Goal: Task Accomplishment & Management: Manage account settings

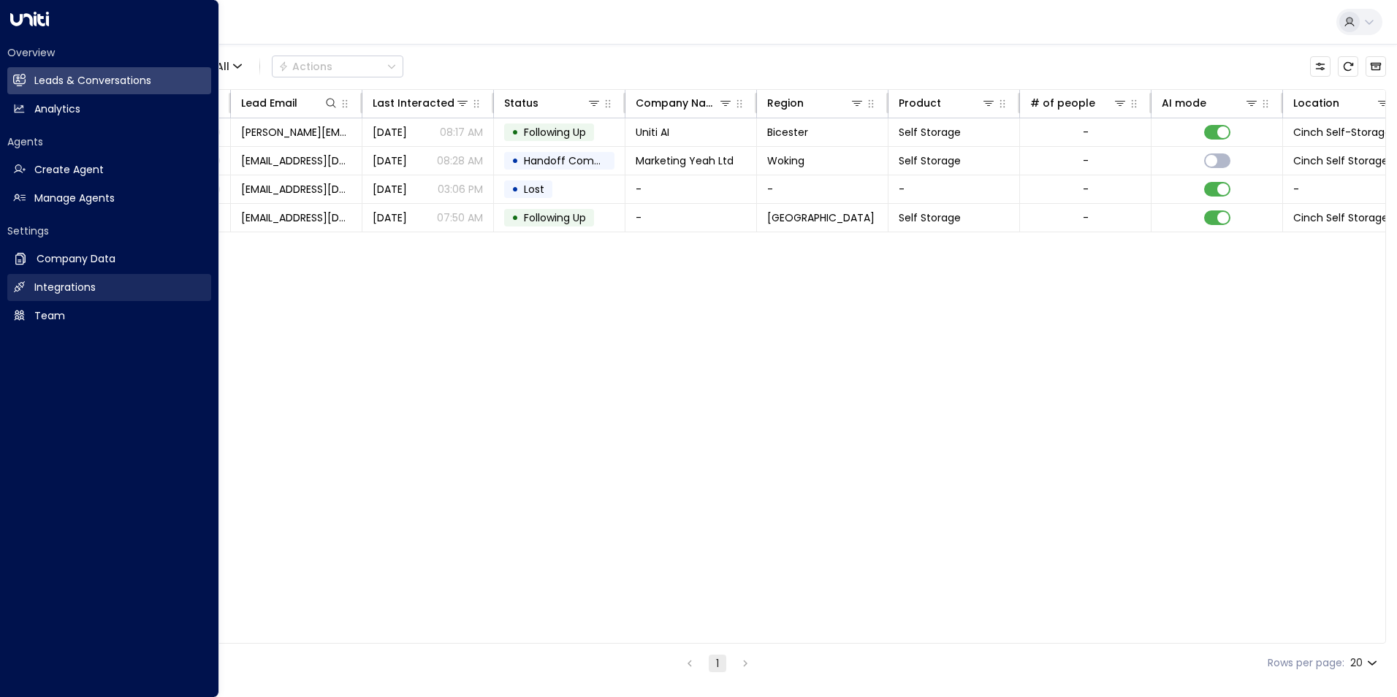
click at [72, 285] on h2 "Integrations" at bounding box center [64, 287] width 61 height 15
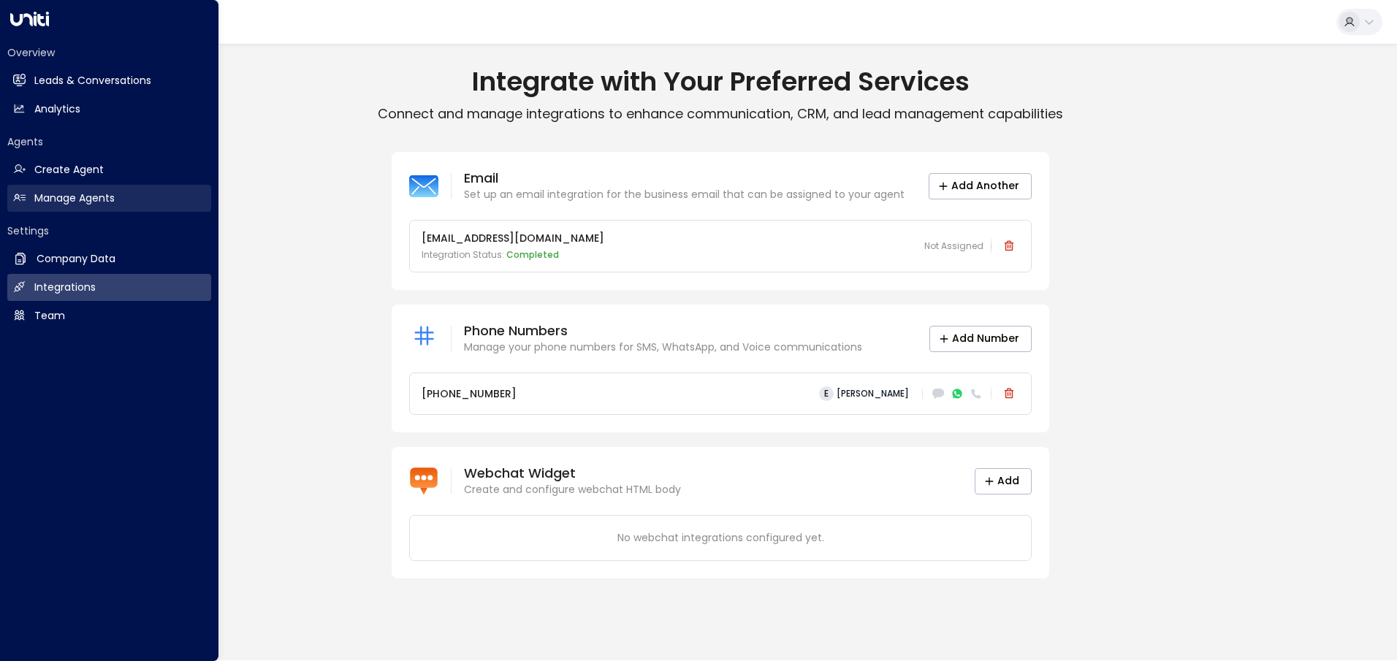
click at [48, 200] on h2 "Manage Agents" at bounding box center [74, 198] width 80 height 15
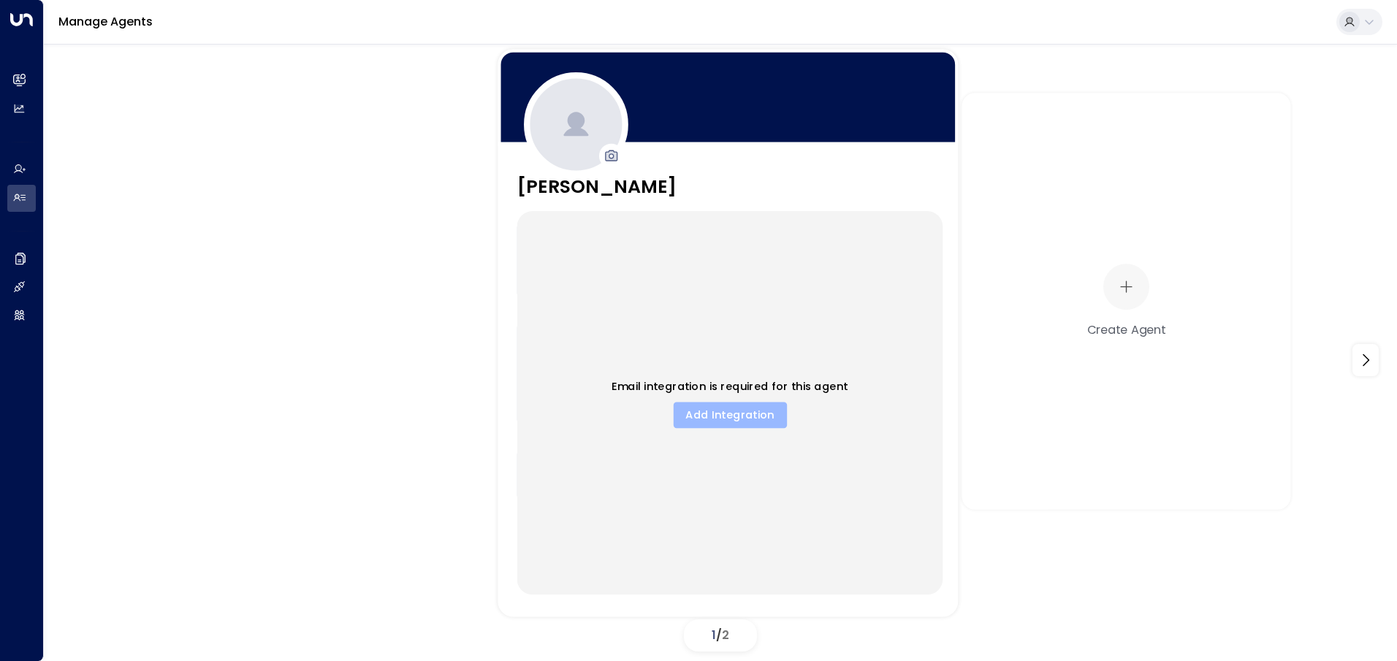
click at [716, 418] on button "Add Integration" at bounding box center [729, 415] width 113 height 26
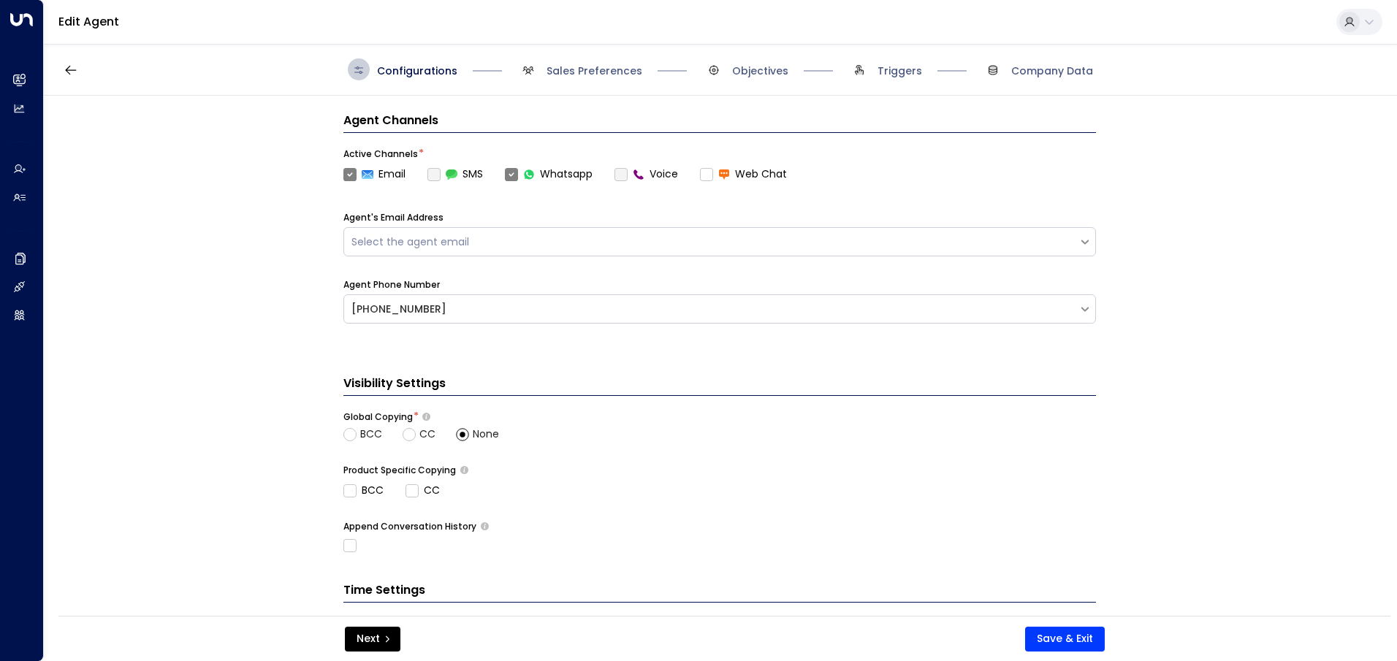
scroll to position [460, 0]
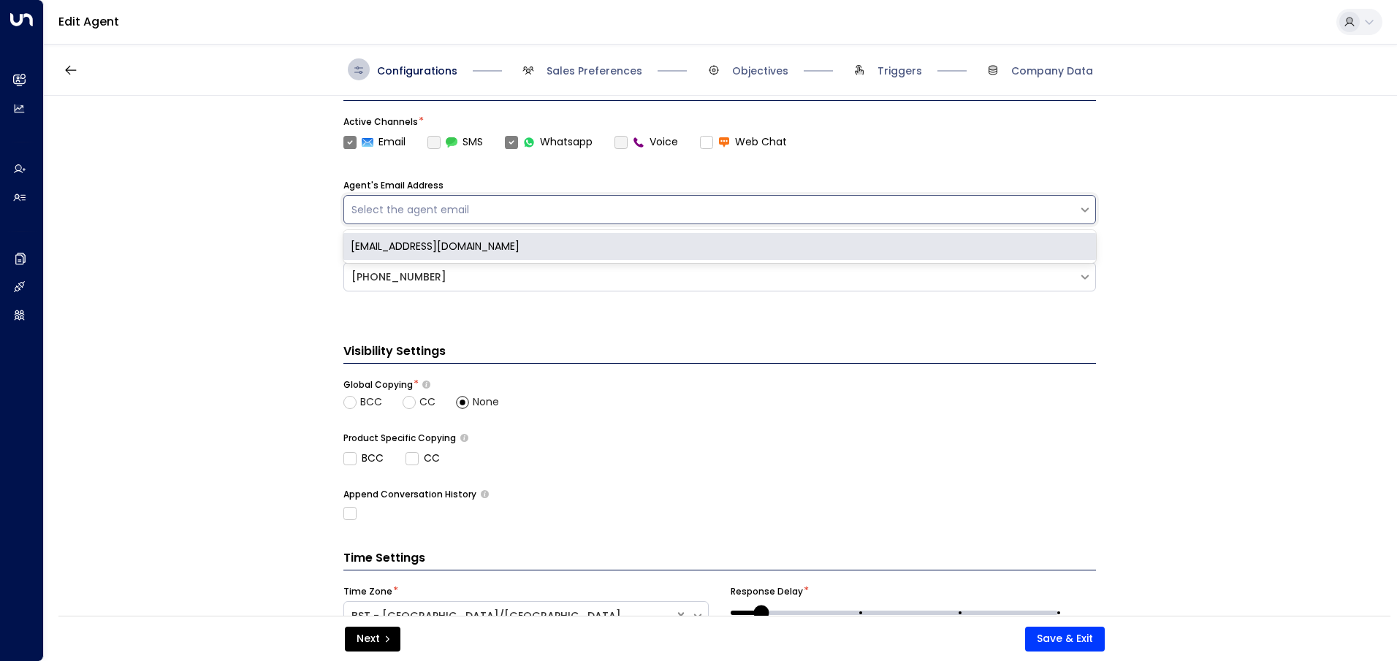
click at [1054, 216] on div "Select the agent email" at bounding box center [712, 209] width 720 height 15
click at [993, 243] on div "customersupport@cinchstorage.co.uk" at bounding box center [719, 246] width 753 height 27
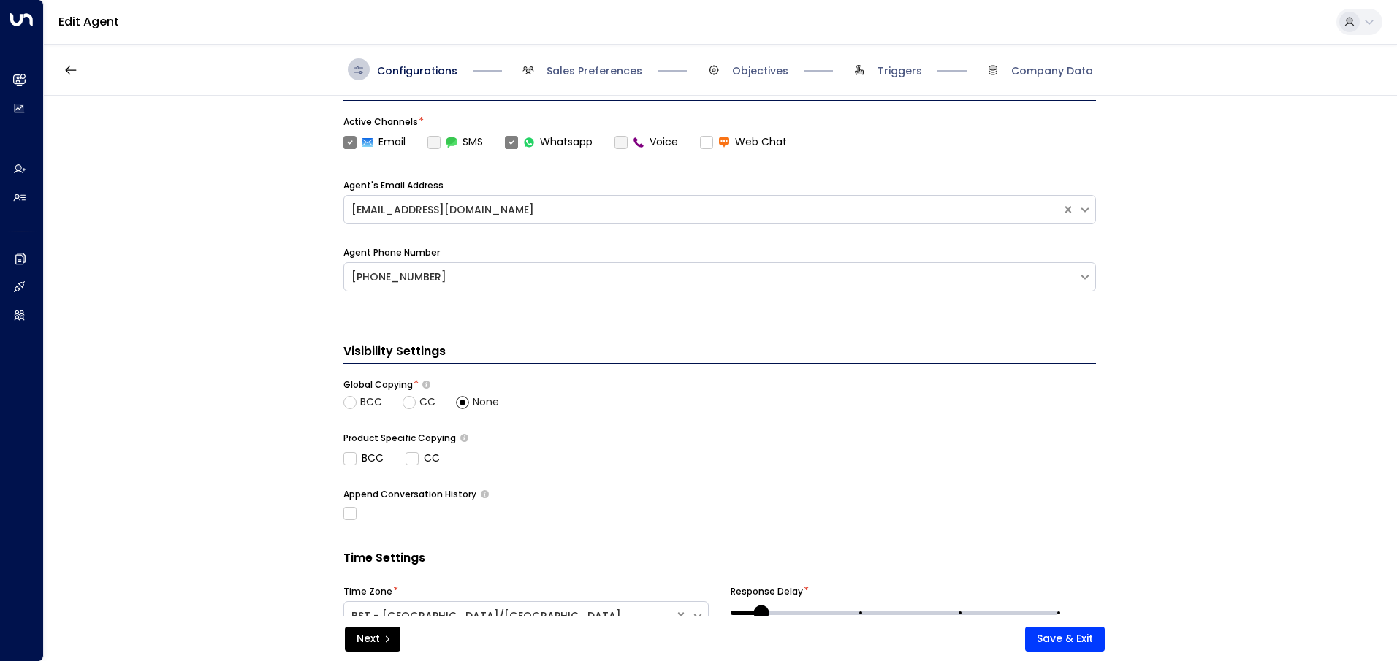
click at [1200, 403] on div "Basic Set Up Agent Name * ***** Agent Gender Select the copilot gender Sector *…" at bounding box center [720, 361] width 1352 height 530
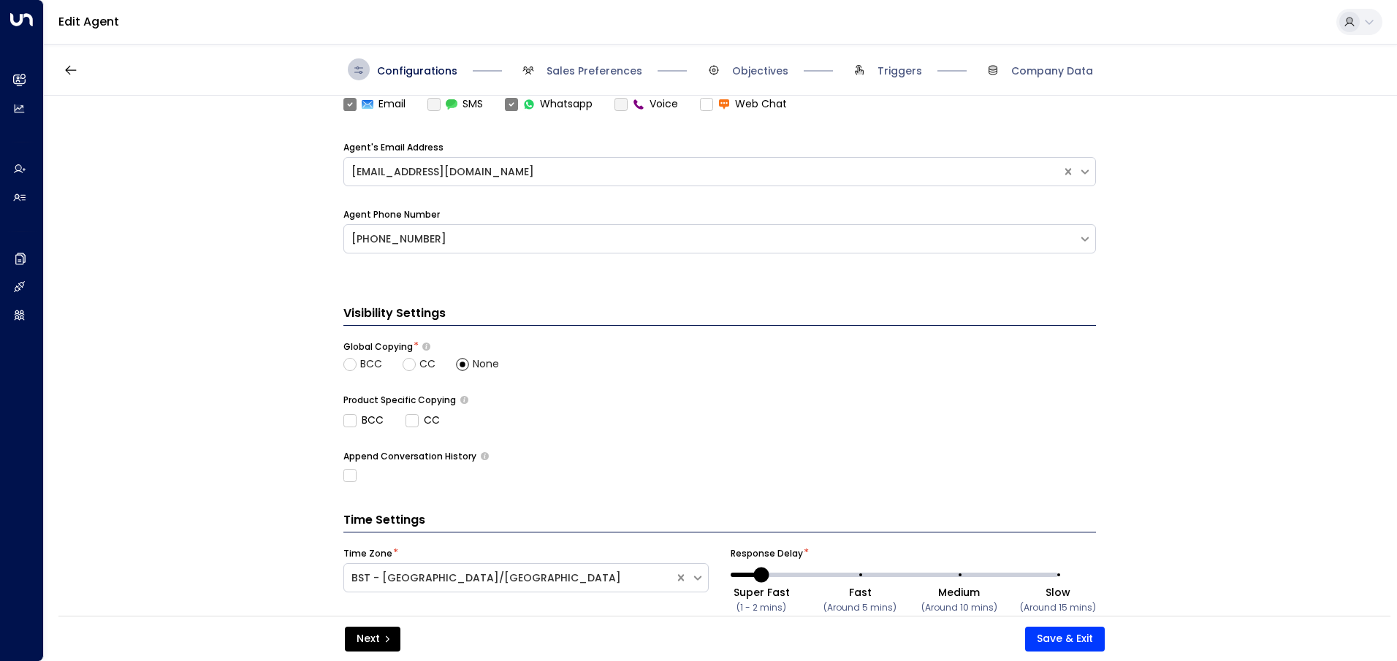
scroll to position [539, 0]
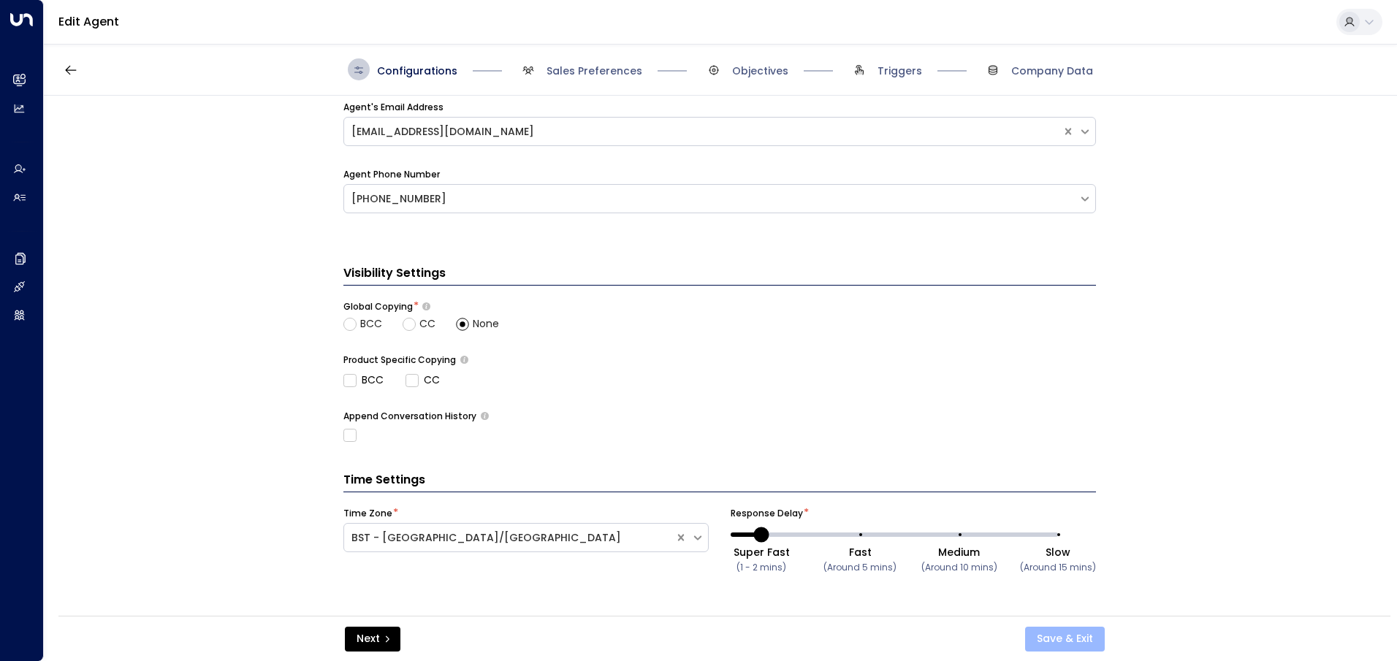
click at [1060, 636] on button "Save & Exit" at bounding box center [1065, 639] width 80 height 25
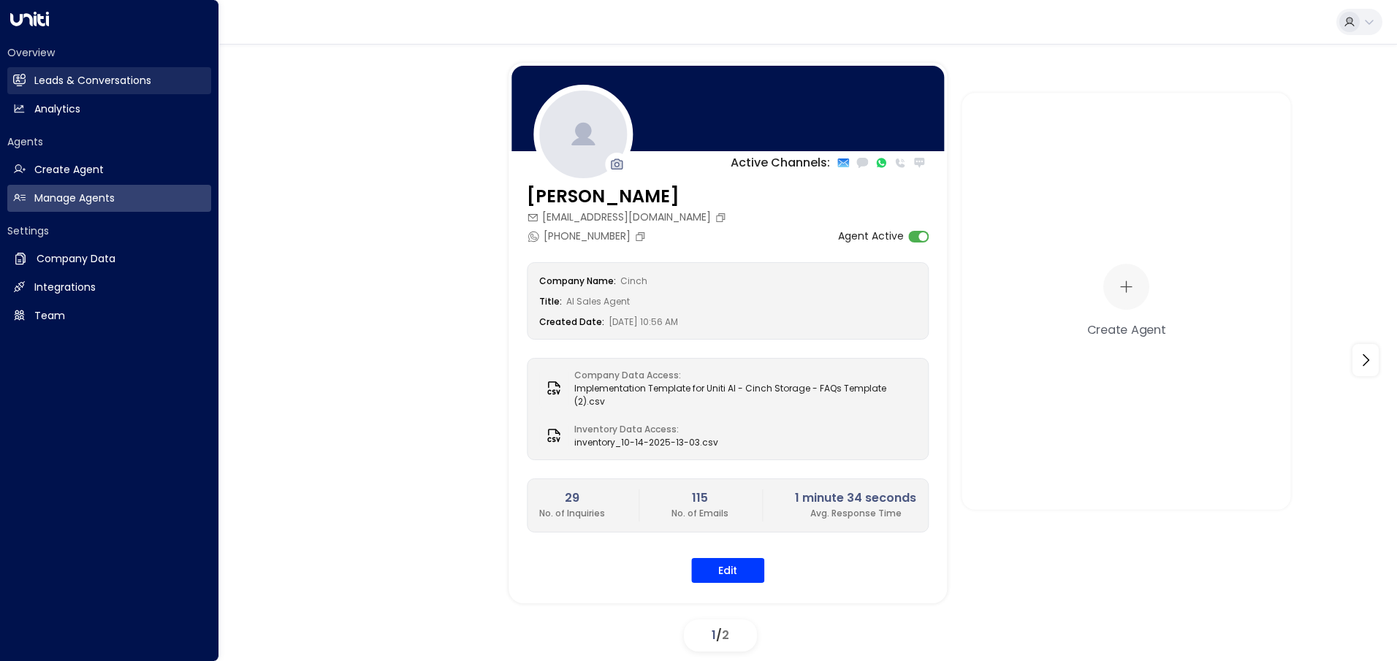
click at [18, 77] on icon at bounding box center [21, 80] width 10 height 12
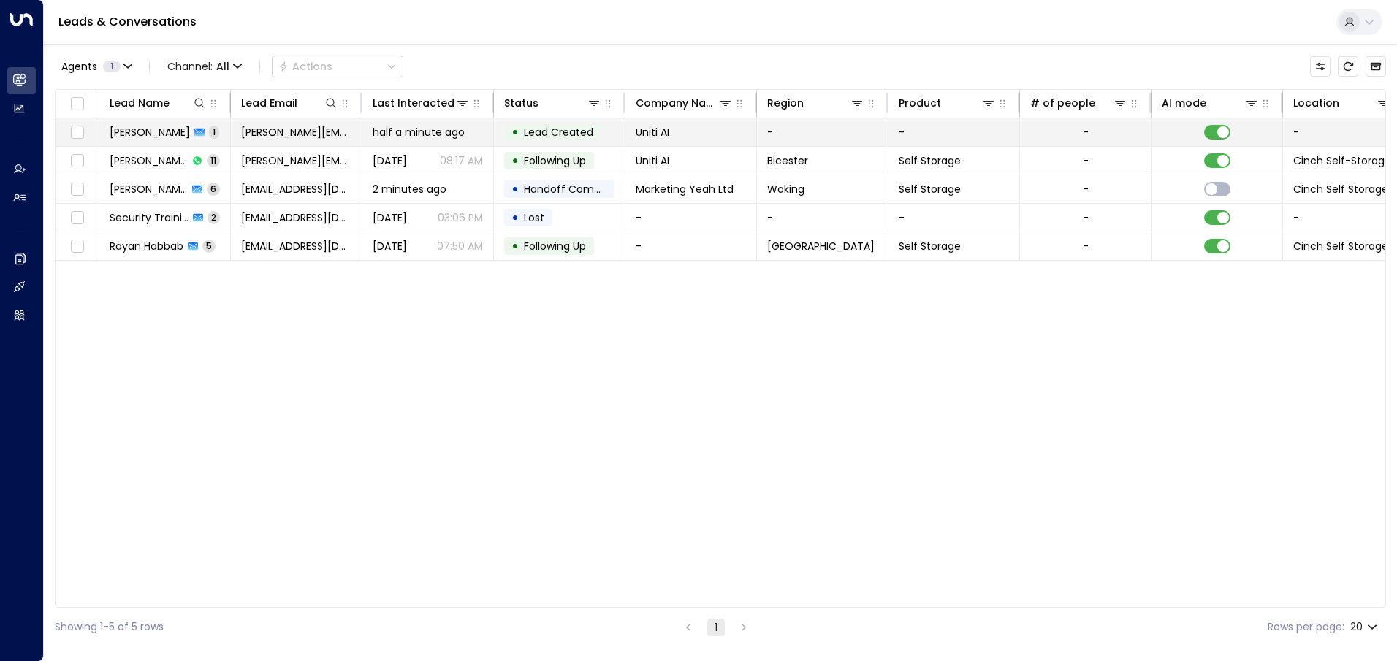
click at [343, 133] on span "[PERSON_NAME][EMAIL_ADDRESS][DOMAIN_NAME]" at bounding box center [296, 132] width 110 height 15
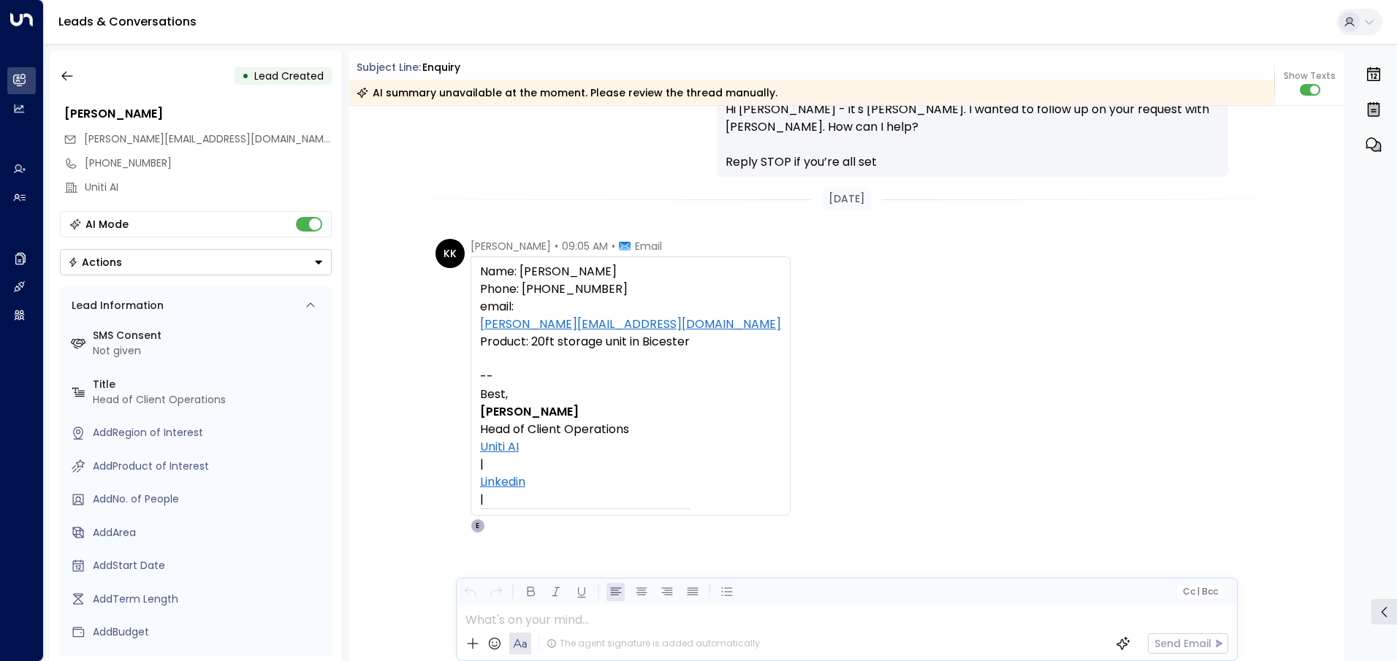
scroll to position [2409, 0]
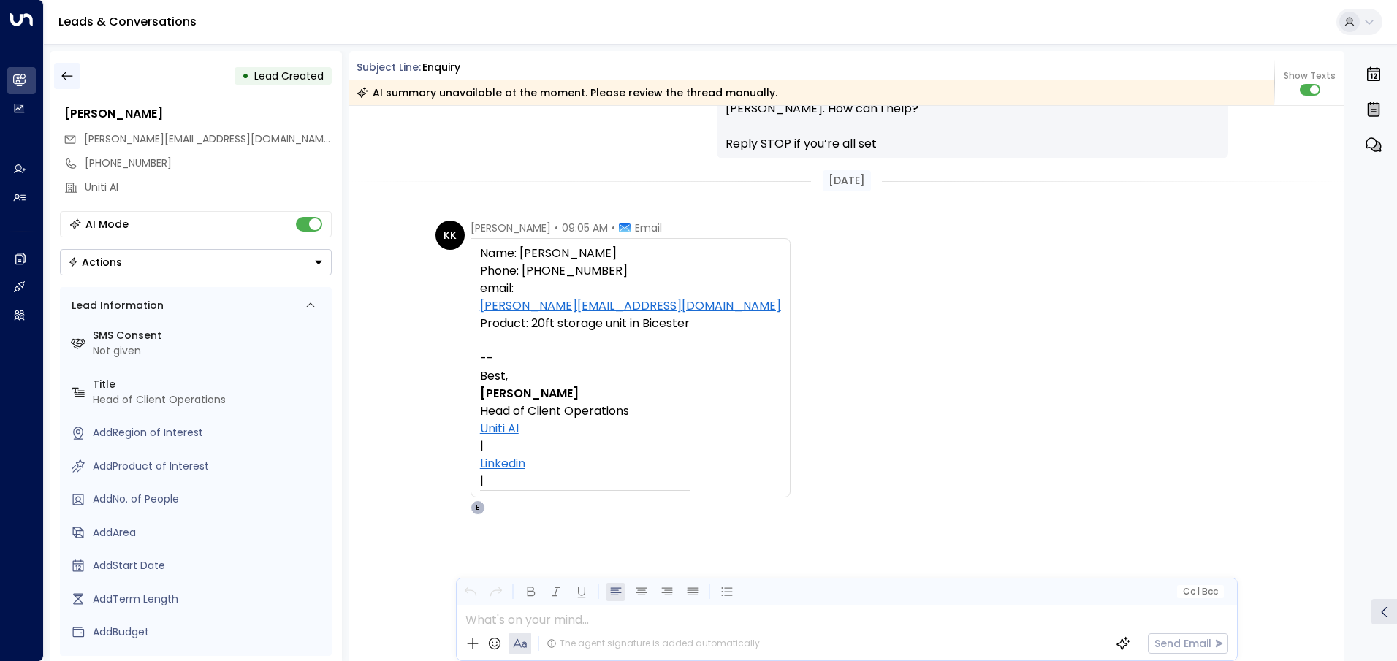
click at [57, 75] on button "button" at bounding box center [67, 76] width 26 height 26
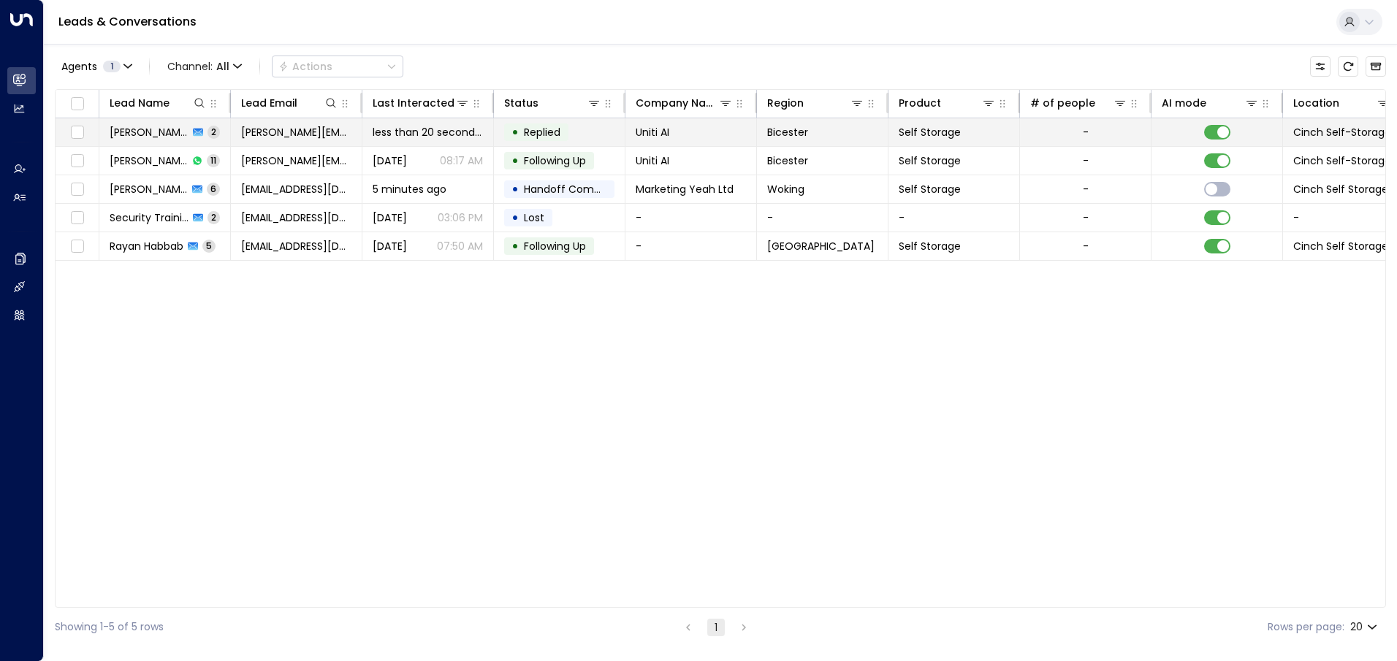
click at [605, 125] on td "• Replied" at bounding box center [560, 132] width 132 height 28
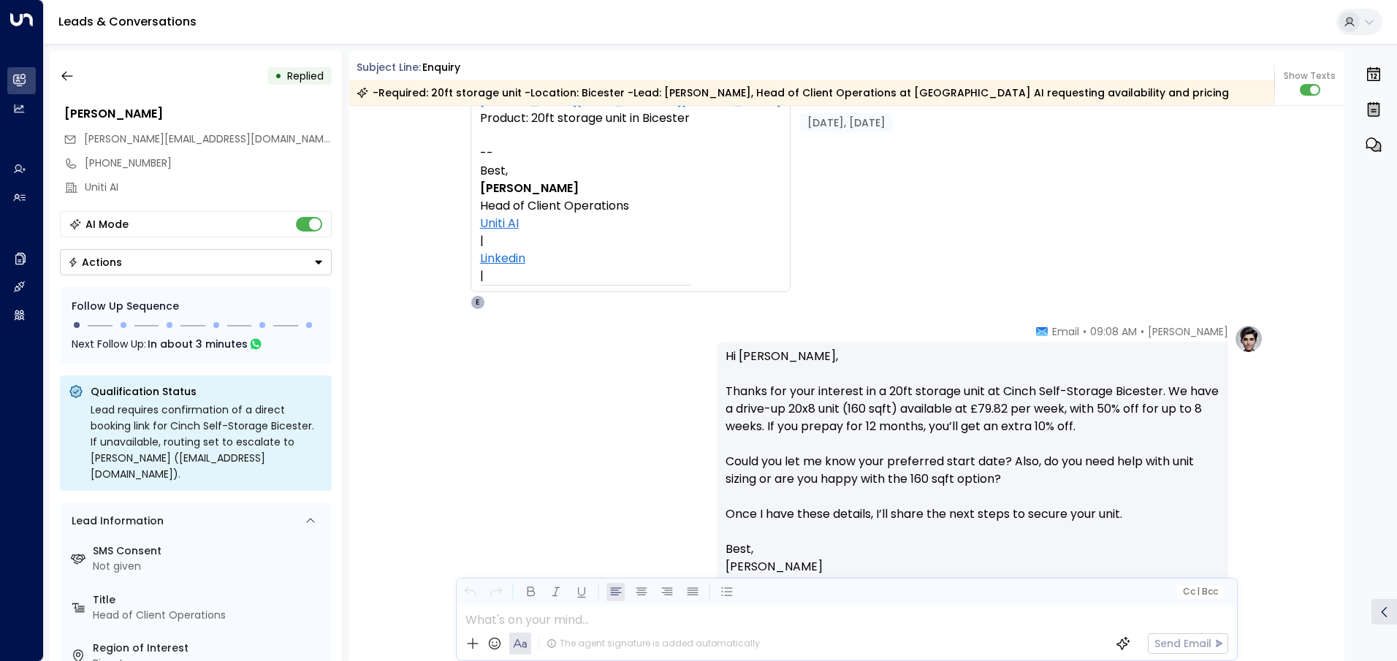
scroll to position [1902, 0]
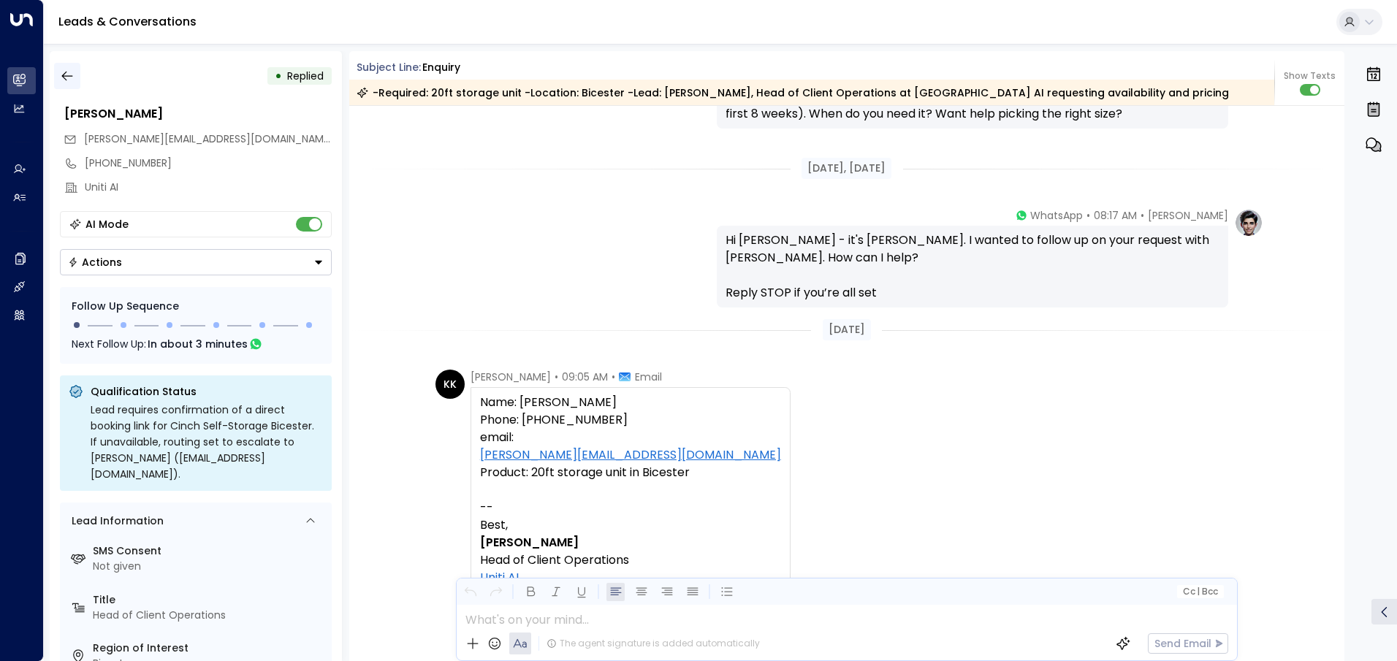
click at [61, 75] on icon "button" at bounding box center [67, 76] width 15 height 15
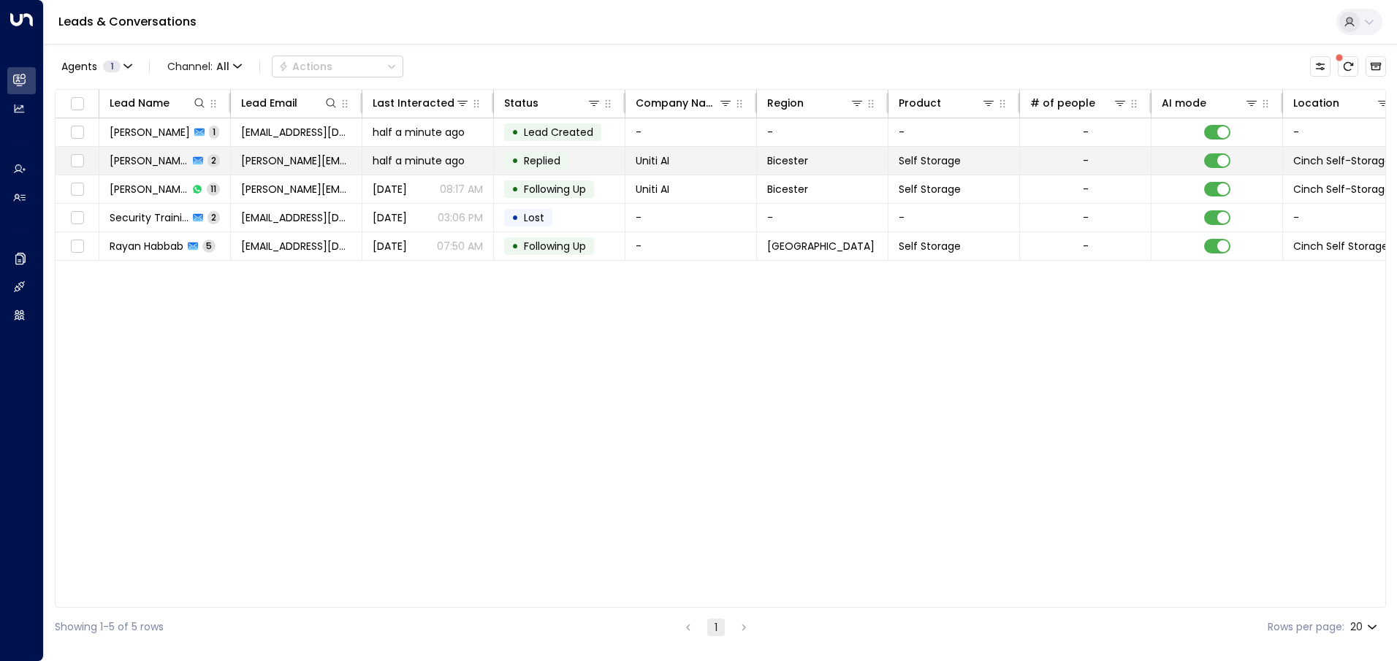
click at [587, 159] on td "• Replied" at bounding box center [560, 161] width 132 height 28
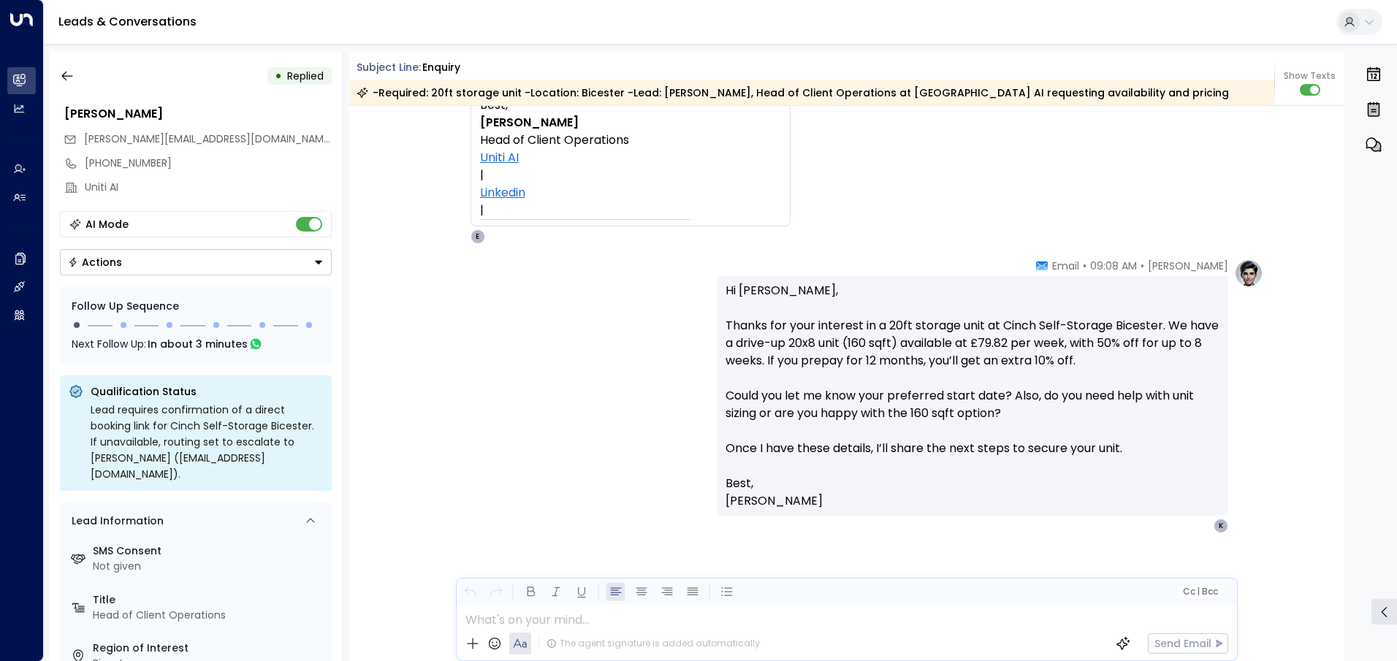
scroll to position [3540, 0]
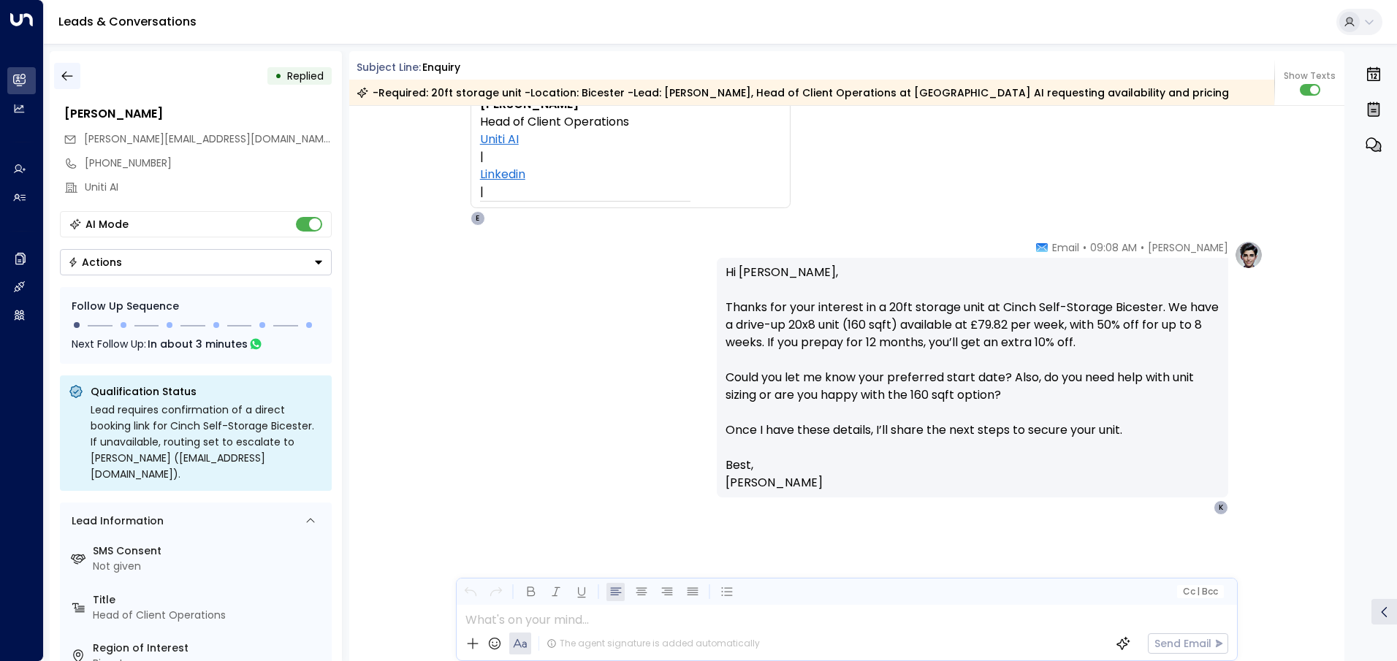
click at [67, 75] on icon "button" at bounding box center [67, 76] width 15 height 15
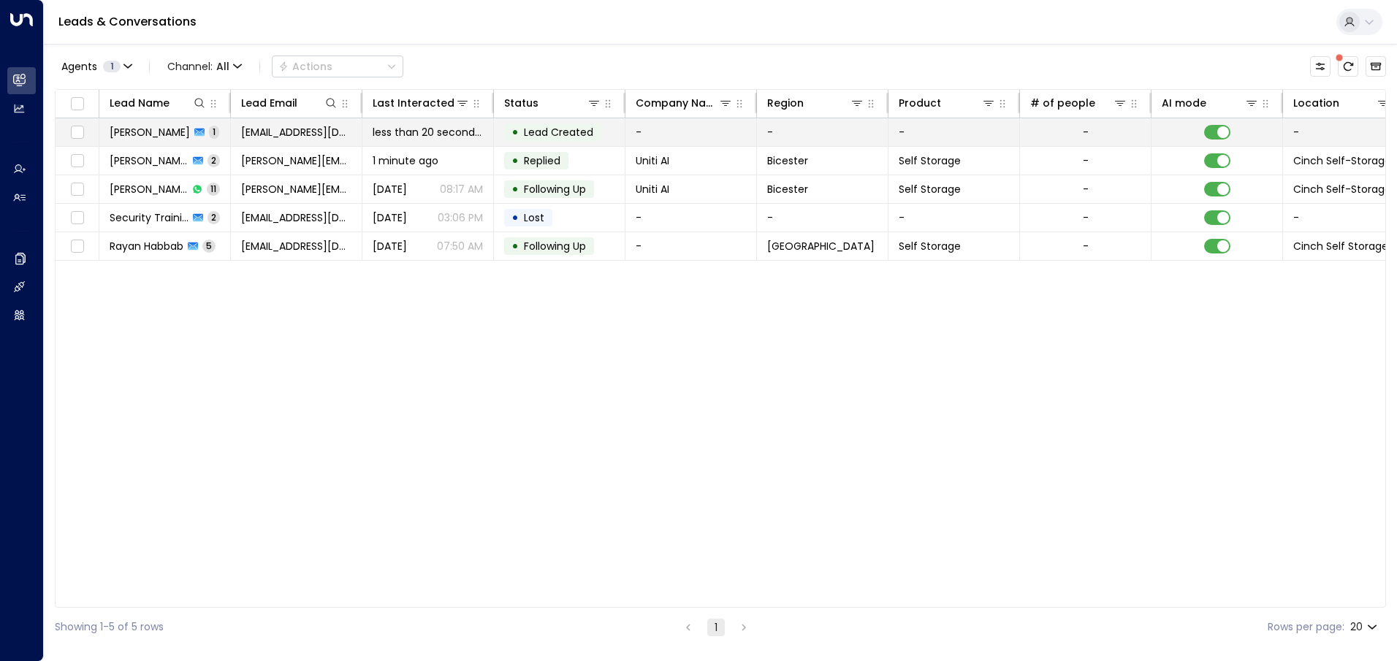
click at [289, 134] on span "[EMAIL_ADDRESS][DOMAIN_NAME]" at bounding box center [296, 132] width 110 height 15
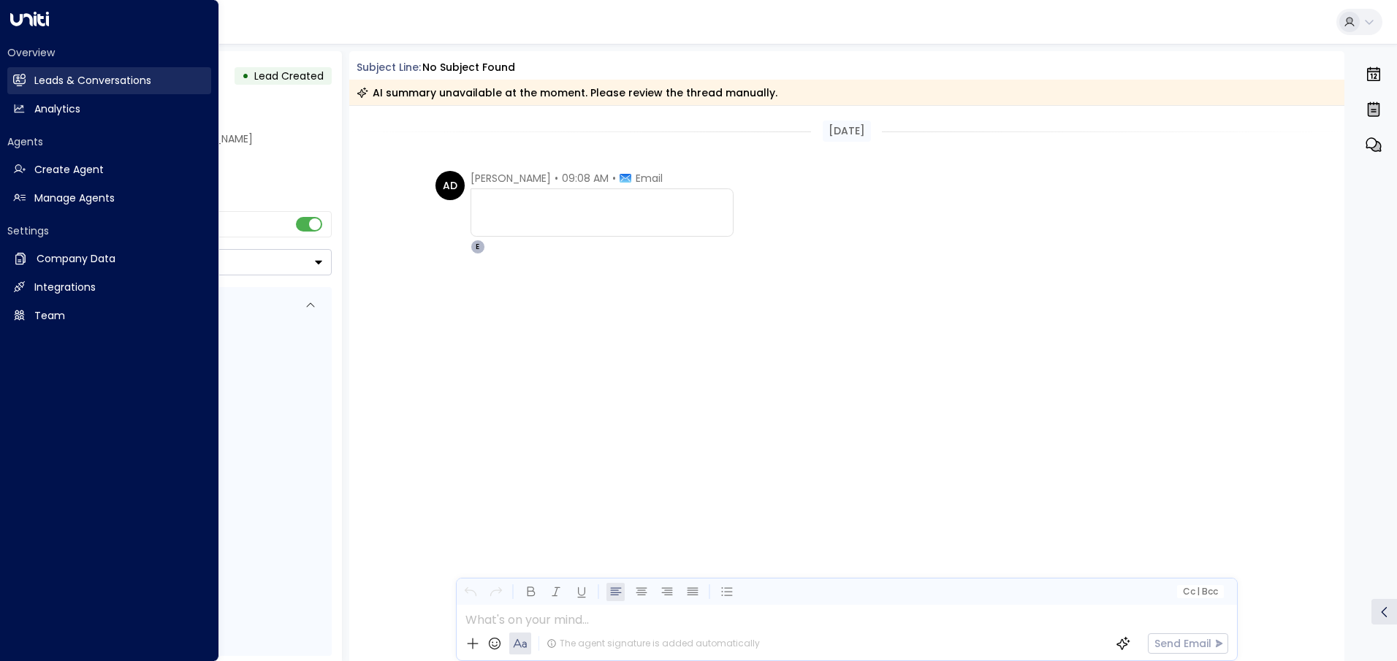
click at [73, 86] on h2 "Leads & Conversations" at bounding box center [92, 80] width 117 height 15
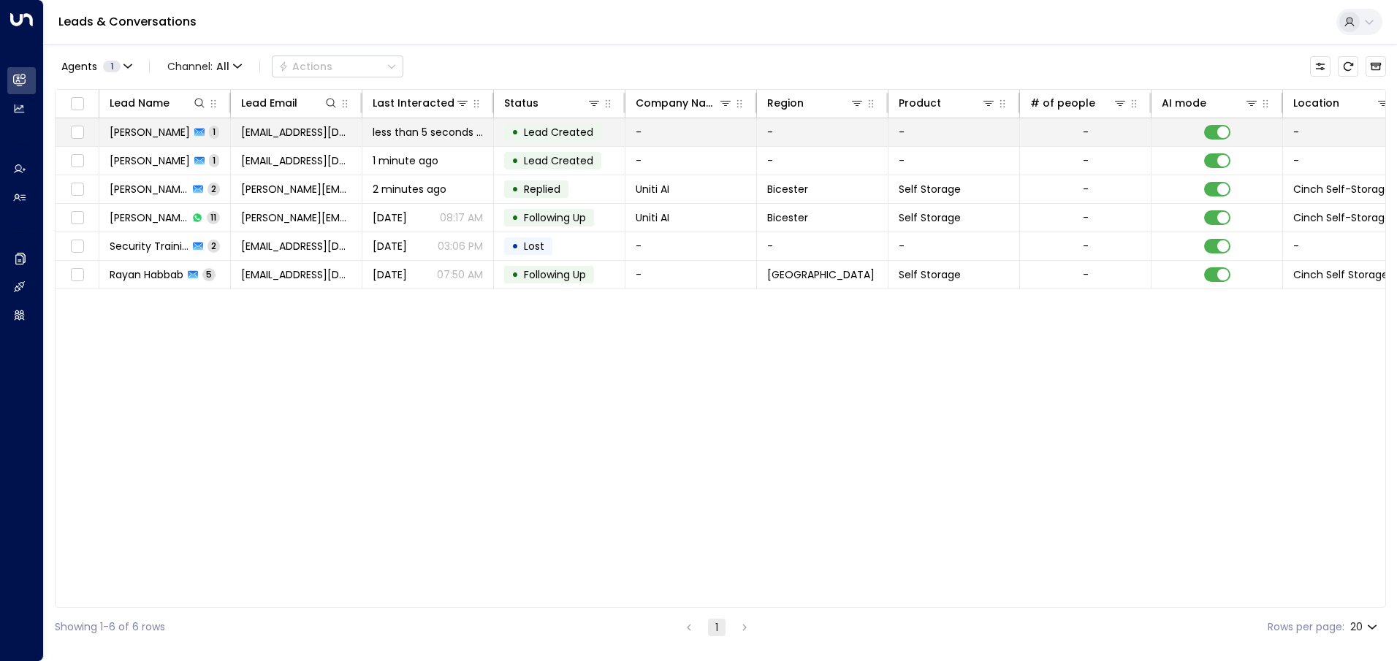
click at [672, 132] on td "-" at bounding box center [692, 132] width 132 height 28
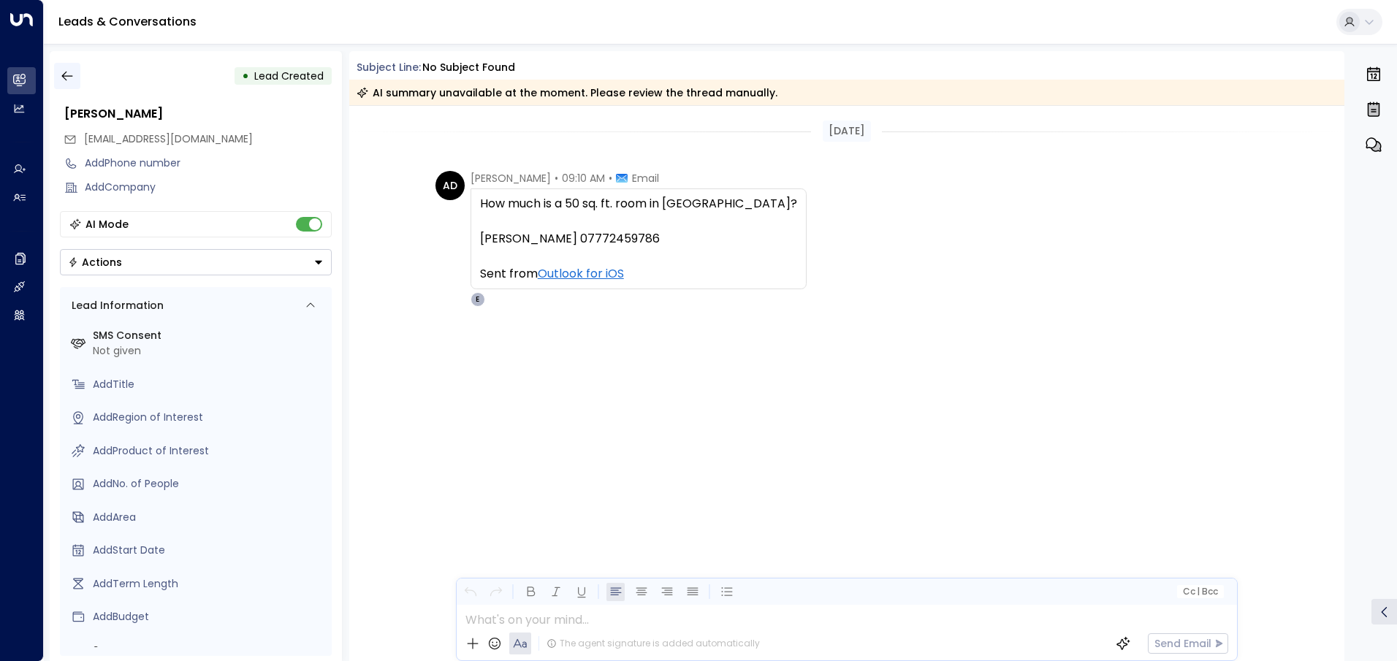
click at [63, 78] on icon "button" at bounding box center [67, 76] width 15 height 15
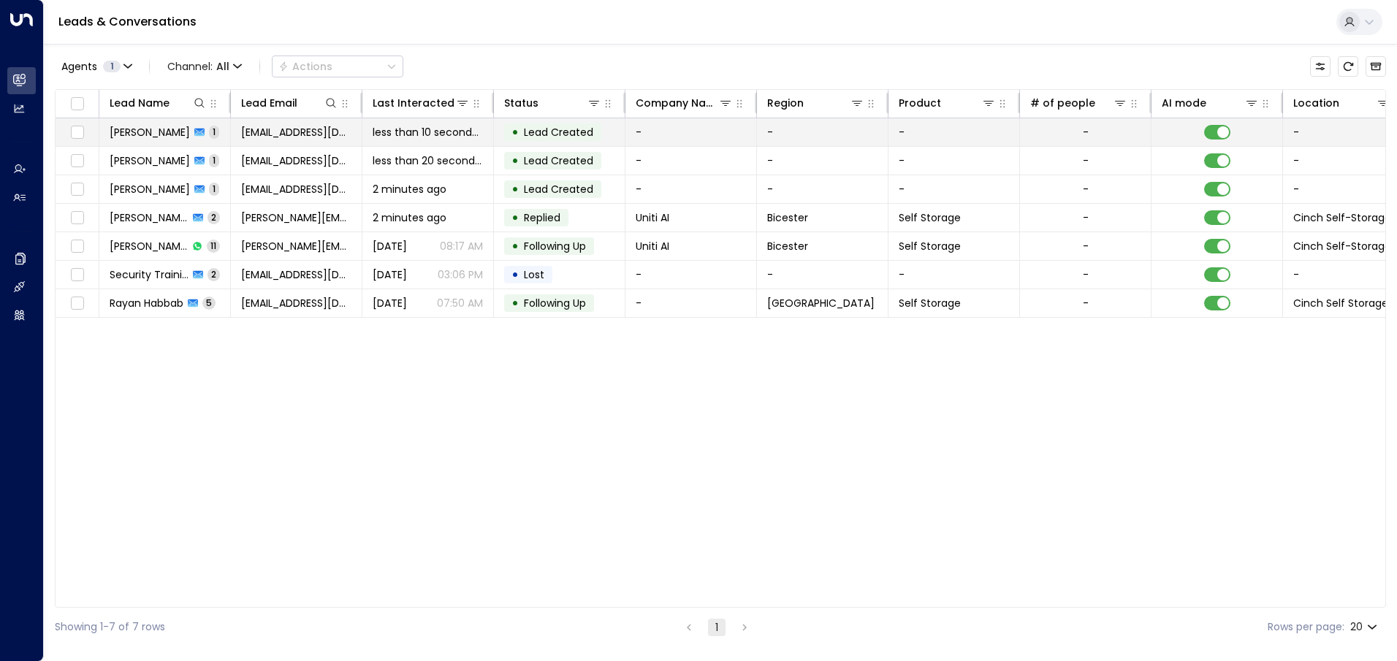
click at [711, 136] on td "-" at bounding box center [692, 132] width 132 height 28
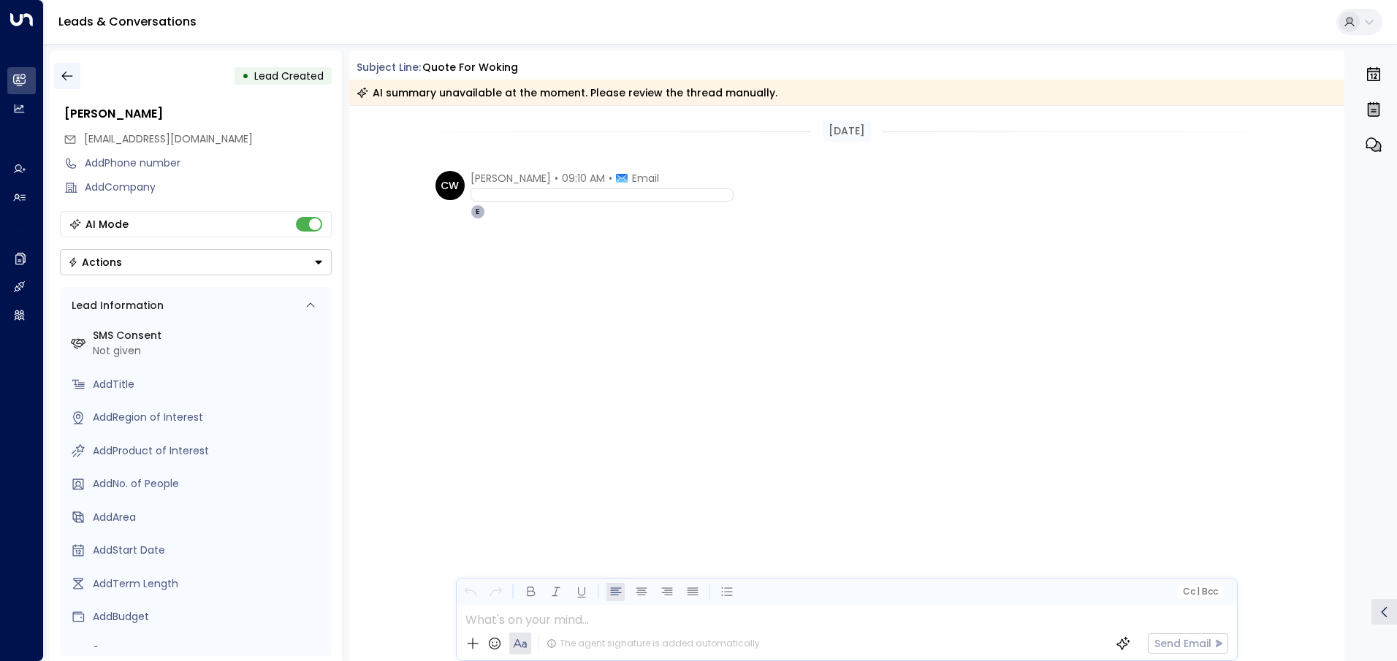
click at [64, 72] on icon "button" at bounding box center [67, 76] width 15 height 15
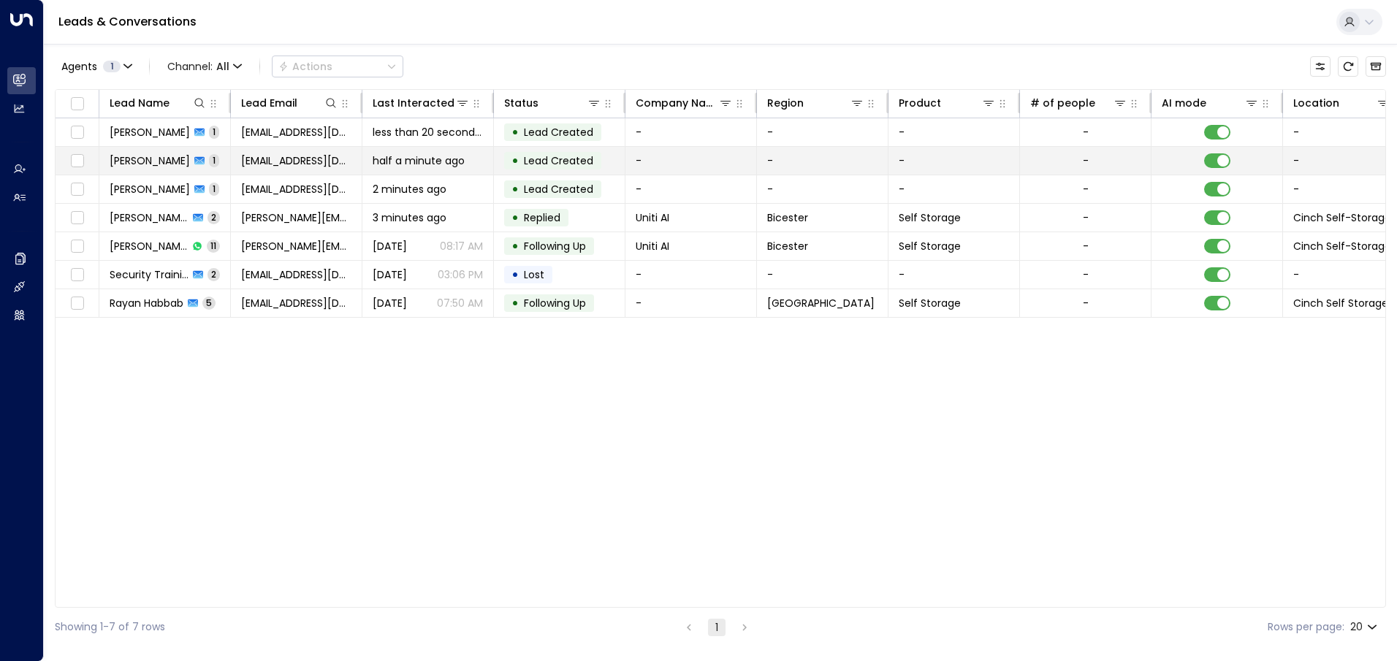
click at [709, 159] on td "-" at bounding box center [692, 161] width 132 height 28
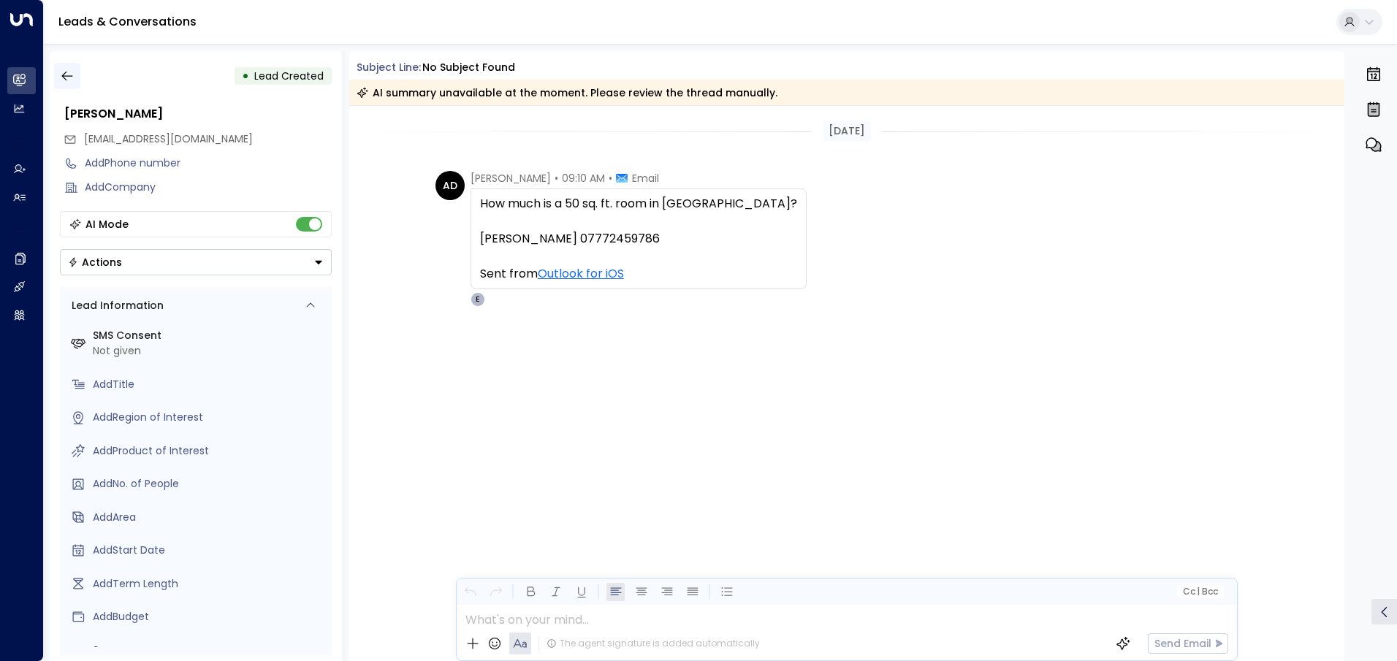
click at [67, 76] on icon "button" at bounding box center [66, 77] width 11 height 10
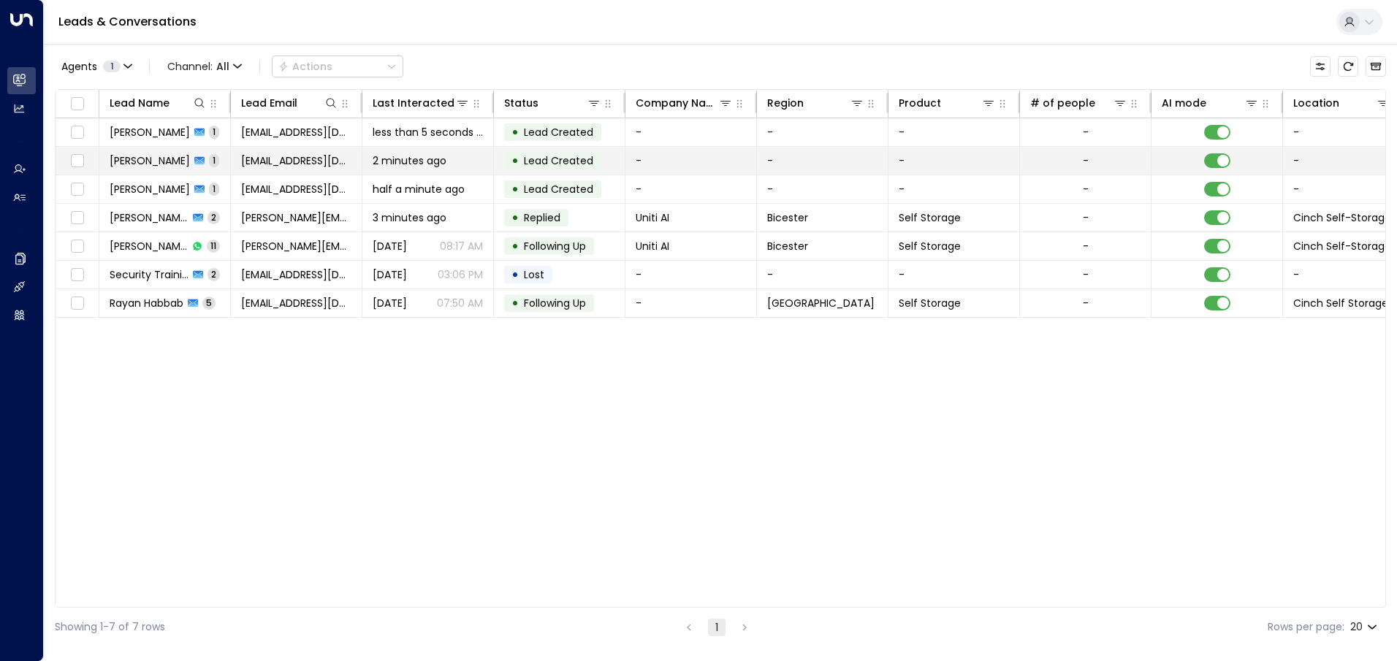
click at [699, 162] on td "-" at bounding box center [692, 161] width 132 height 28
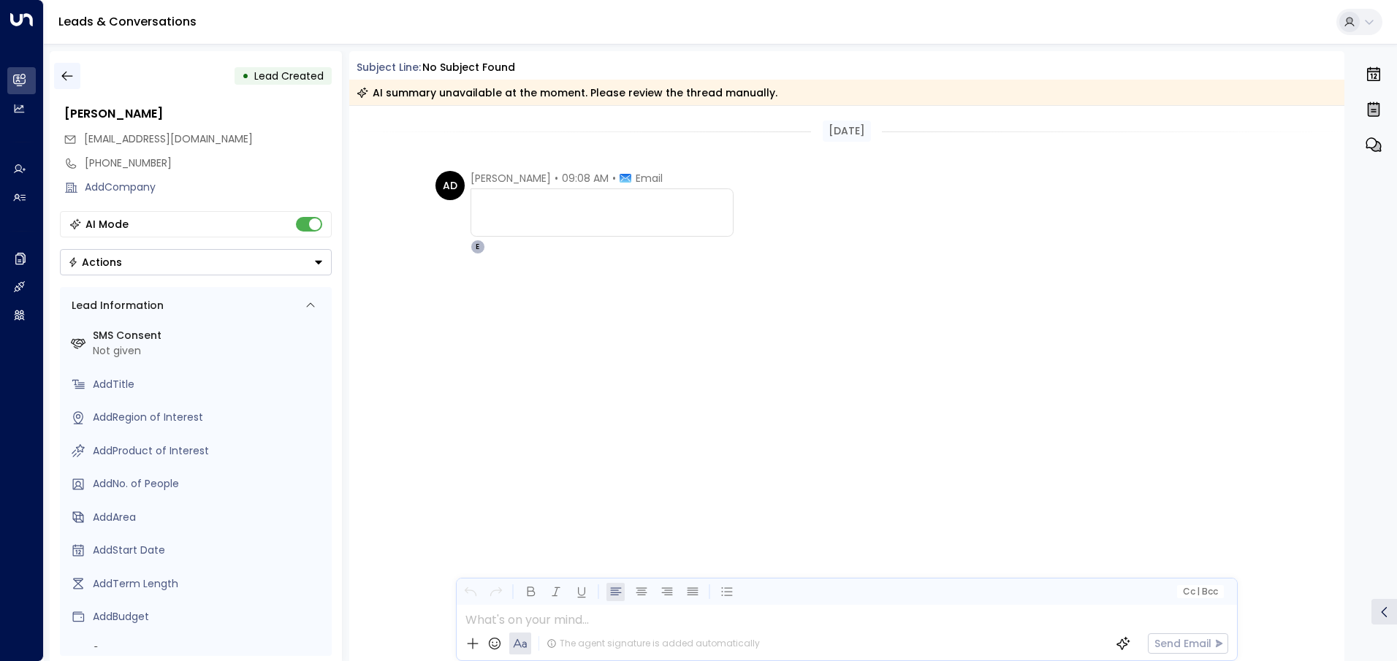
click at [70, 77] on icon "button" at bounding box center [67, 76] width 15 height 15
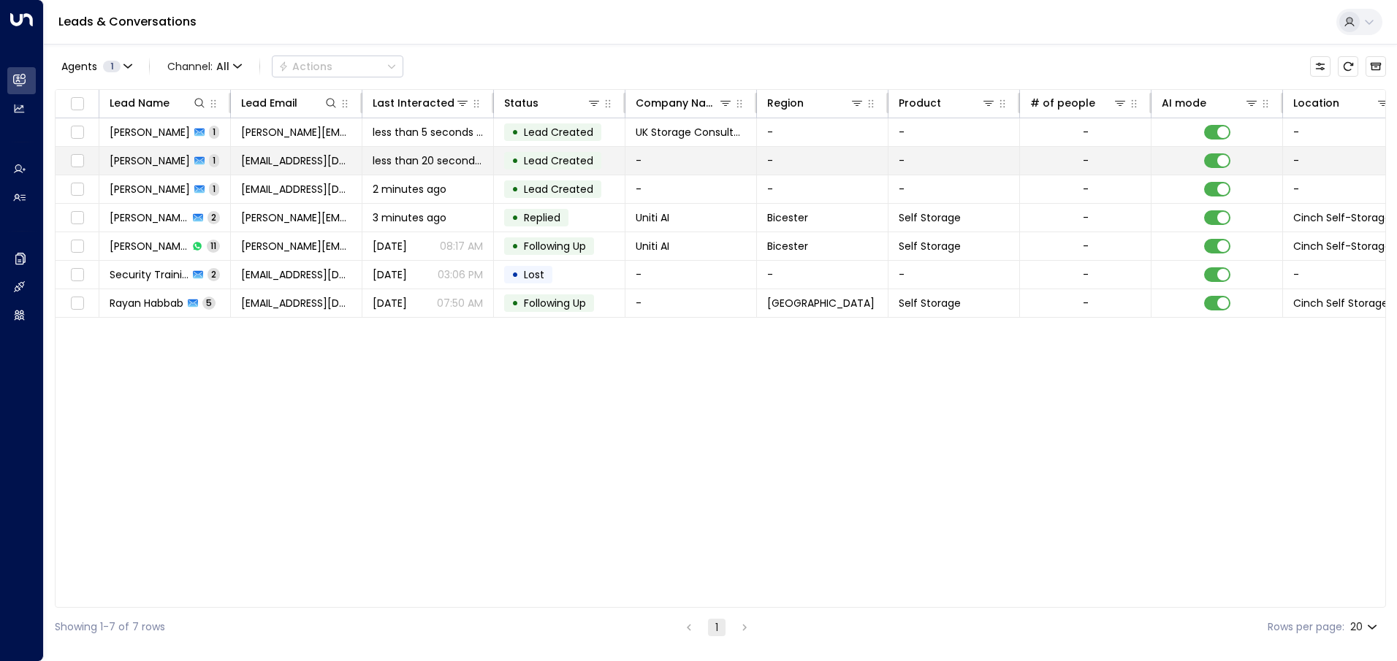
click at [670, 159] on td "-" at bounding box center [692, 161] width 132 height 28
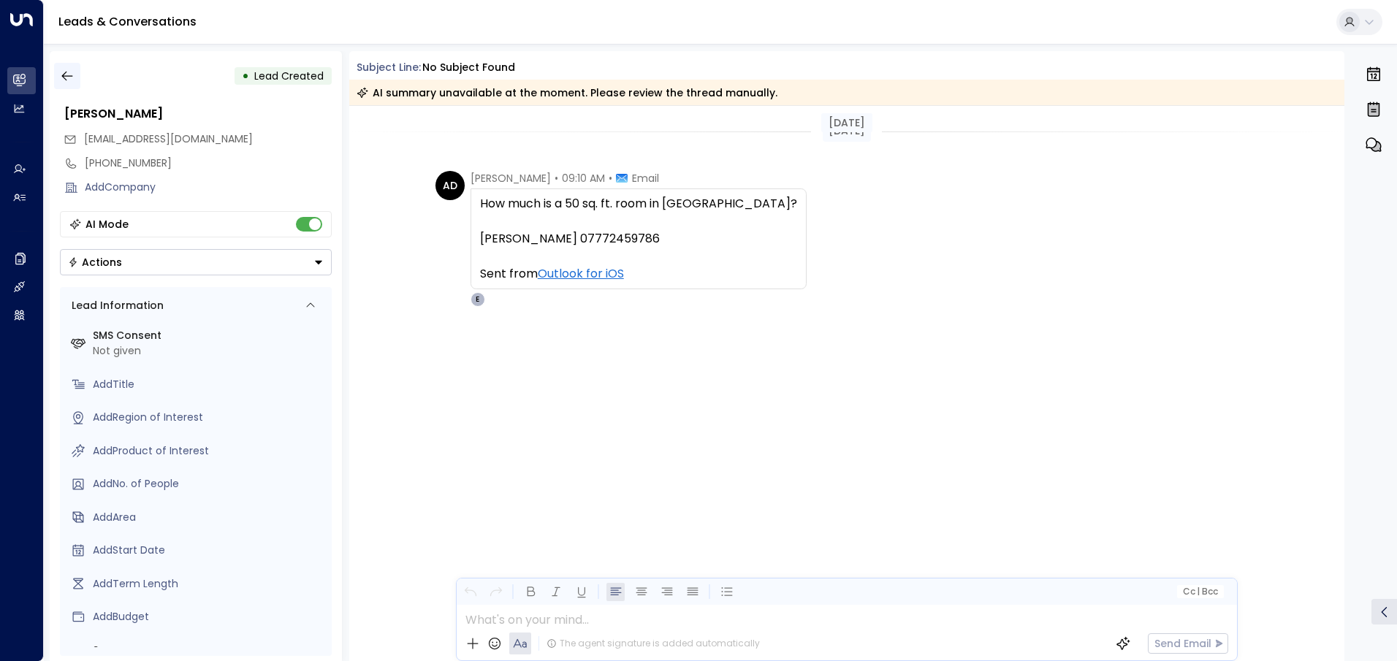
click at [62, 77] on icon "button" at bounding box center [67, 76] width 15 height 15
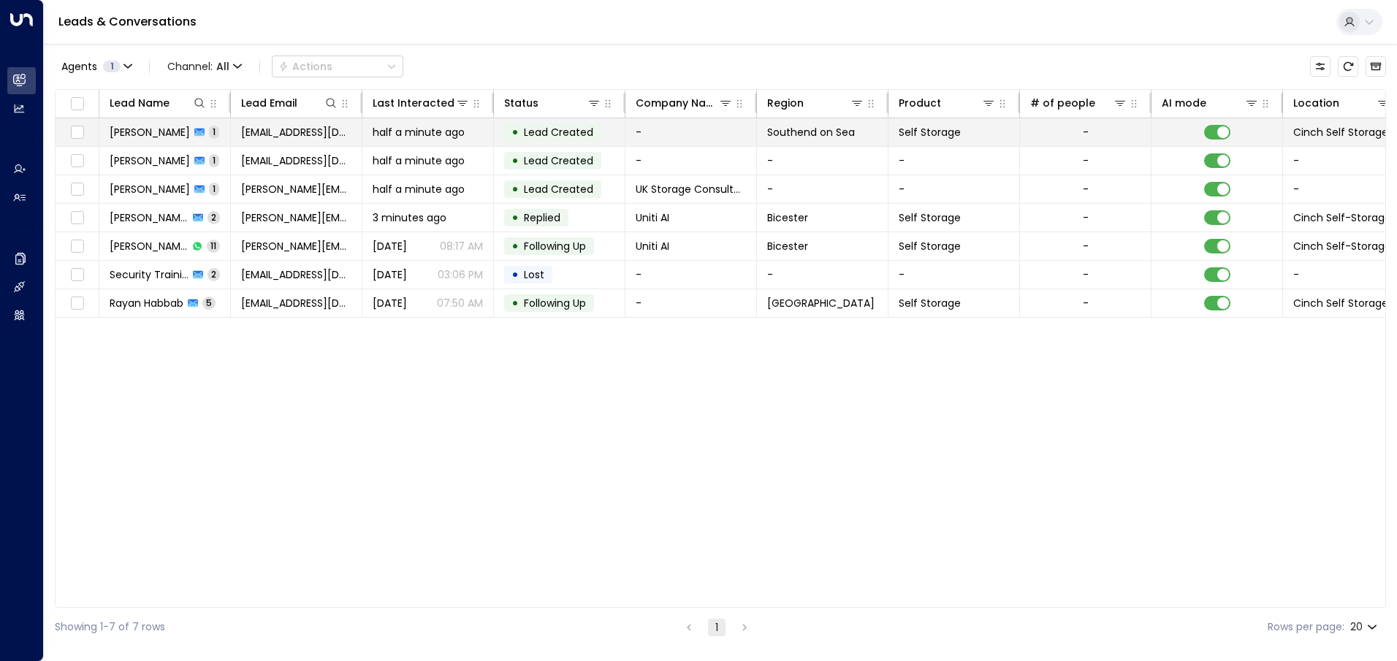
click at [653, 131] on td "-" at bounding box center [692, 132] width 132 height 28
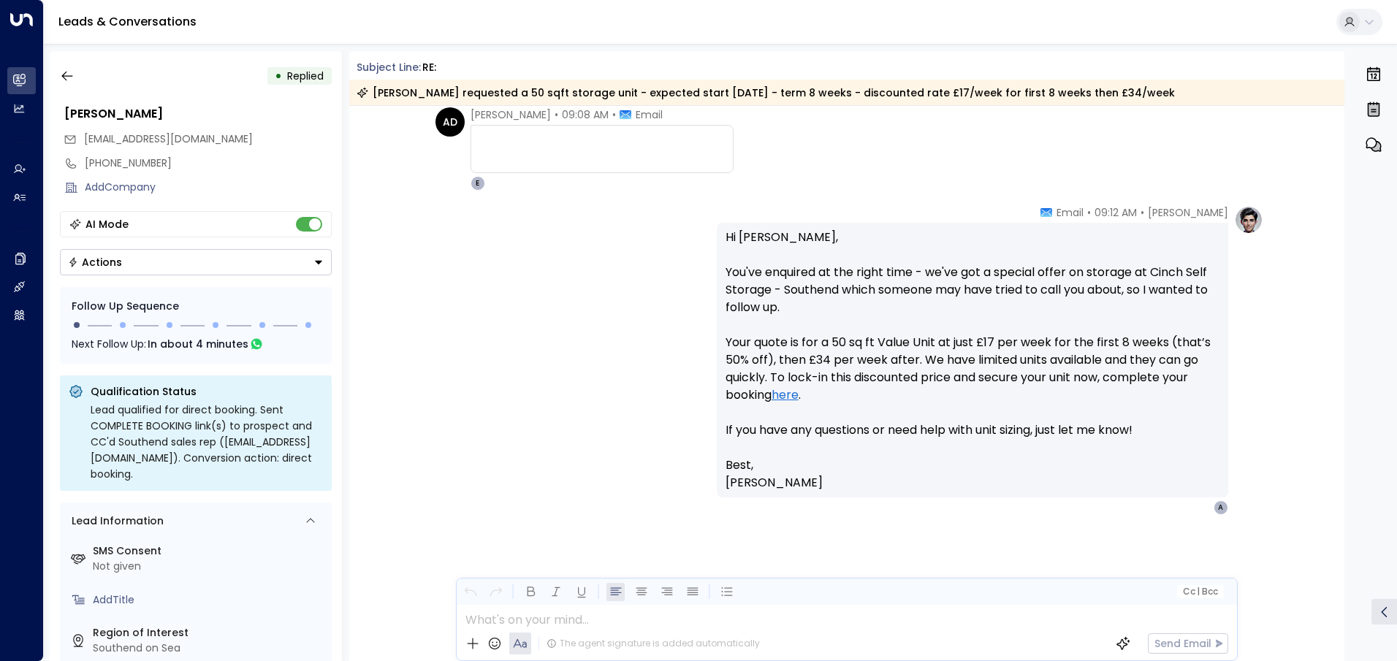
scroll to position [179, 0]
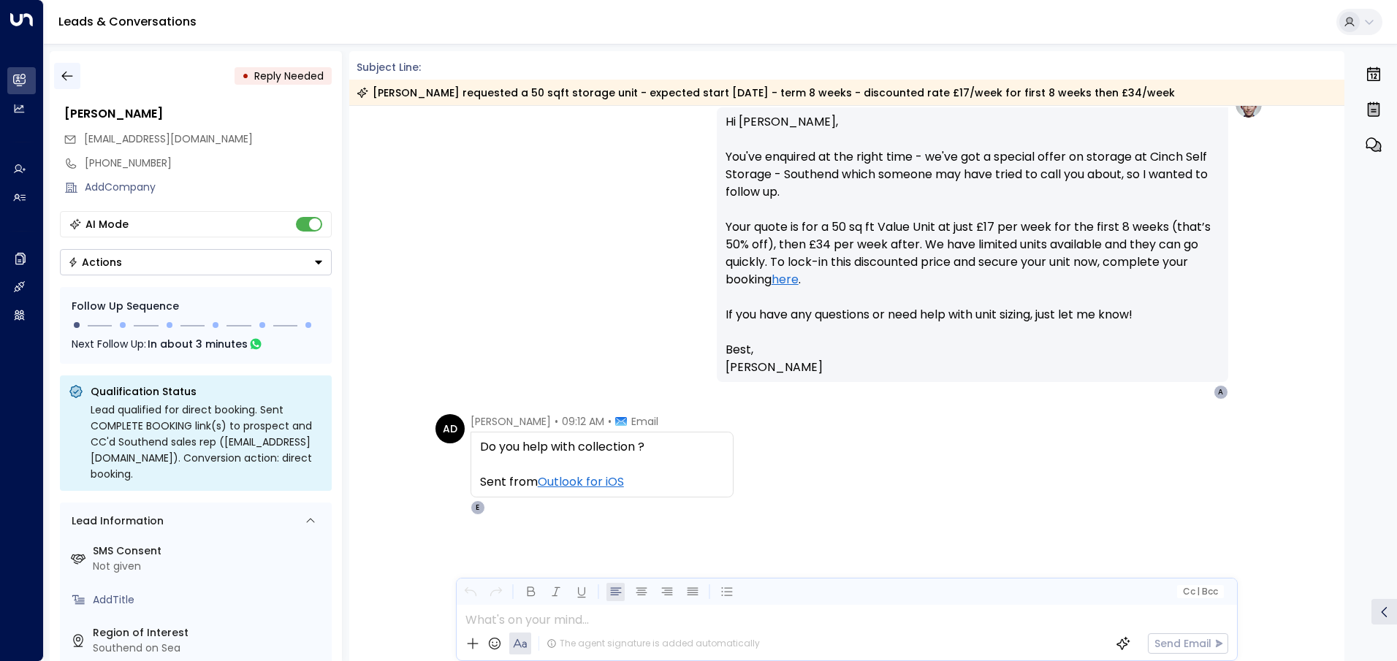
click at [72, 72] on icon "button" at bounding box center [67, 76] width 15 height 15
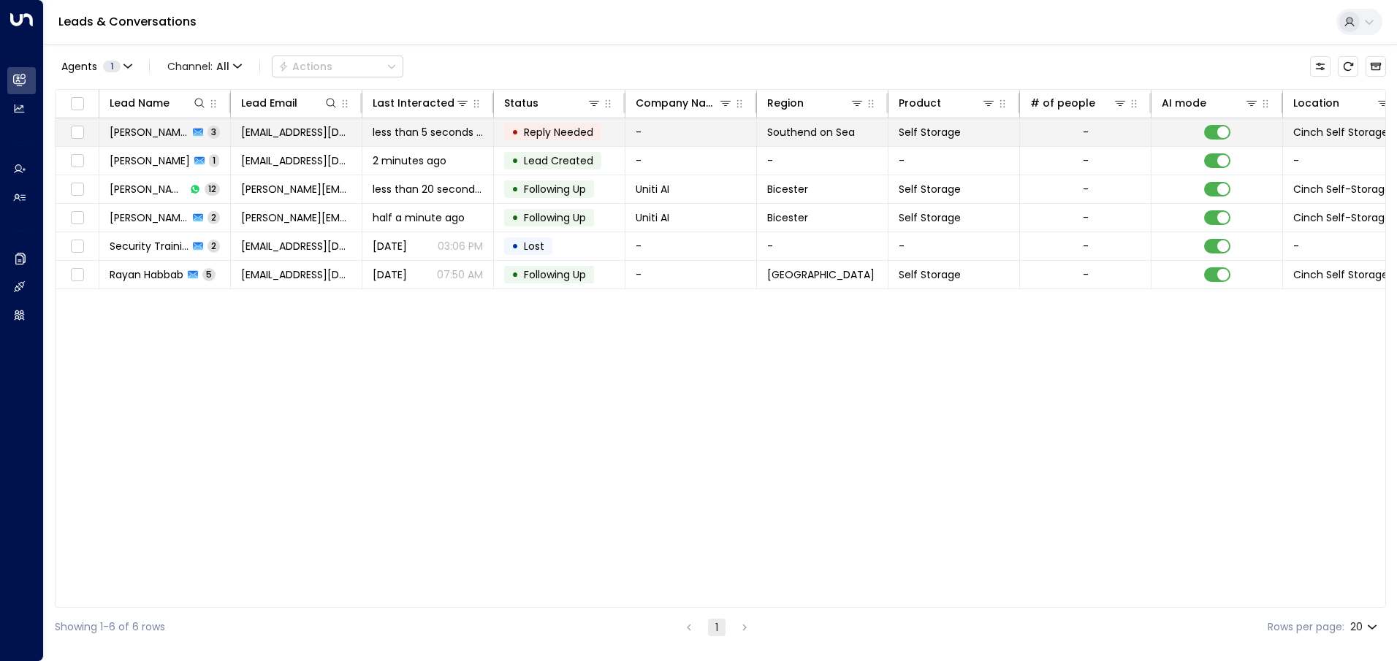
click at [670, 125] on td "-" at bounding box center [692, 132] width 132 height 28
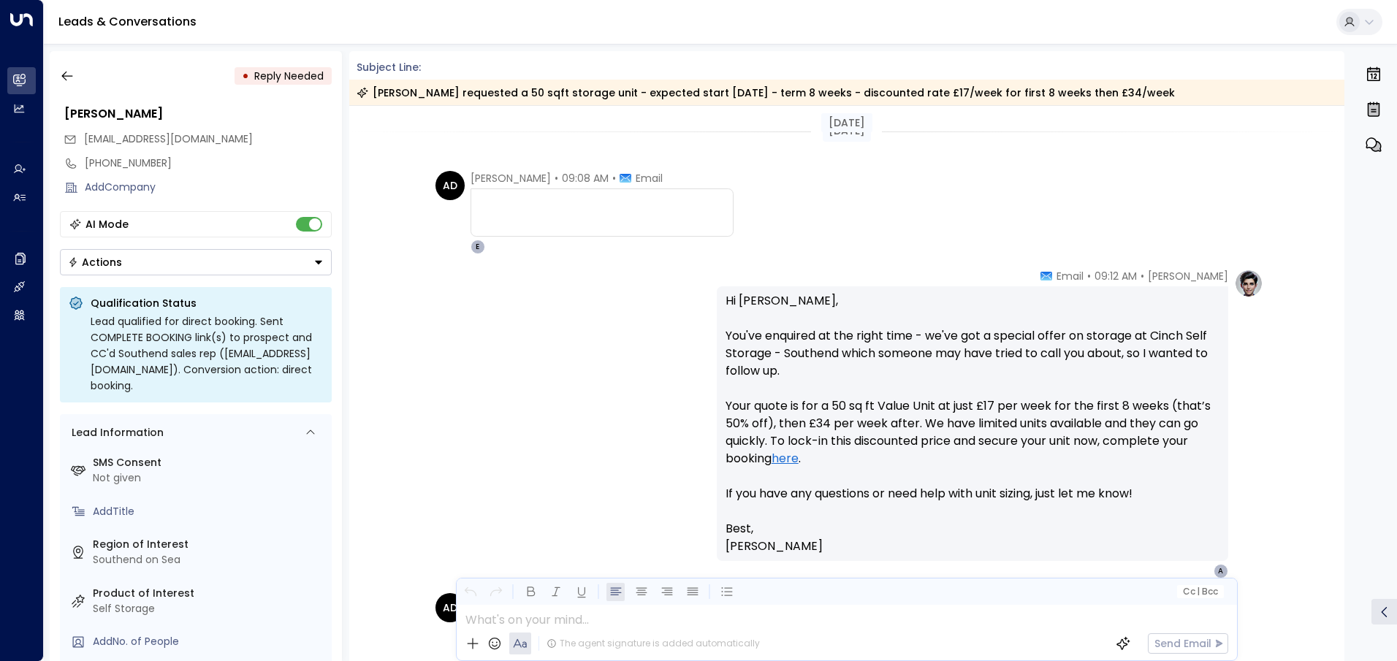
scroll to position [179, 0]
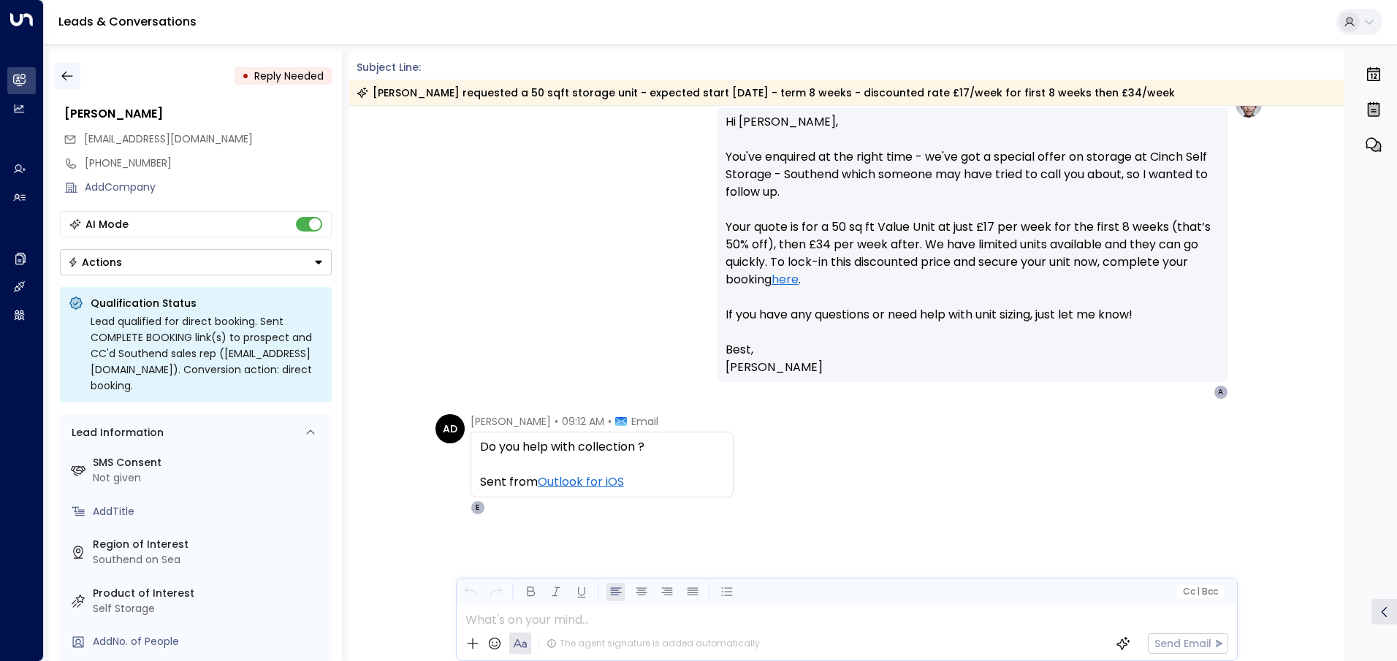
click at [70, 72] on icon "button" at bounding box center [67, 76] width 15 height 15
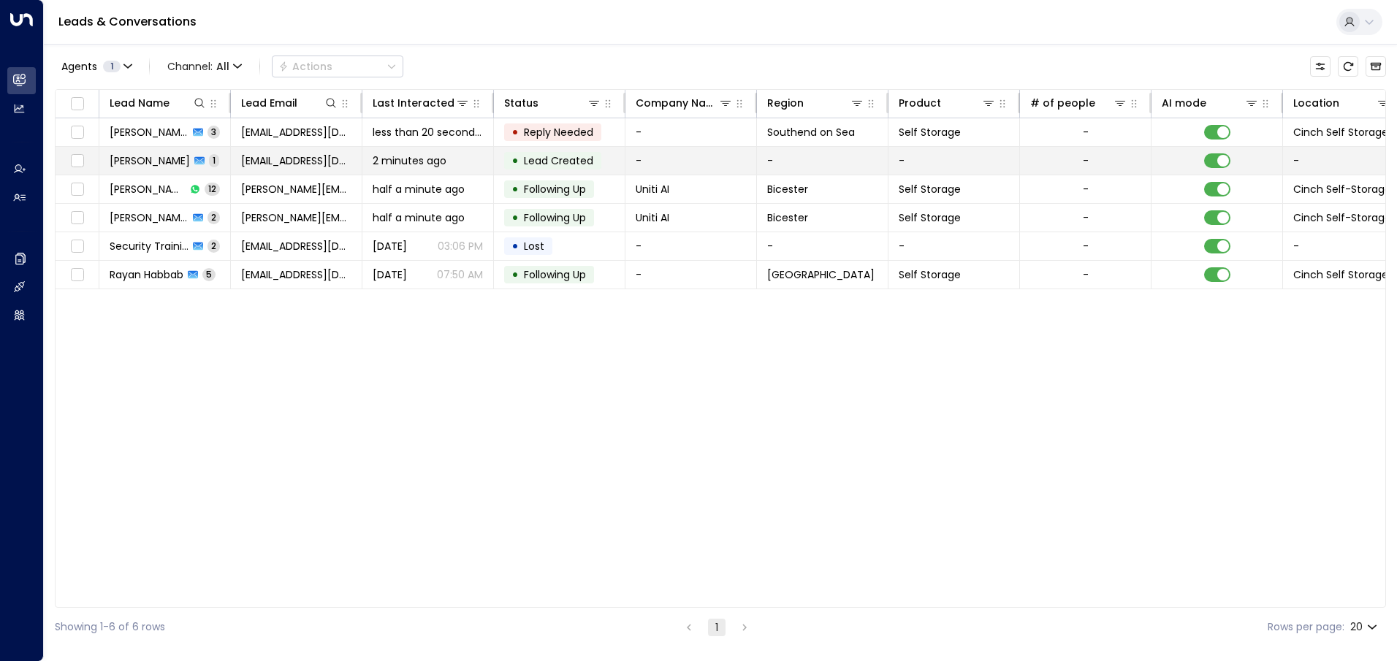
click at [680, 156] on td "-" at bounding box center [692, 161] width 132 height 28
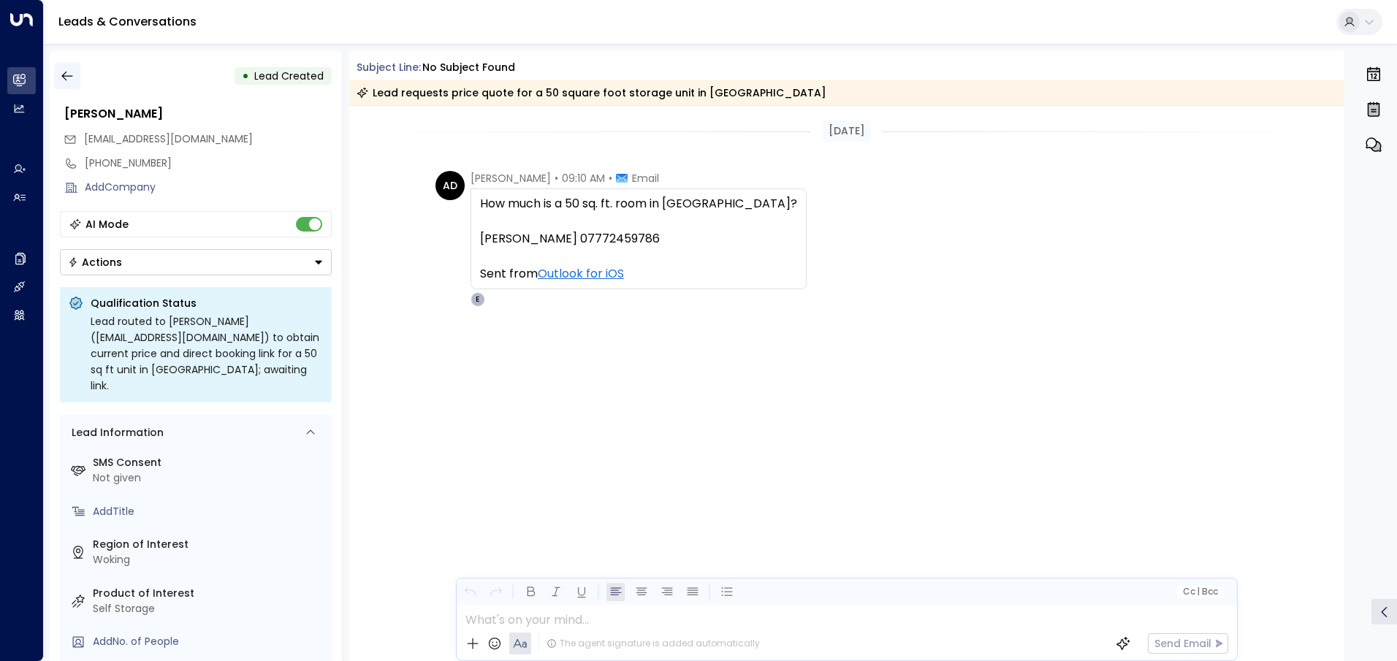
click at [65, 77] on icon "button" at bounding box center [67, 76] width 15 height 15
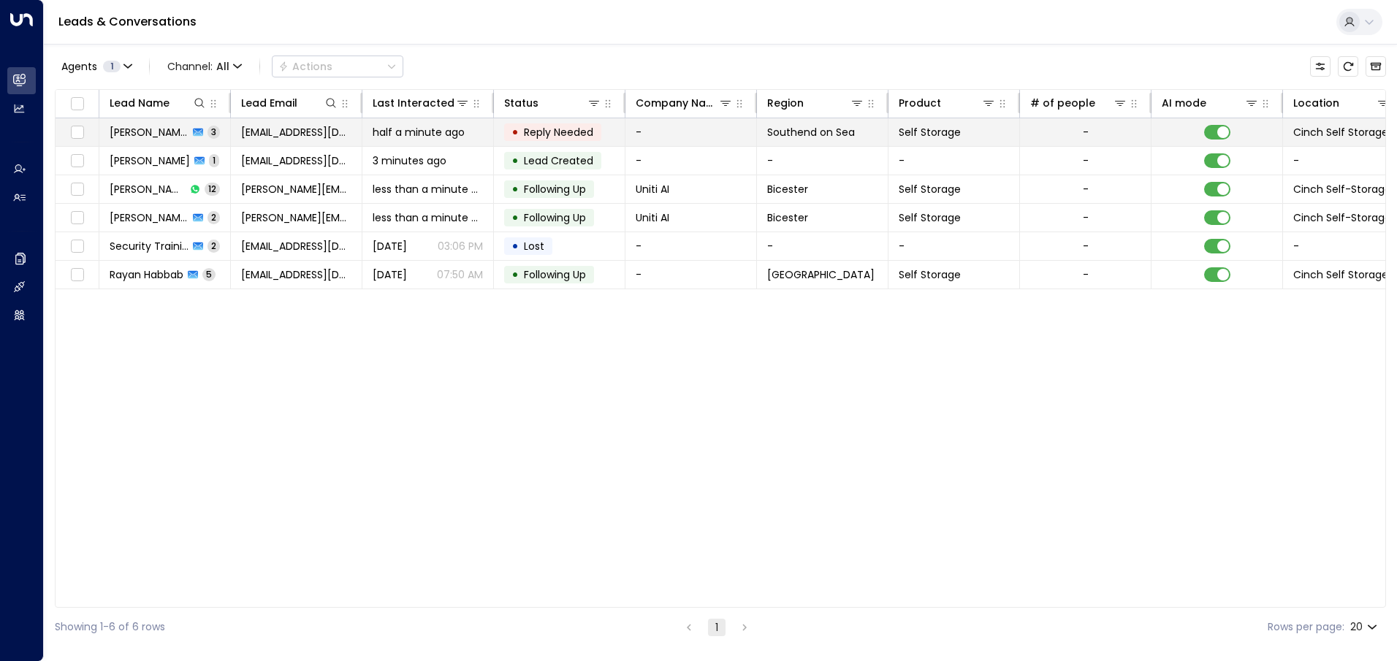
click at [641, 137] on td "-" at bounding box center [692, 132] width 132 height 28
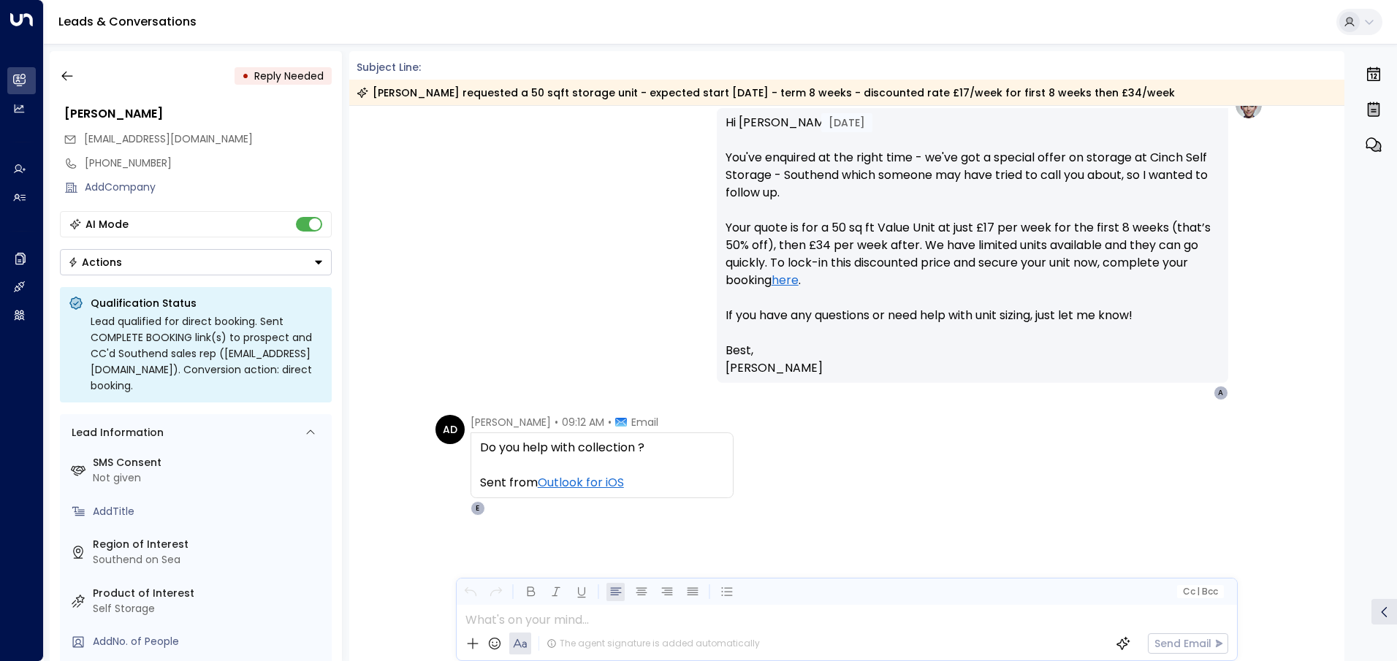
scroll to position [179, 0]
click at [71, 76] on icon "button" at bounding box center [66, 77] width 11 height 10
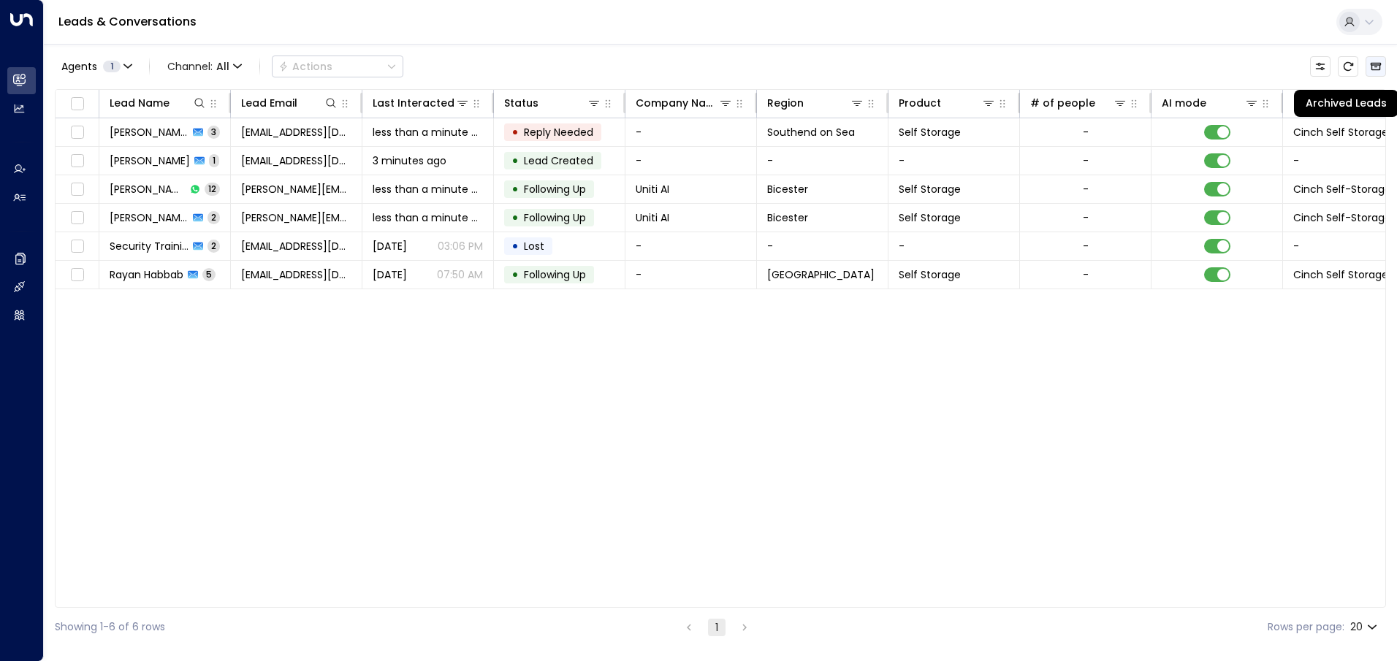
click at [1381, 71] on icon "Archived Leads" at bounding box center [1376, 67] width 12 height 12
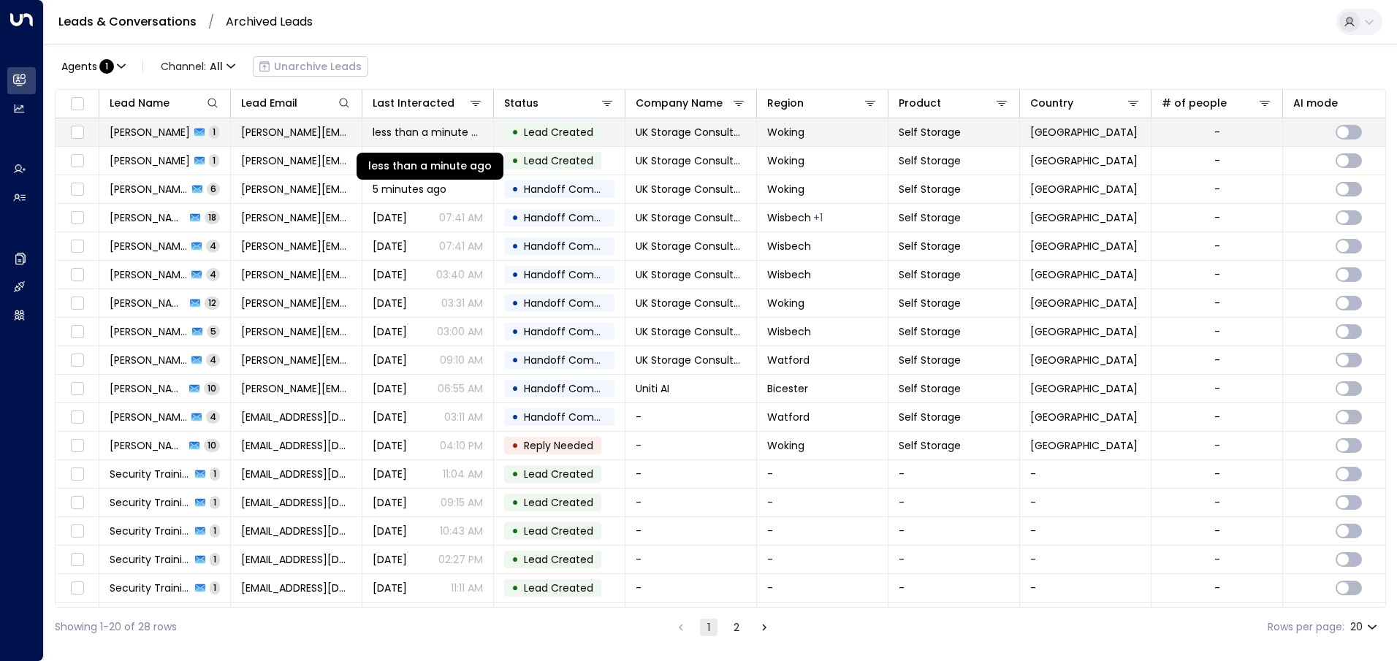
click at [437, 134] on span "less than a minute ago" at bounding box center [428, 132] width 110 height 15
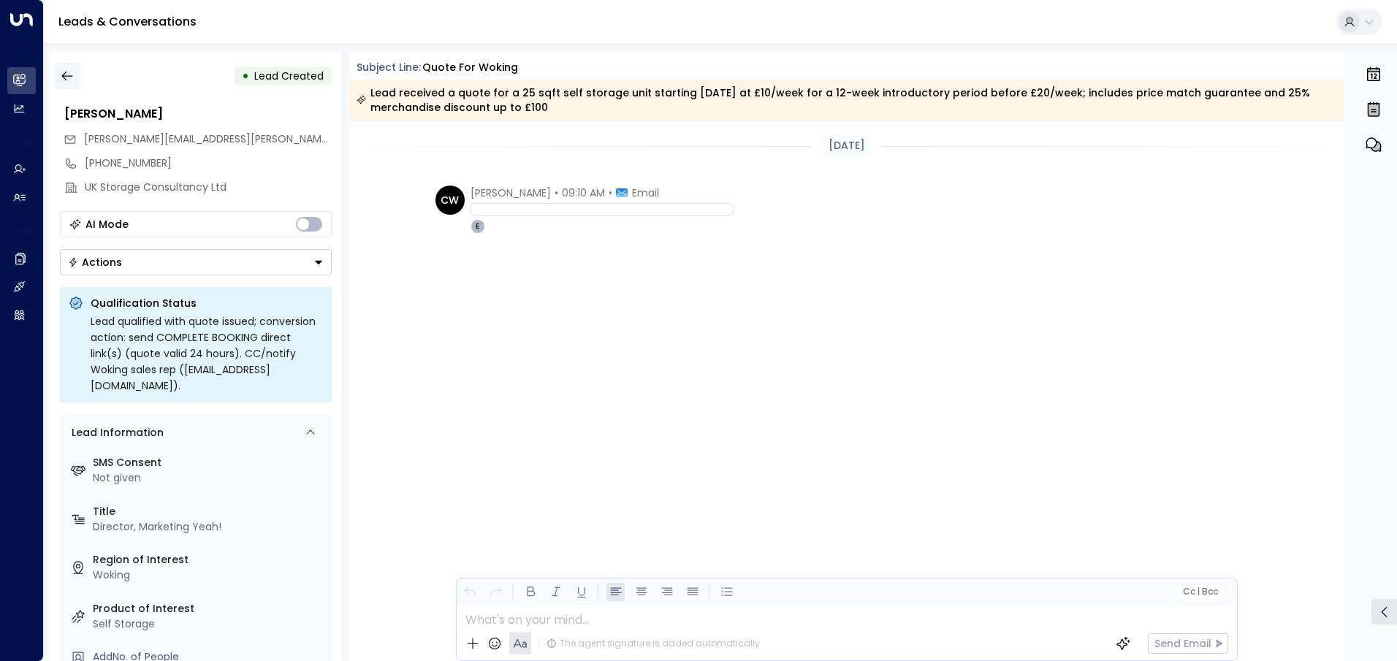
click at [57, 77] on button "button" at bounding box center [67, 76] width 26 height 26
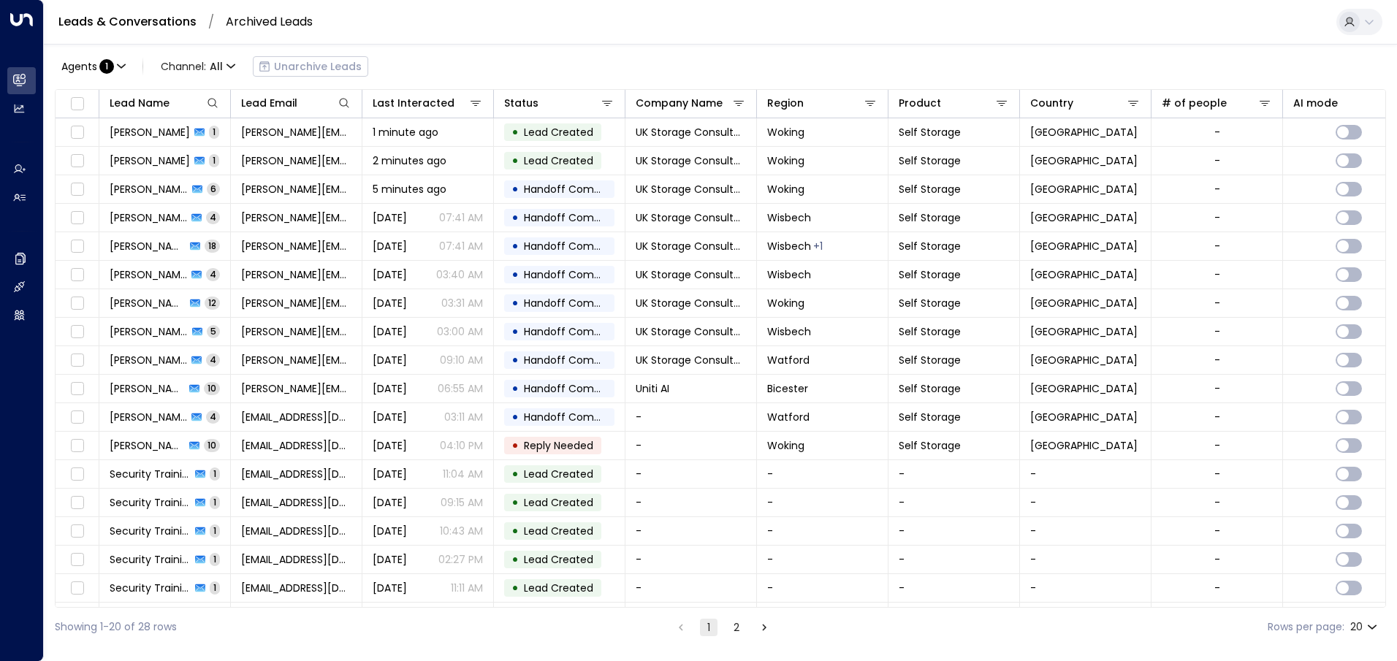
click at [153, 23] on link "Leads & Conversations" at bounding box center [127, 21] width 138 height 17
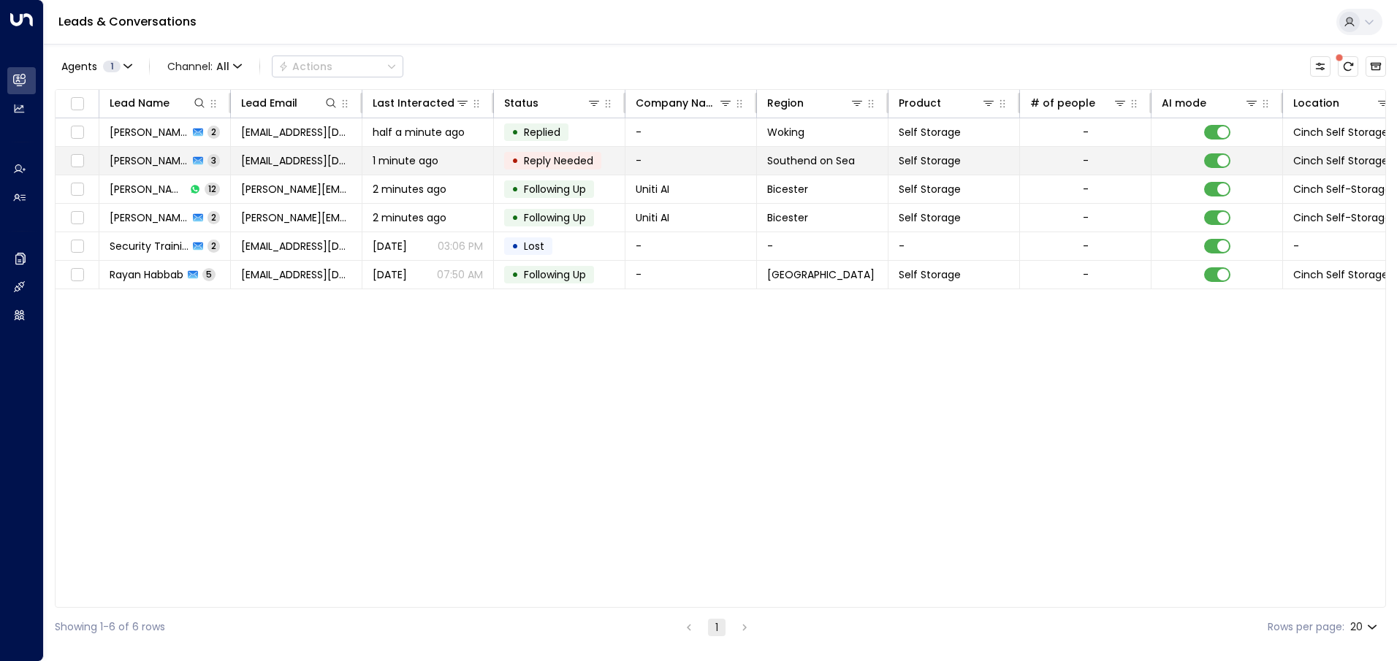
click at [676, 159] on td "-" at bounding box center [692, 161] width 132 height 28
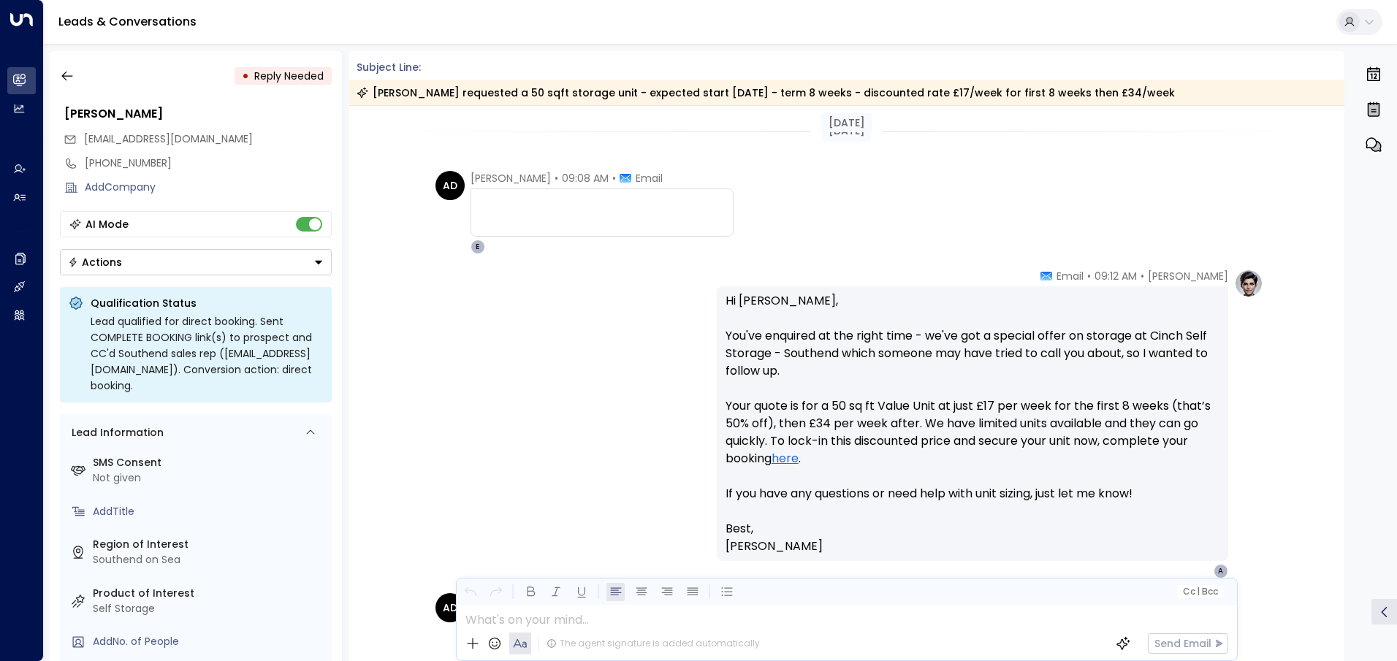
scroll to position [179, 0]
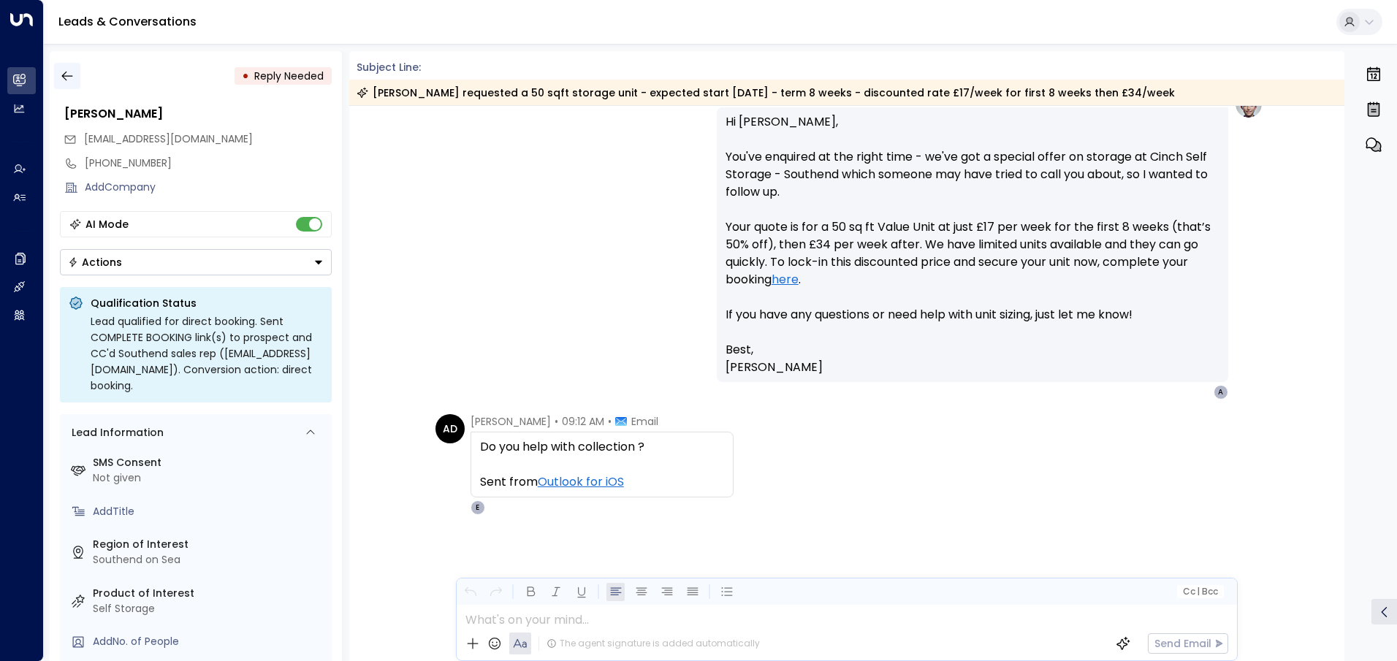
click at [67, 78] on icon "button" at bounding box center [67, 76] width 15 height 15
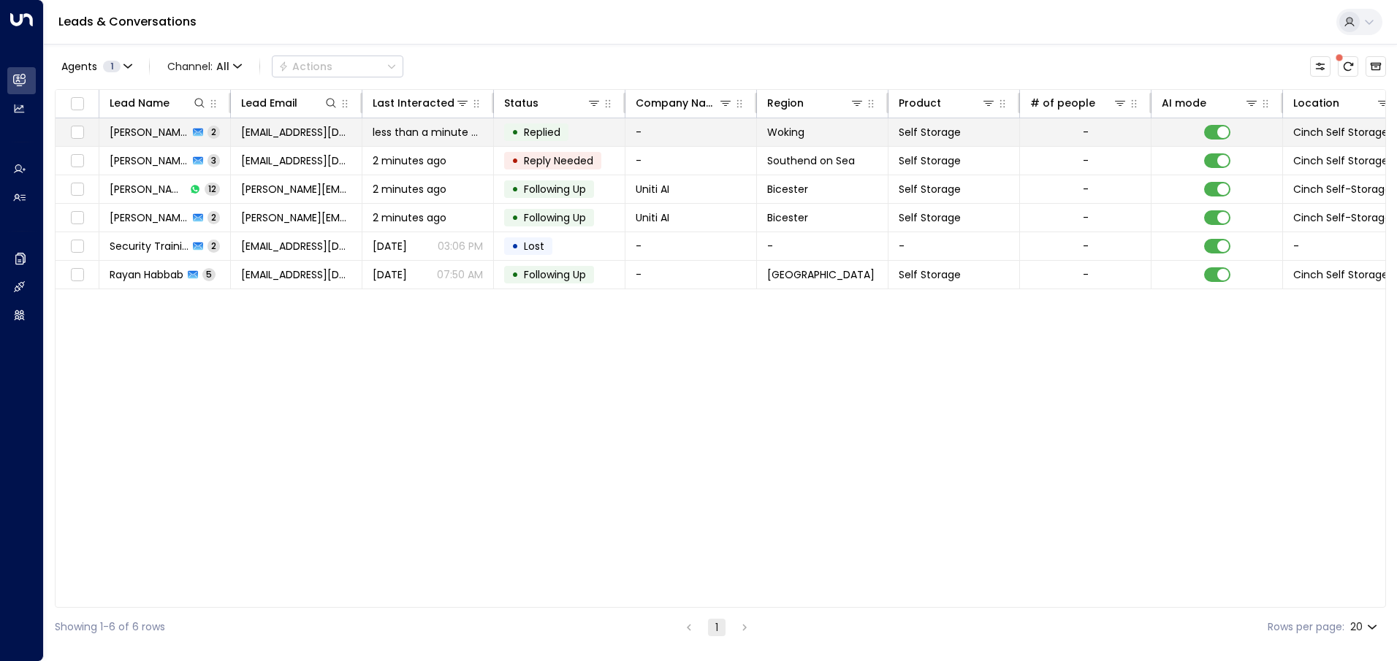
click at [679, 130] on td "-" at bounding box center [692, 132] width 132 height 28
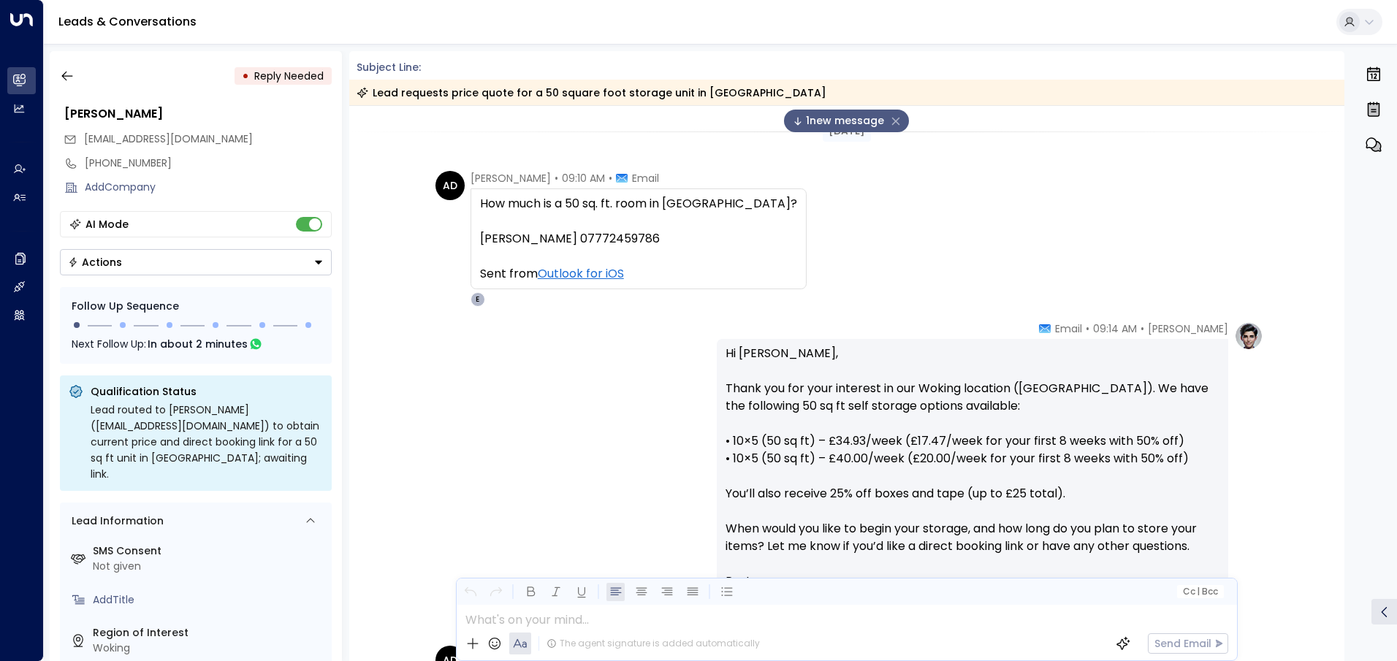
scroll to position [232, 0]
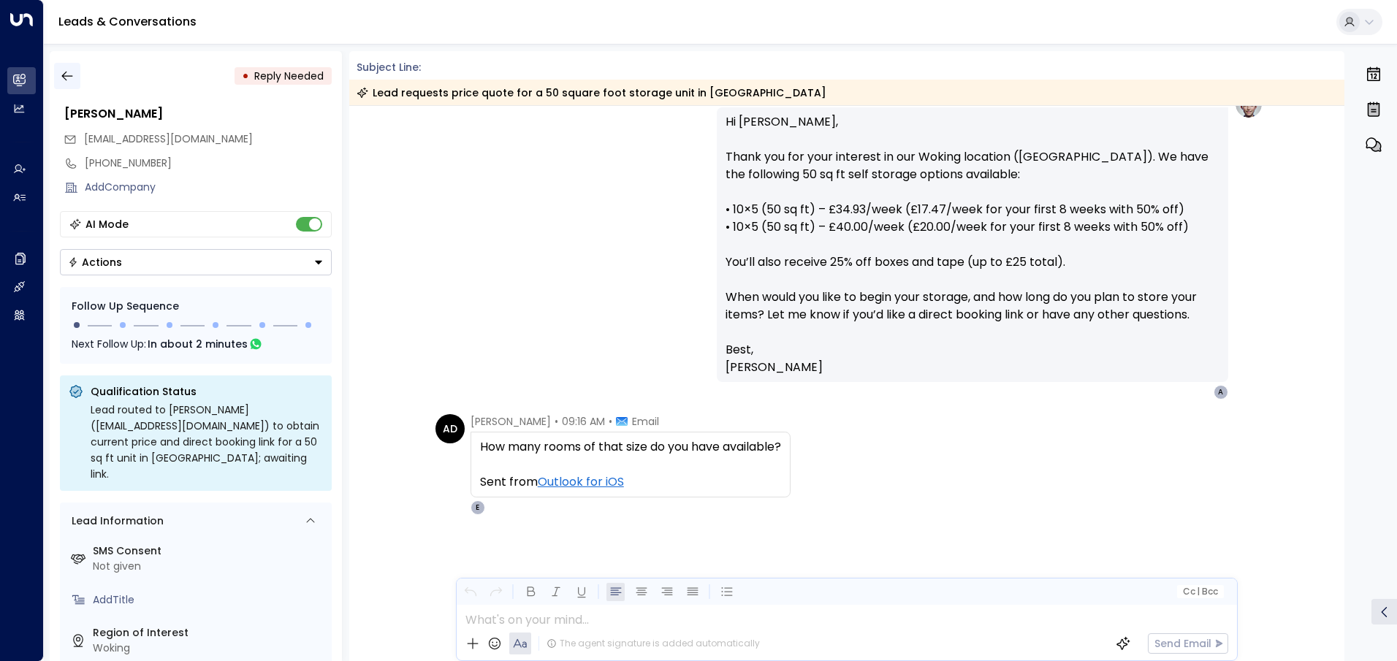
click at [58, 73] on button "button" at bounding box center [67, 76] width 26 height 26
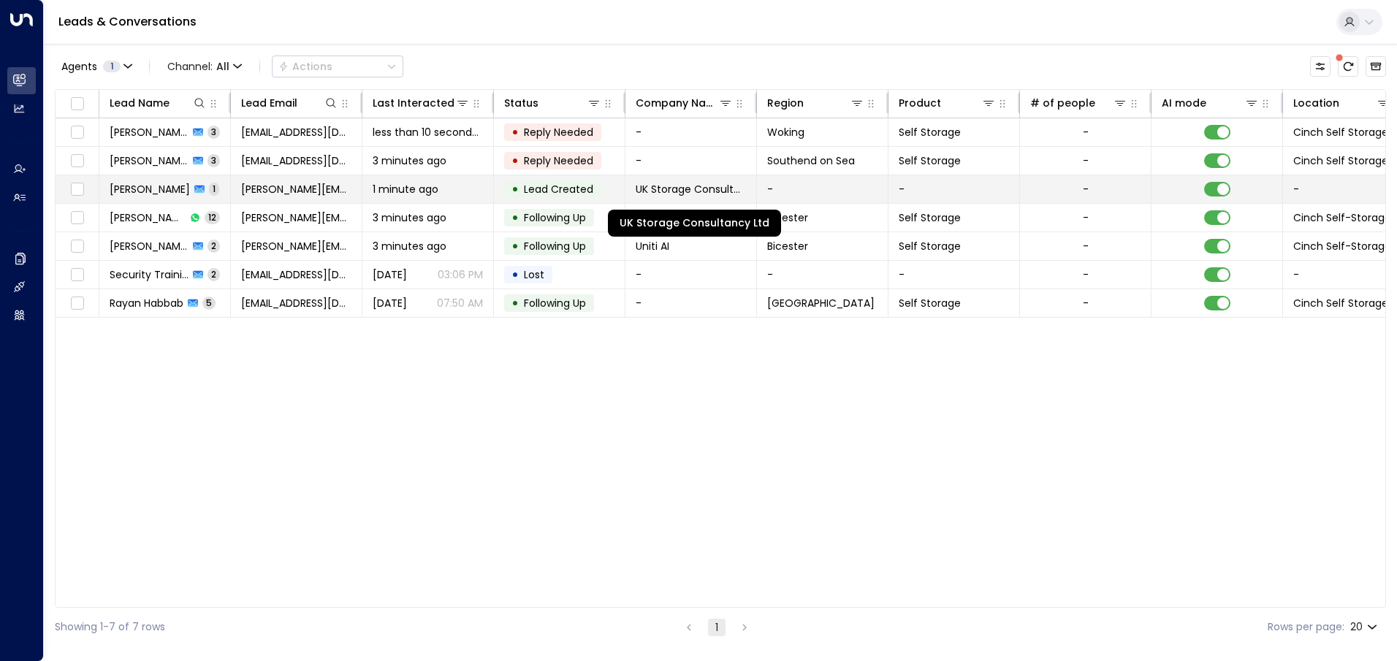
click at [721, 185] on span "UK Storage Consultancy Ltd" at bounding box center [691, 189] width 110 height 15
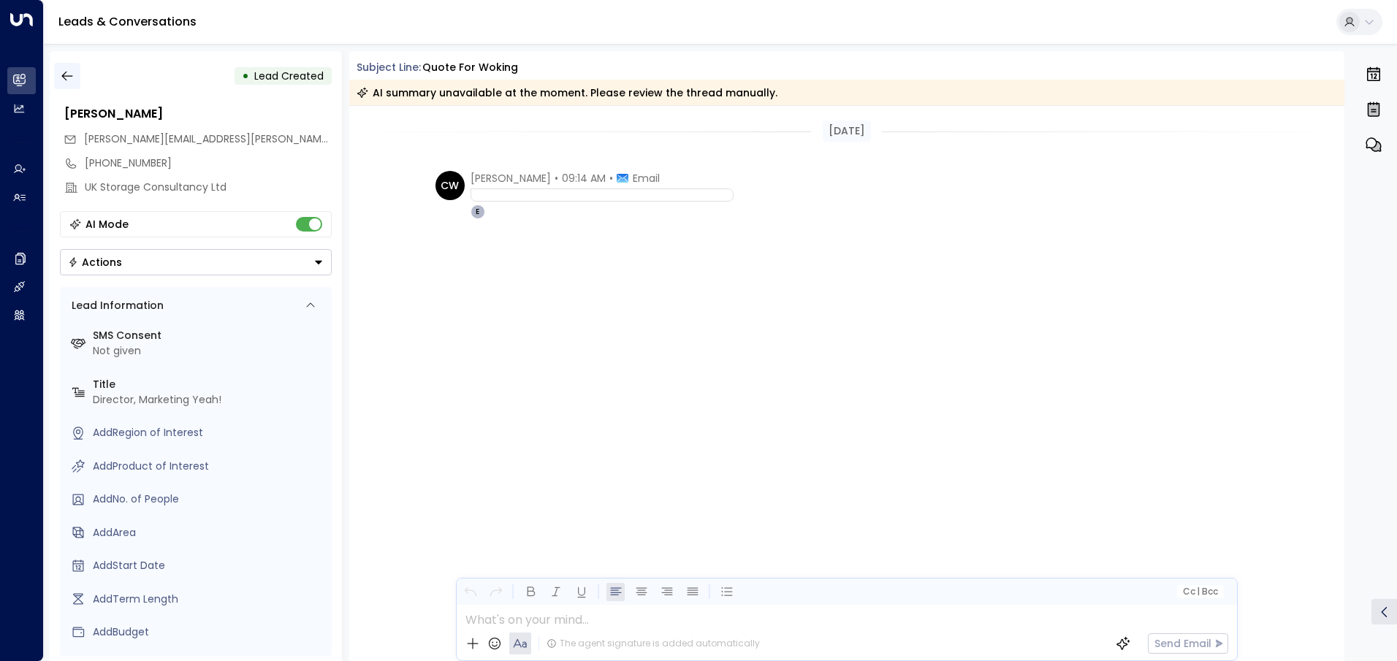
click at [67, 75] on icon "button" at bounding box center [67, 76] width 15 height 15
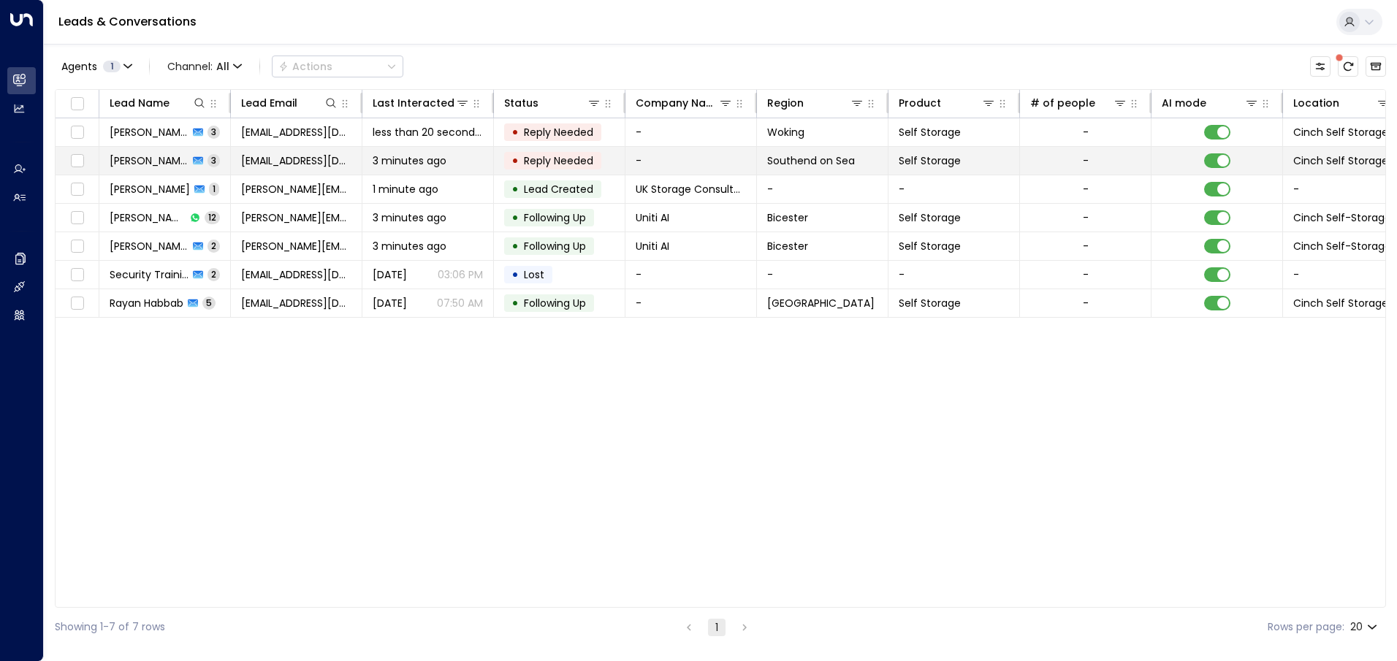
click at [657, 164] on td "-" at bounding box center [692, 161] width 132 height 28
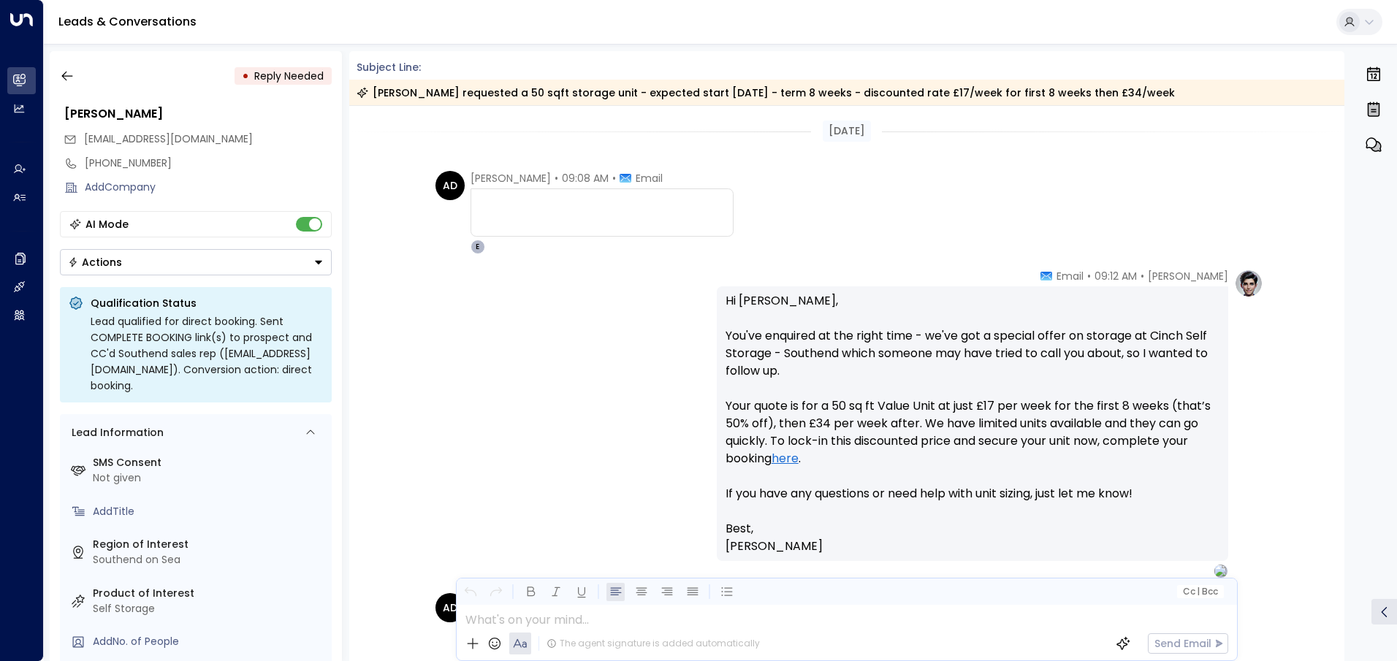
scroll to position [179, 0]
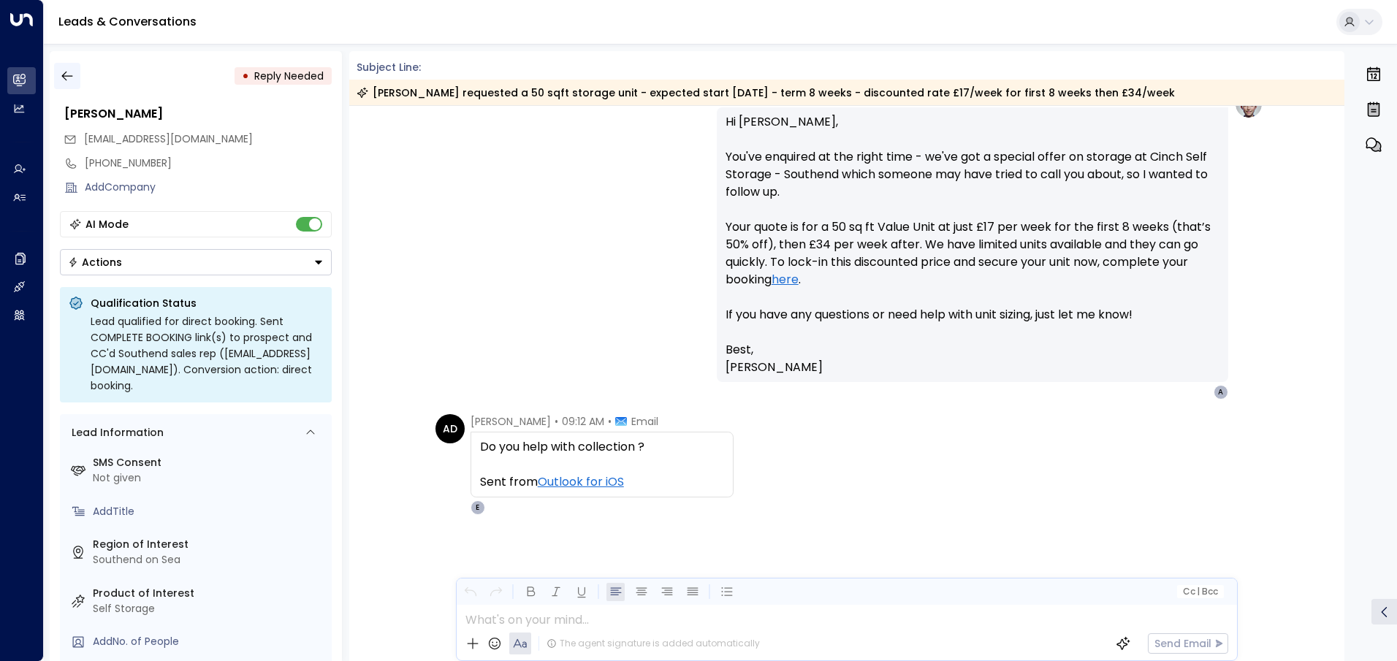
click at [68, 75] on icon "button" at bounding box center [67, 76] width 15 height 15
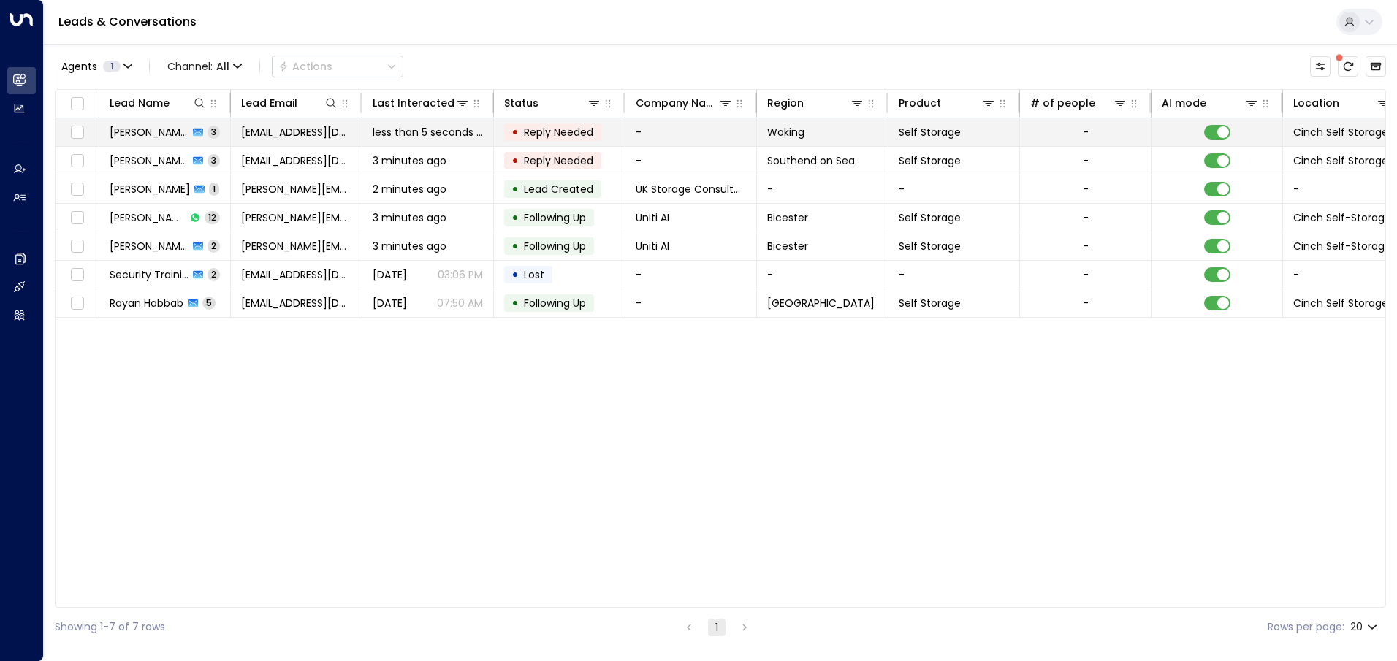
click at [667, 136] on td "-" at bounding box center [692, 132] width 132 height 28
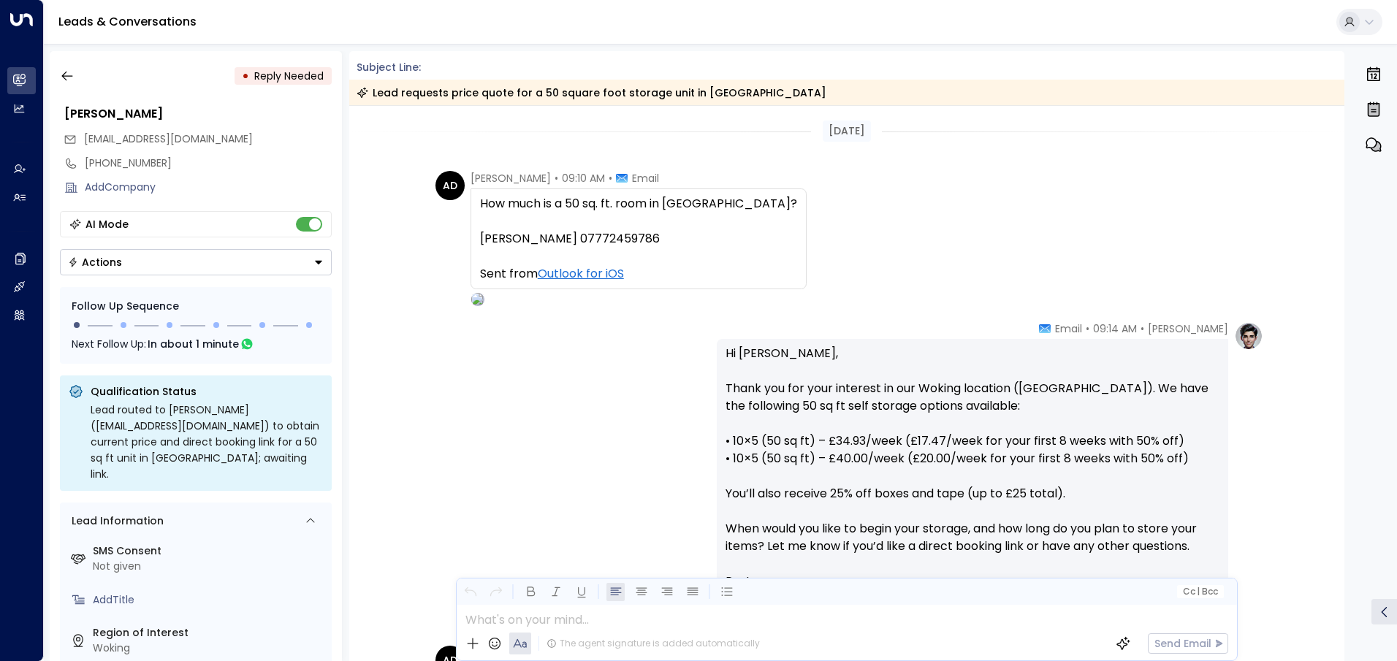
scroll to position [232, 0]
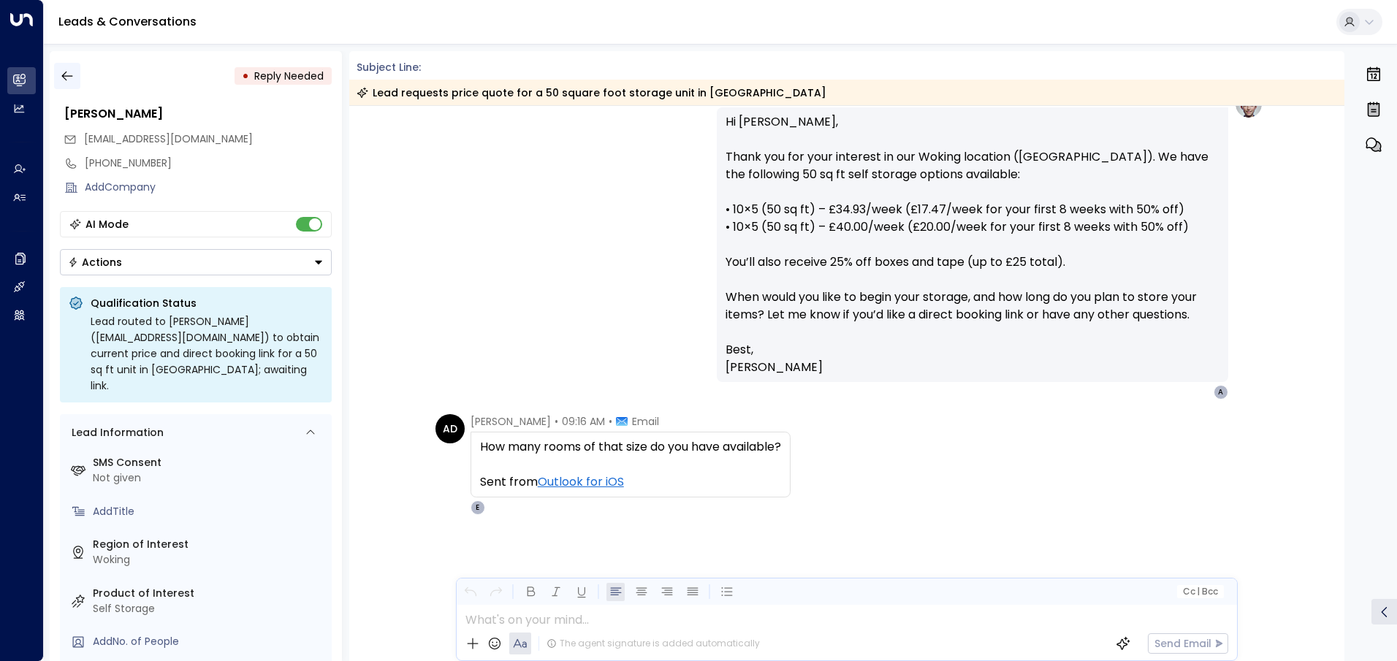
click at [73, 73] on icon "button" at bounding box center [67, 76] width 15 height 15
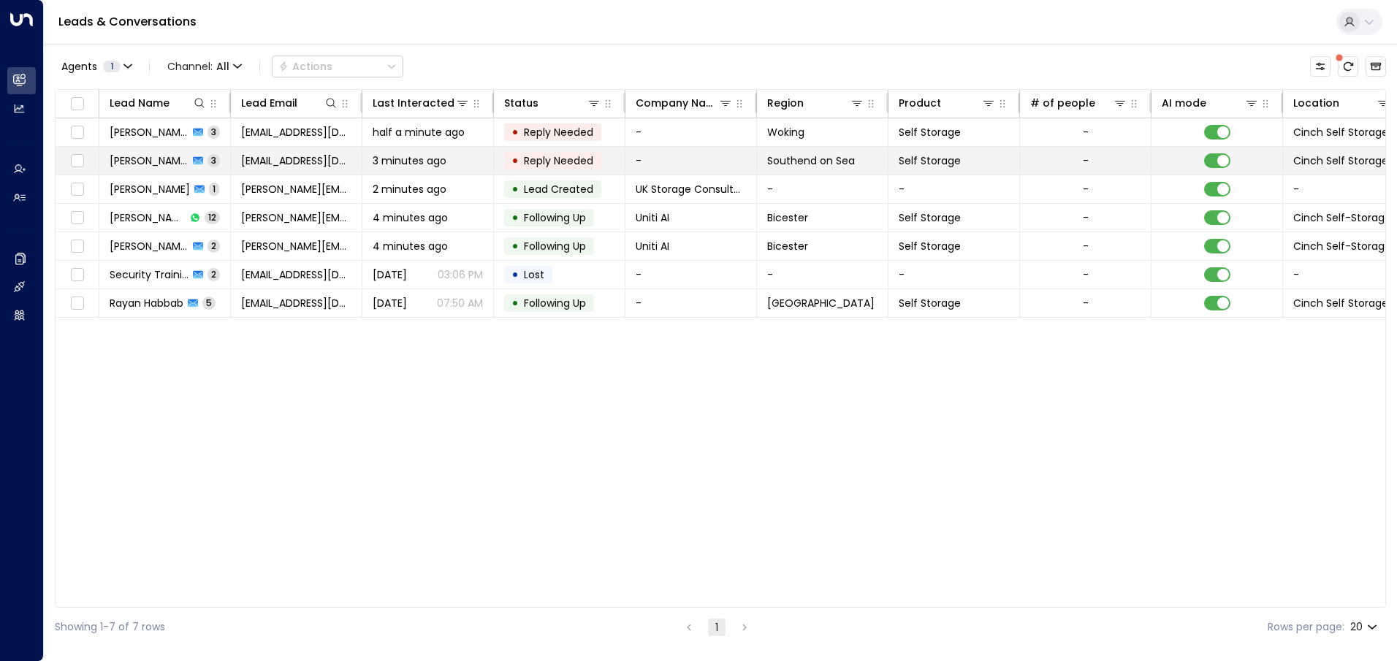
click at [694, 157] on td "-" at bounding box center [692, 161] width 132 height 28
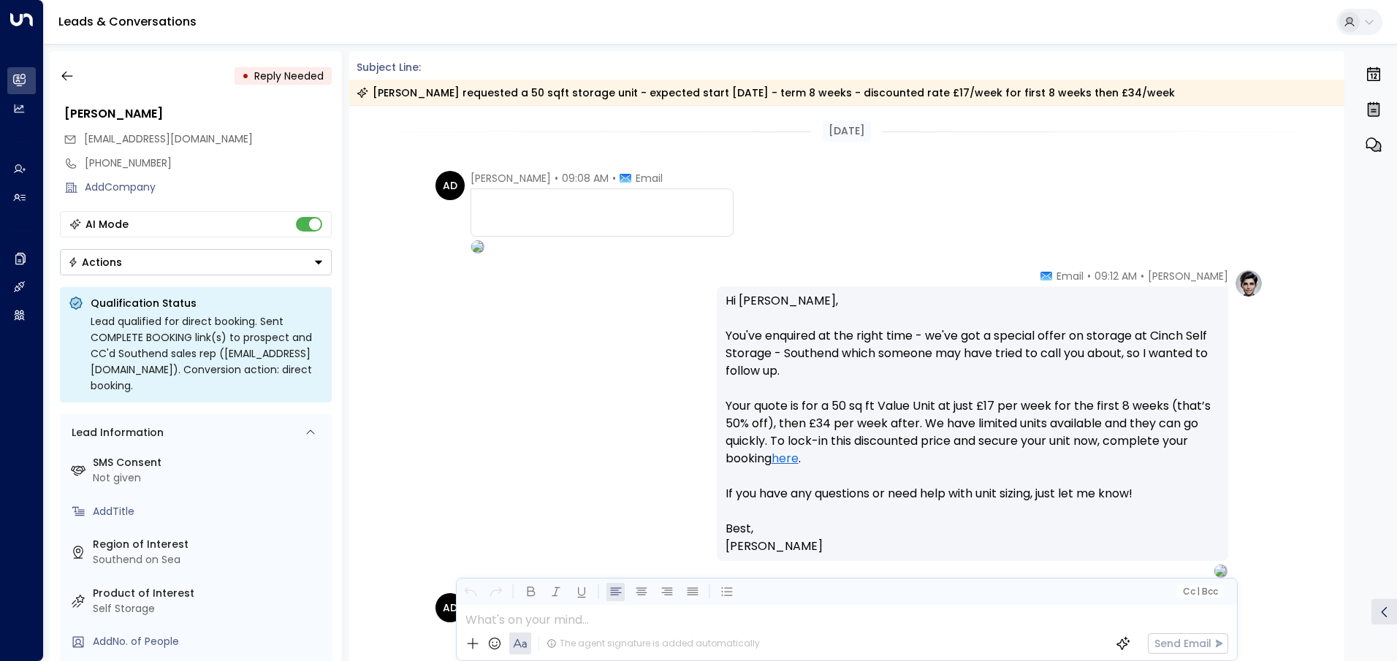
scroll to position [179, 0]
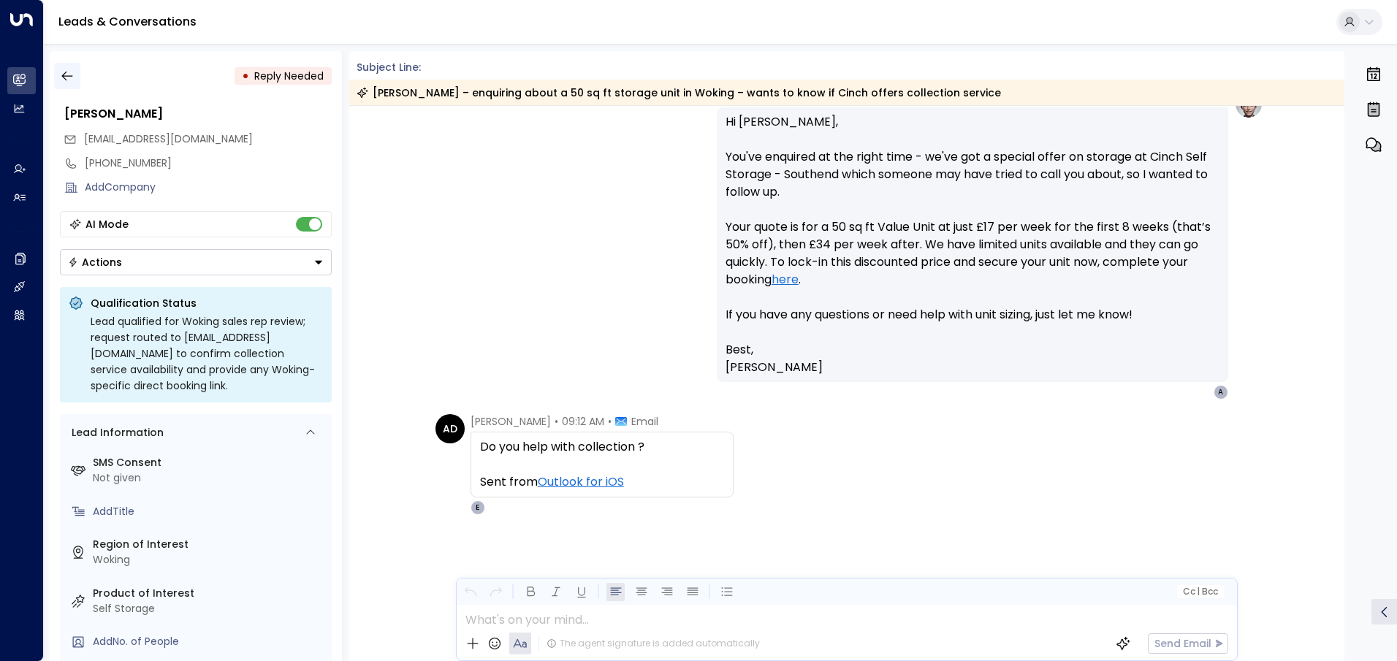
click at [70, 69] on icon "button" at bounding box center [67, 76] width 15 height 15
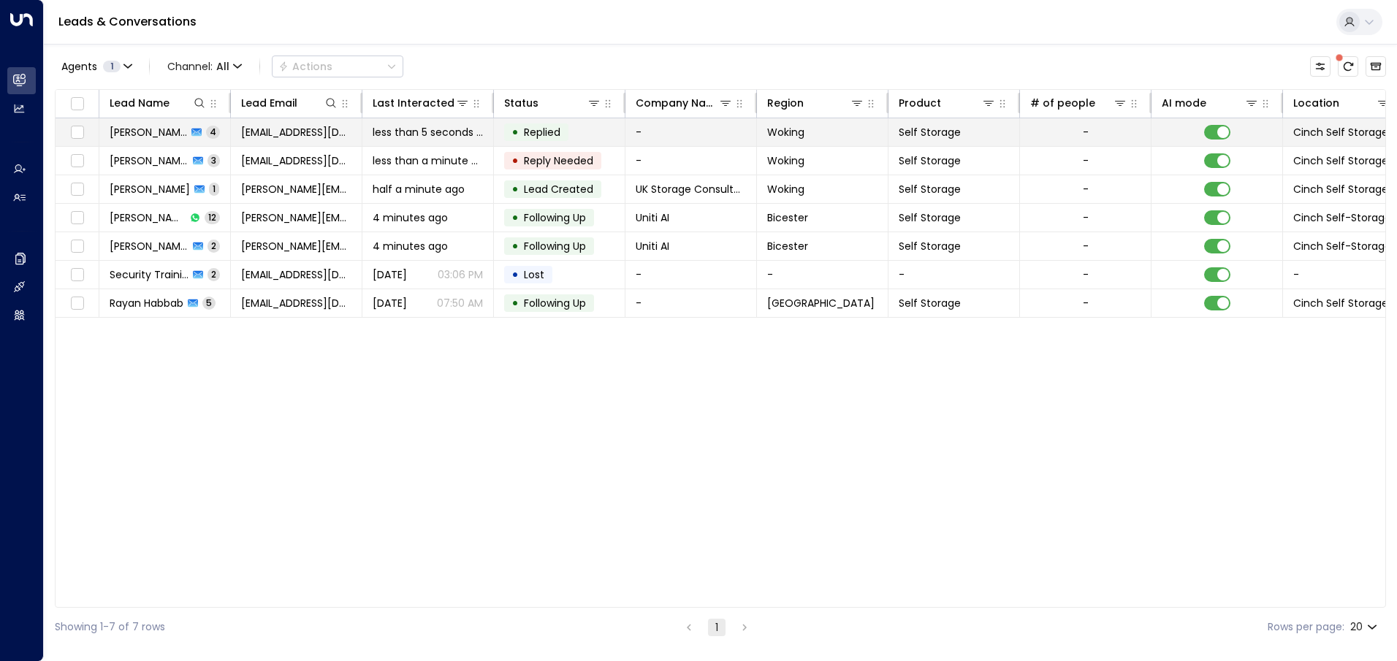
click at [620, 131] on td "• Replied" at bounding box center [560, 132] width 132 height 28
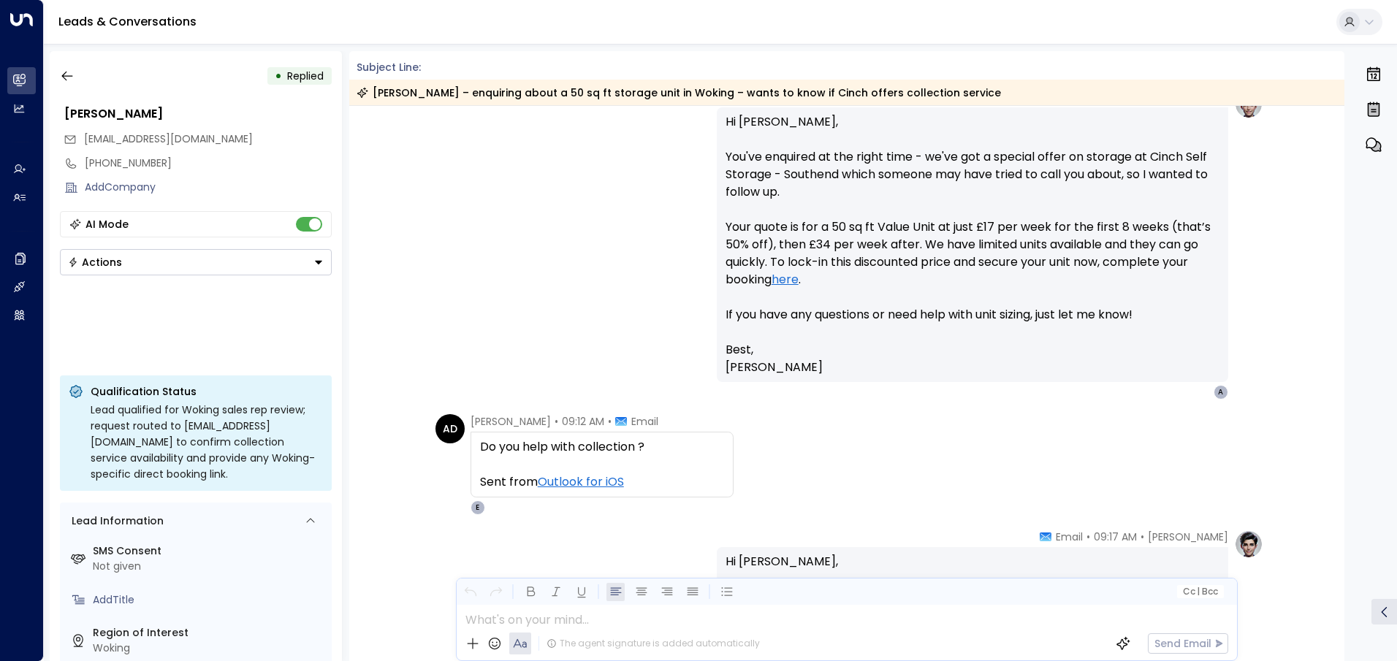
scroll to position [416, 0]
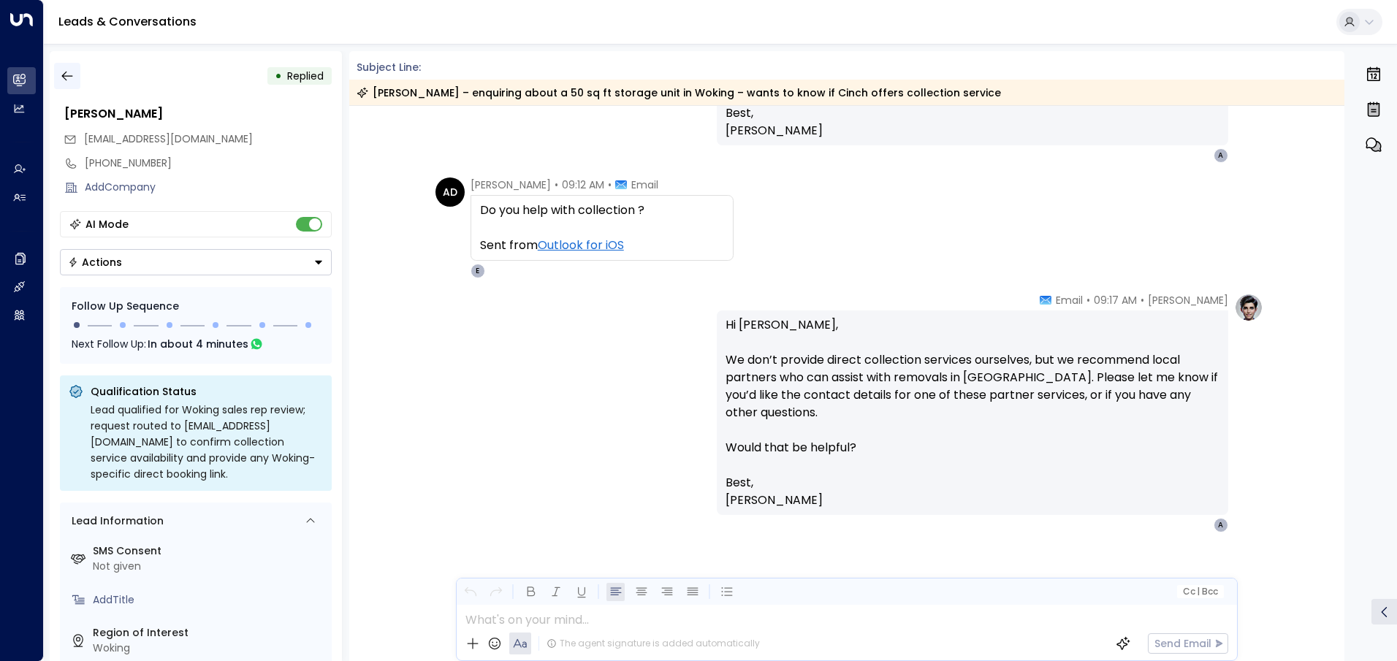
click at [70, 69] on icon "button" at bounding box center [67, 76] width 15 height 15
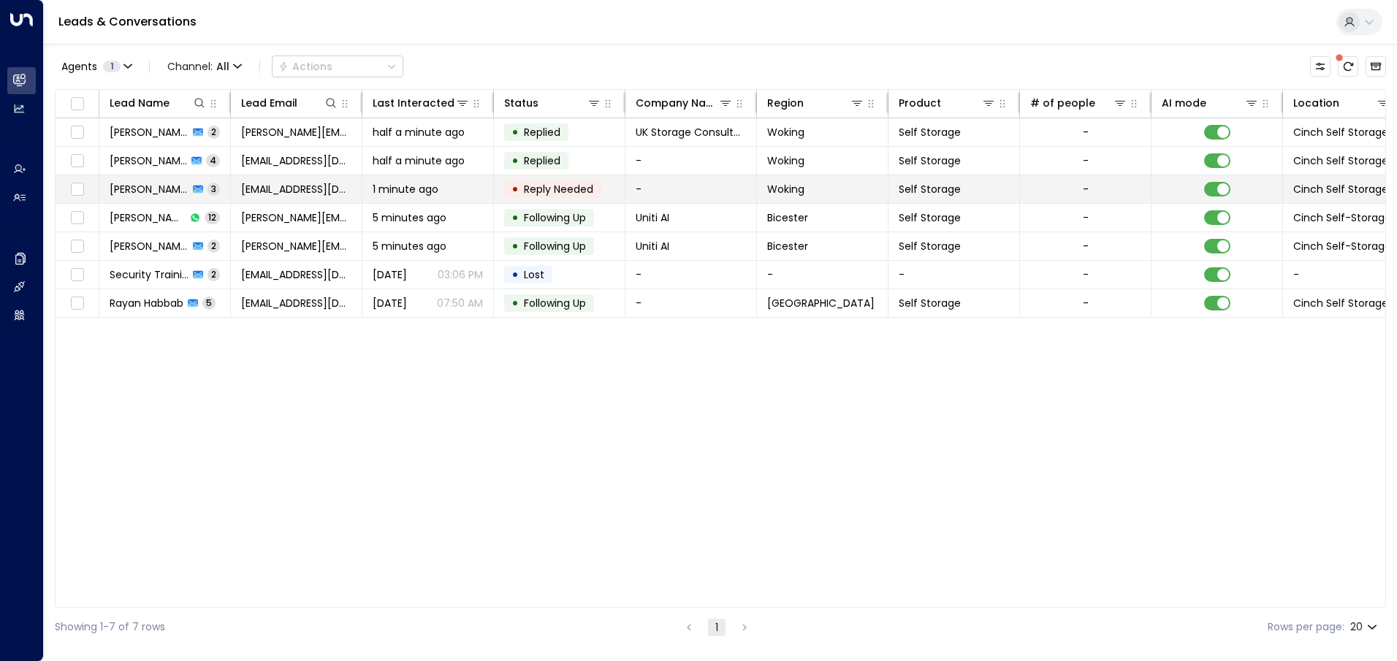
click at [706, 189] on td "-" at bounding box center [692, 189] width 132 height 28
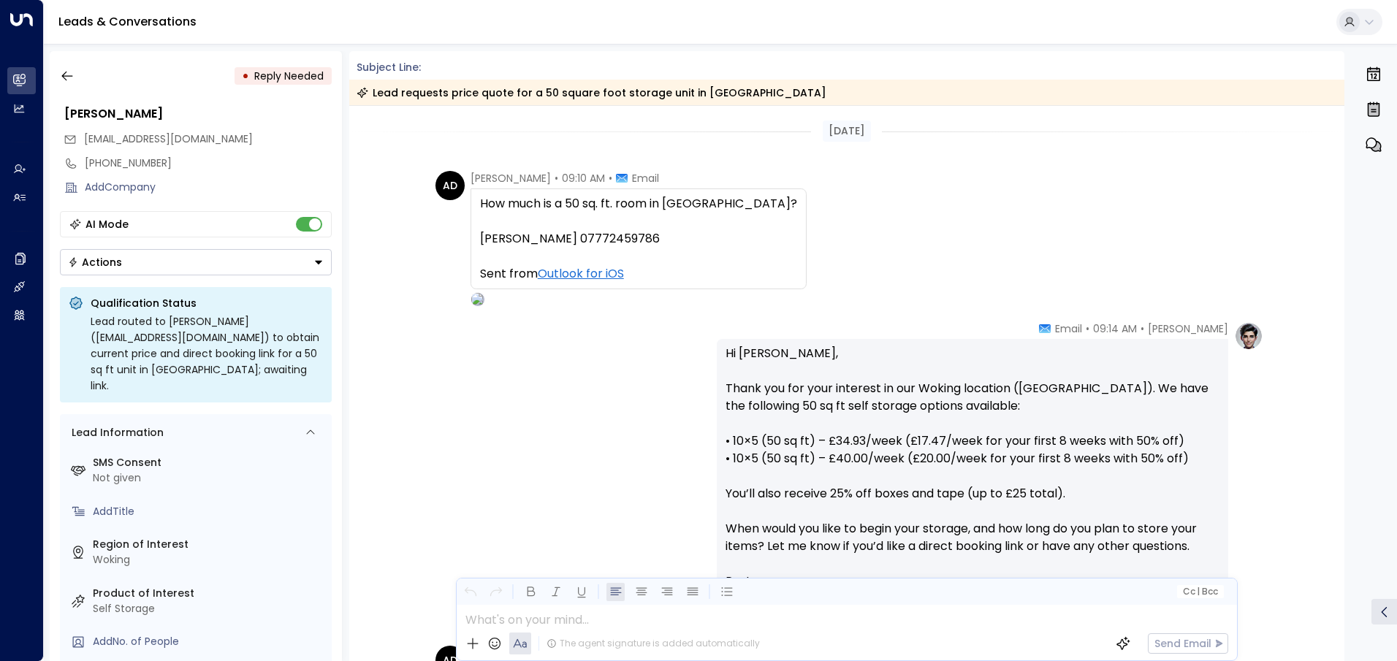
scroll to position [232, 0]
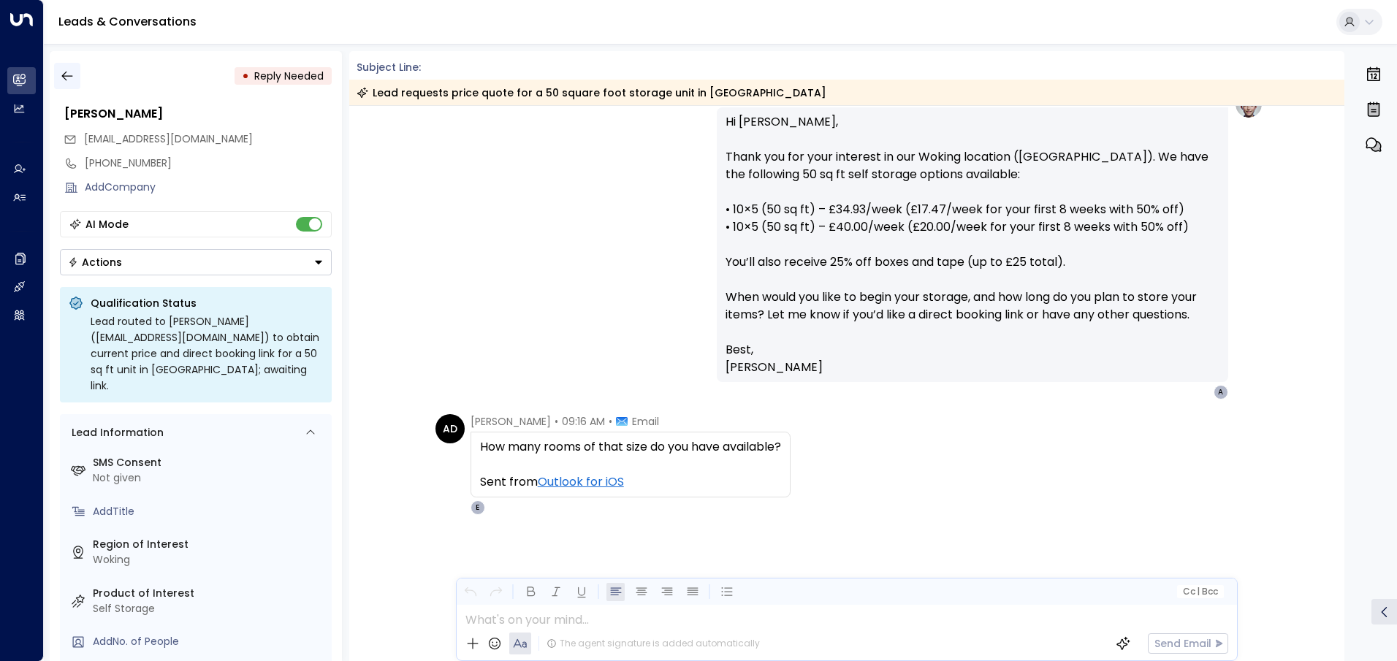
click at [62, 70] on icon "button" at bounding box center [67, 76] width 15 height 15
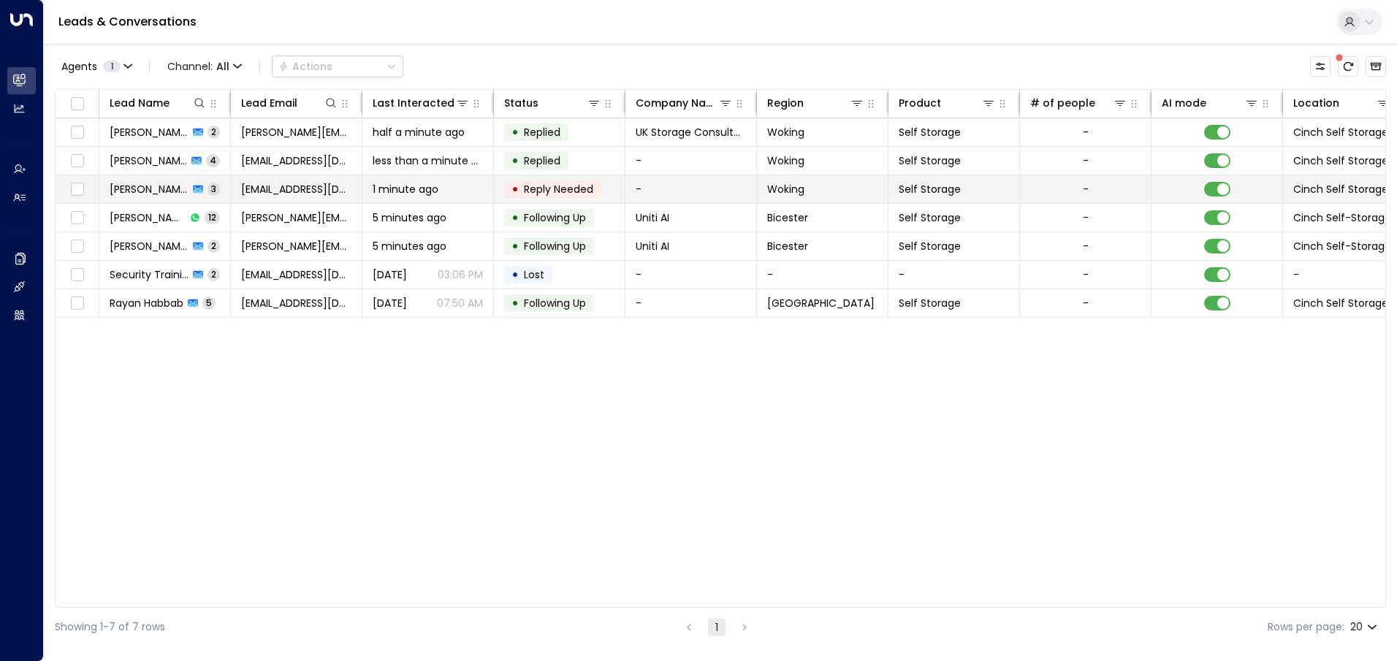
click at [691, 189] on td "-" at bounding box center [692, 189] width 132 height 28
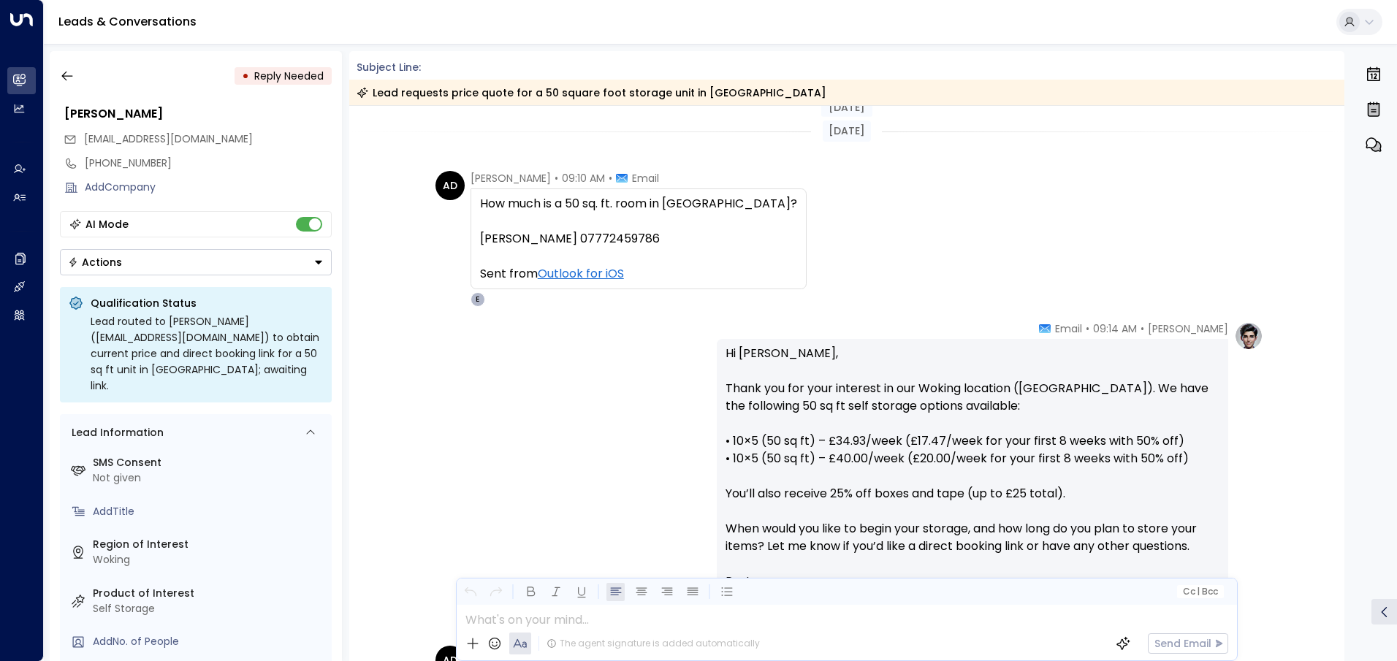
scroll to position [232, 0]
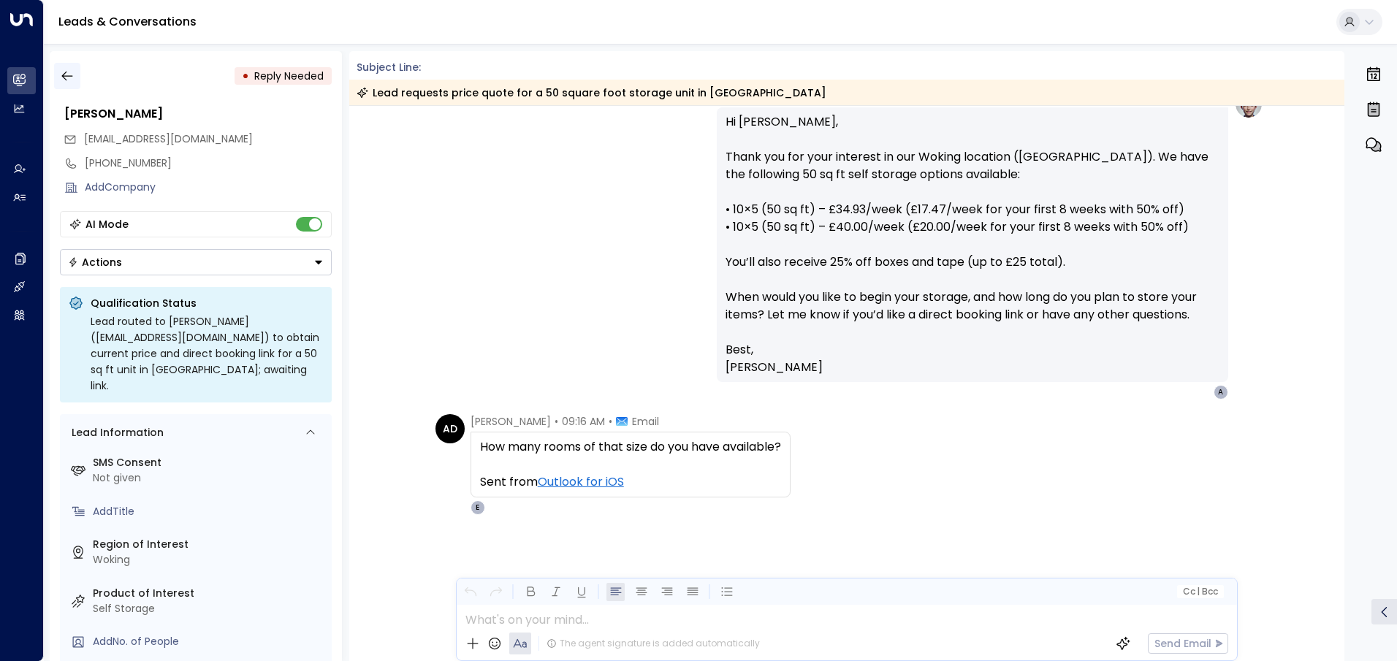
click at [62, 76] on icon "button" at bounding box center [66, 77] width 11 height 10
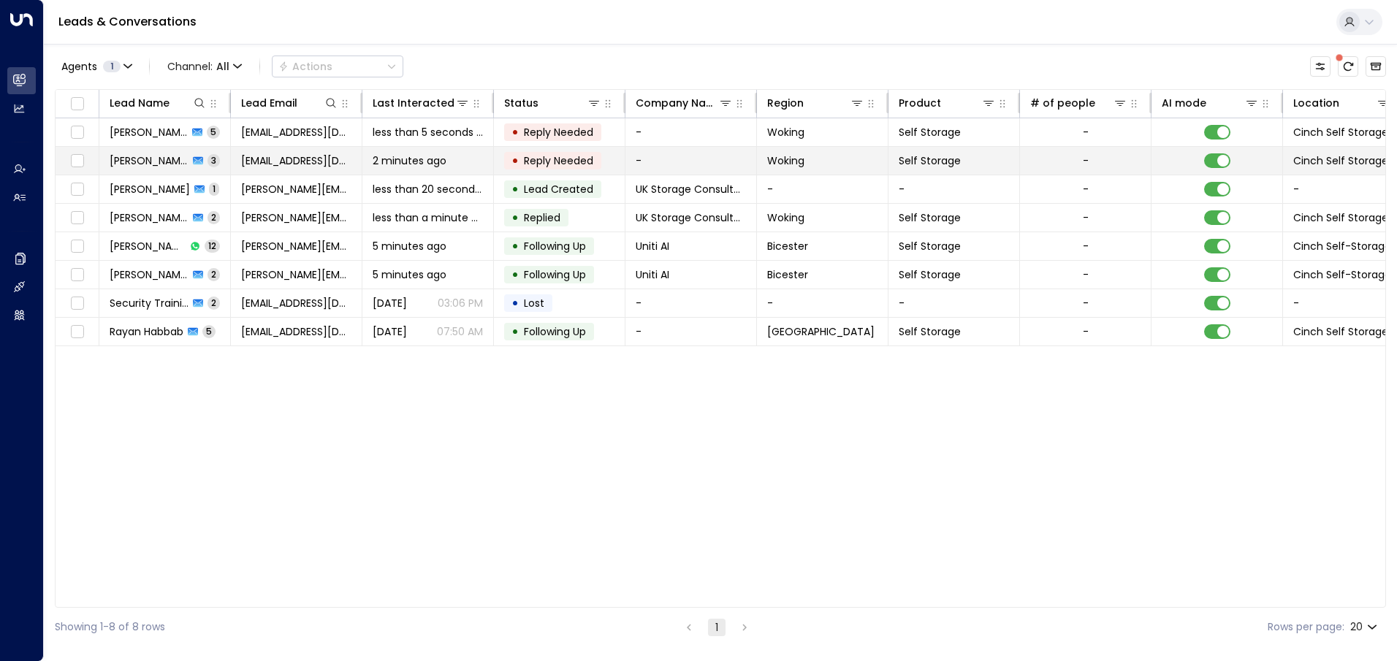
click at [686, 159] on td "-" at bounding box center [692, 161] width 132 height 28
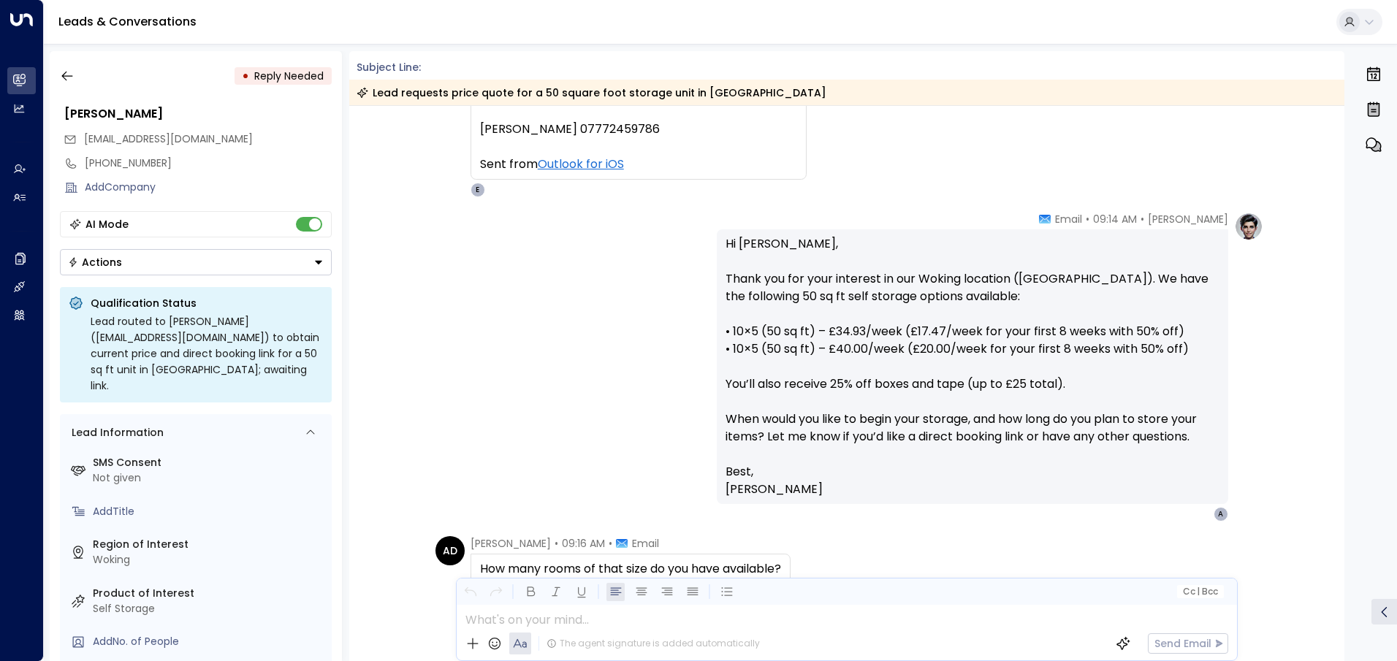
scroll to position [232, 0]
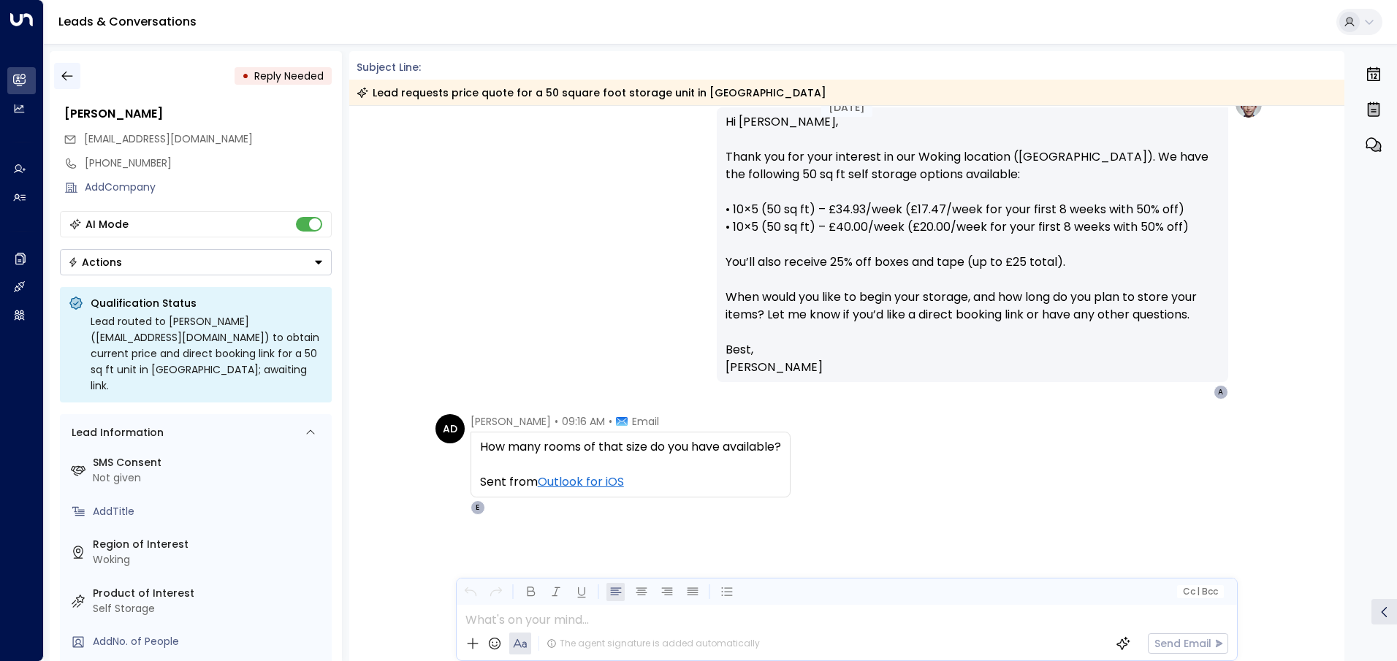
click at [61, 71] on icon "button" at bounding box center [67, 76] width 15 height 15
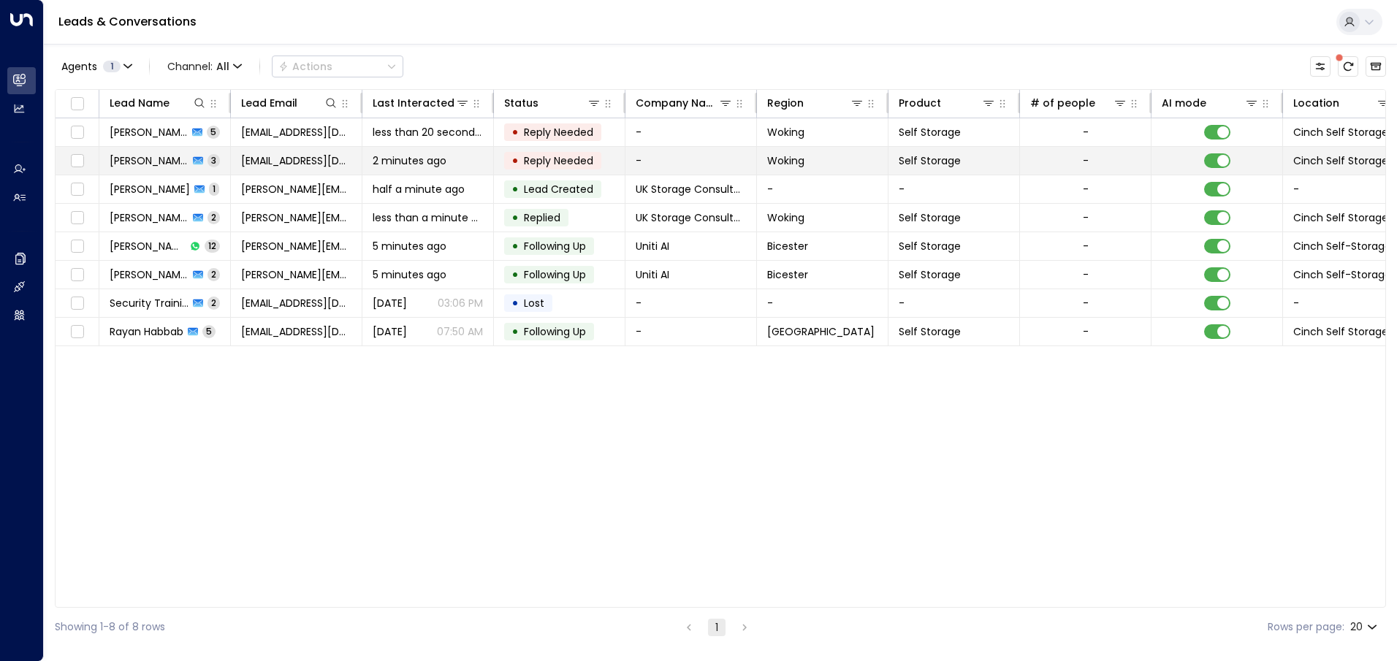
click at [681, 154] on td "-" at bounding box center [692, 161] width 132 height 28
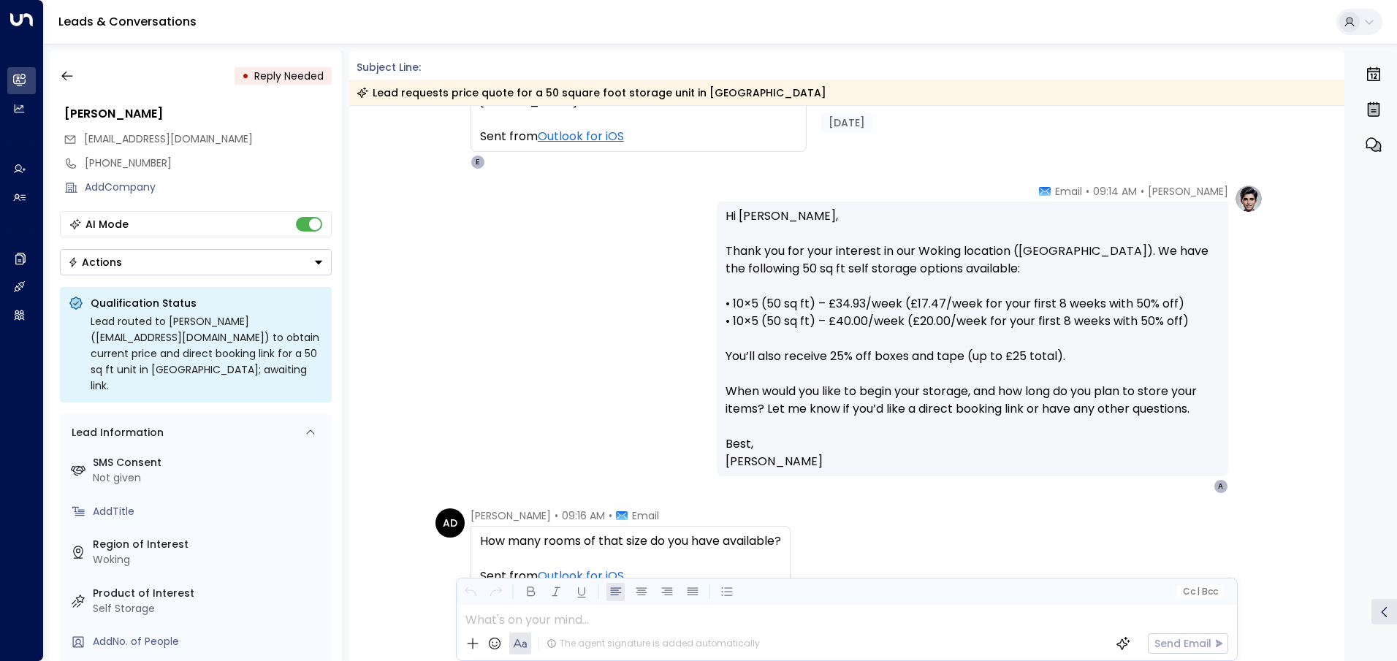
scroll to position [232, 0]
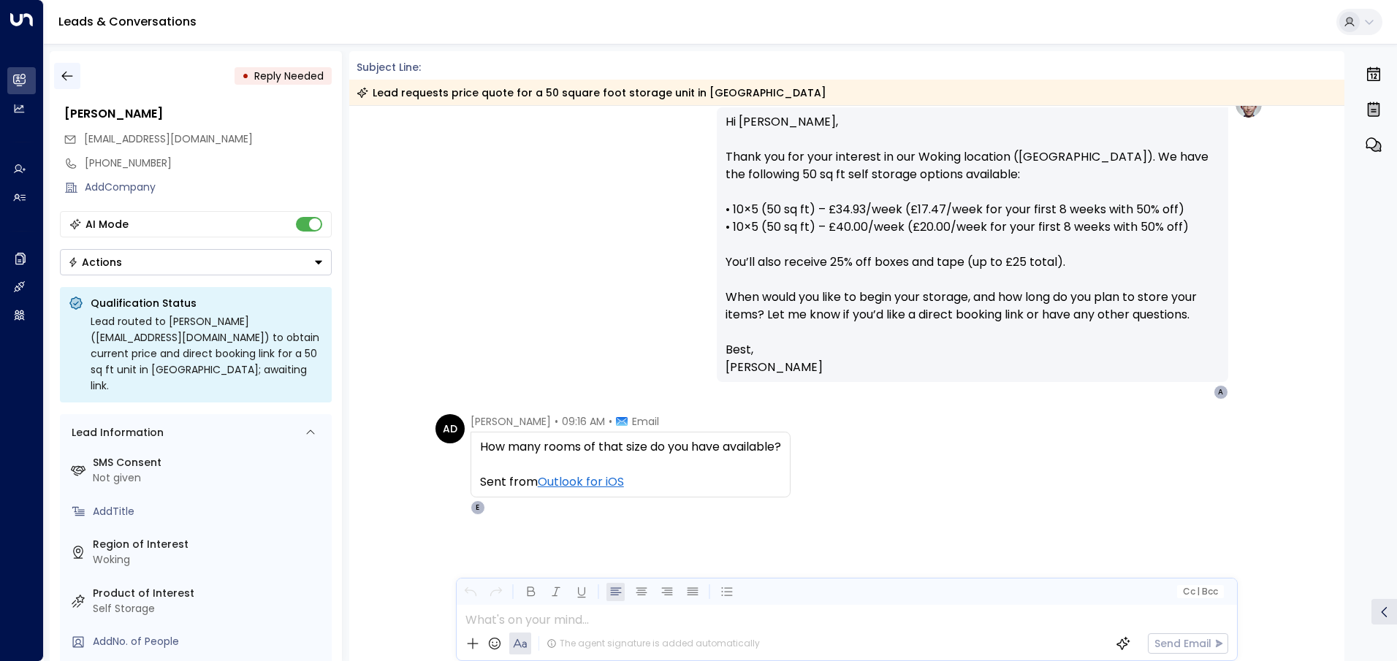
click at [70, 77] on icon "button" at bounding box center [67, 76] width 15 height 15
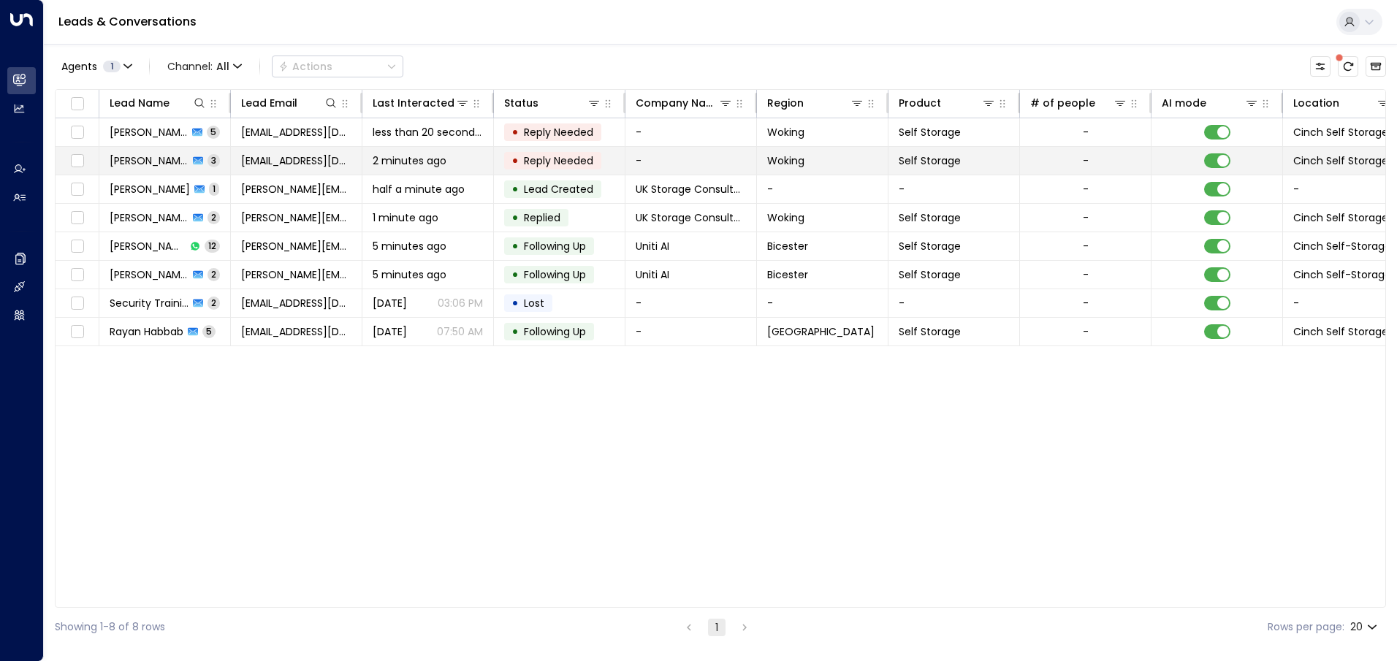
click at [661, 167] on td "-" at bounding box center [692, 161] width 132 height 28
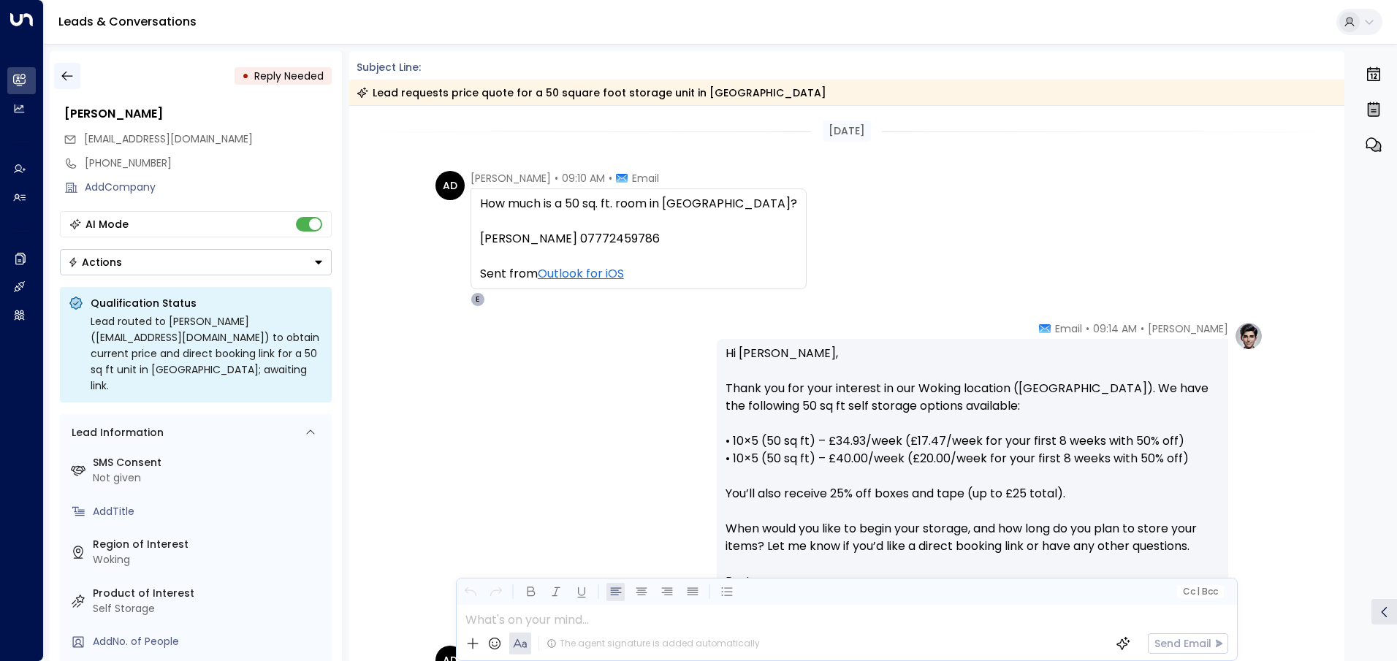
click at [70, 75] on icon "button" at bounding box center [67, 76] width 15 height 15
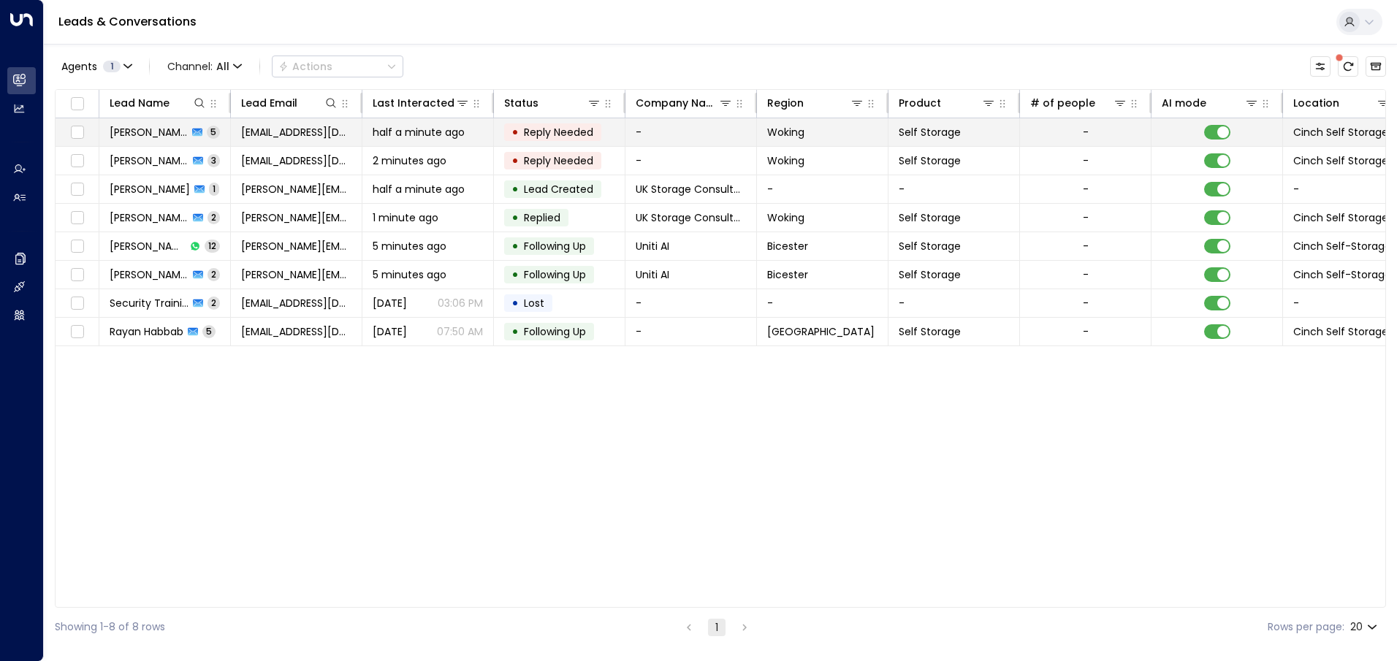
click at [685, 132] on td "-" at bounding box center [692, 132] width 132 height 28
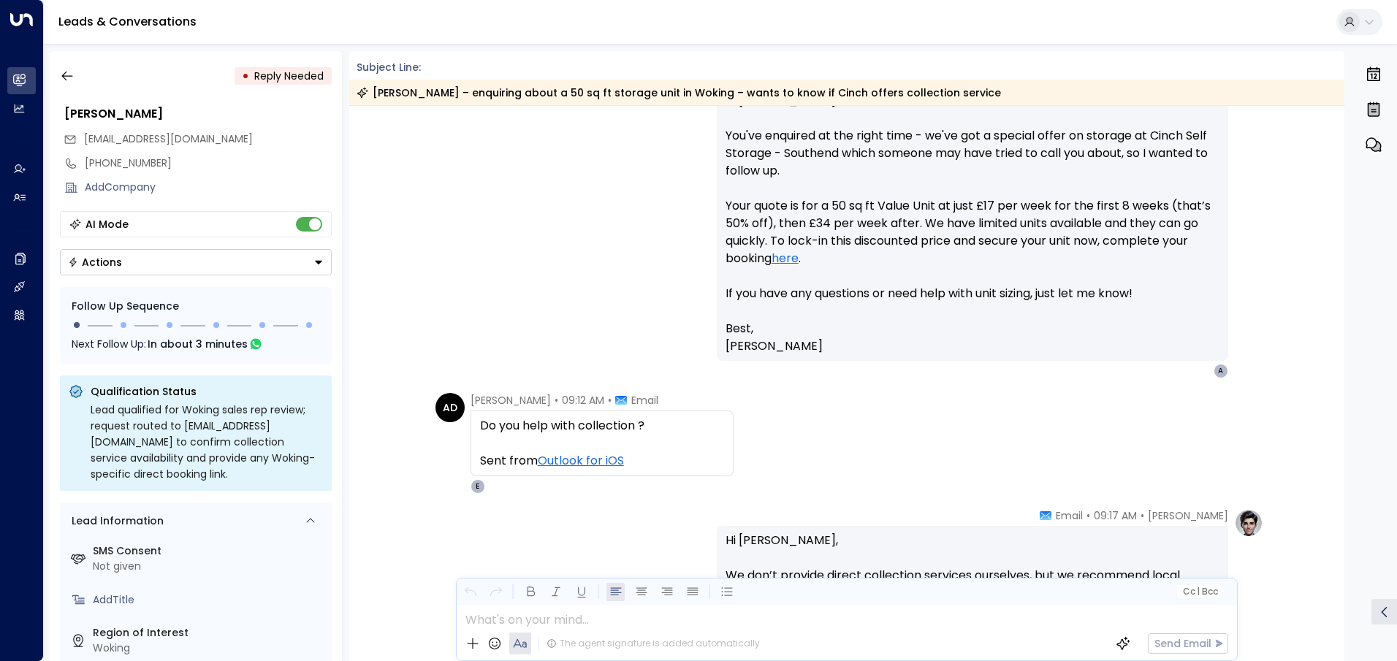
scroll to position [292, 0]
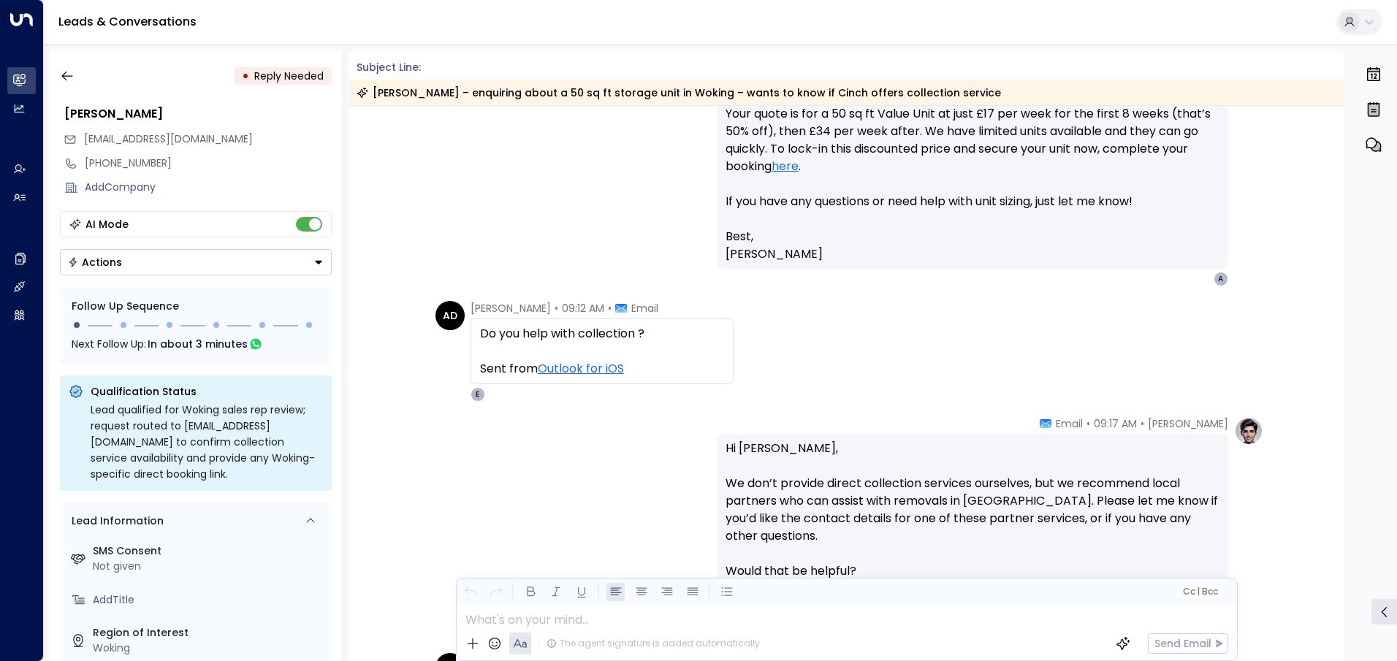
click at [794, 167] on link "here" at bounding box center [785, 167] width 27 height 18
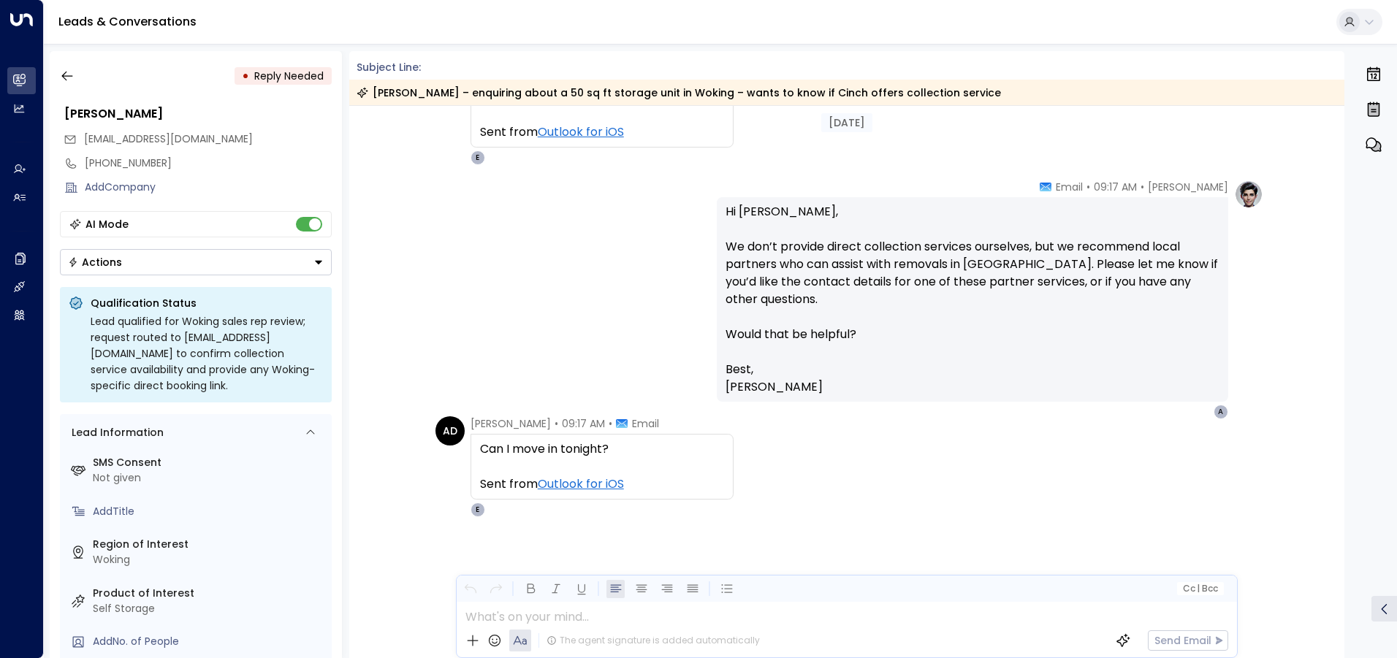
scroll to position [91, 0]
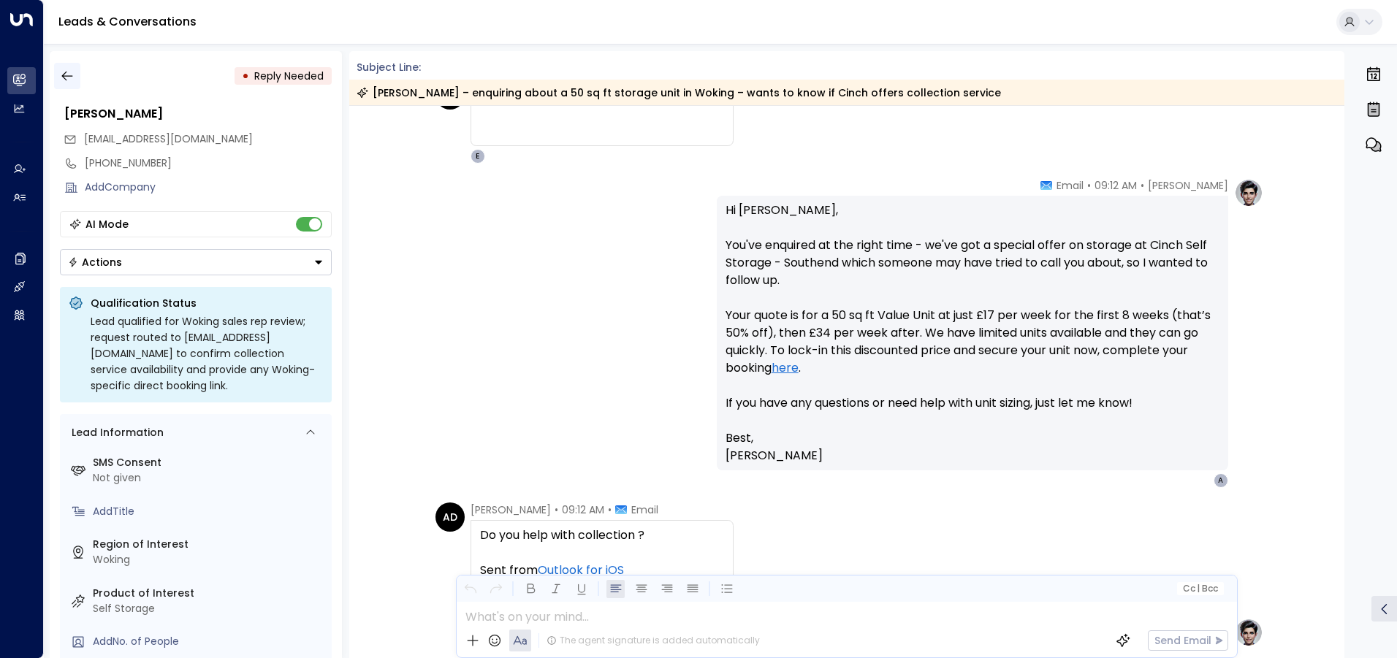
click at [73, 77] on icon "button" at bounding box center [67, 76] width 15 height 15
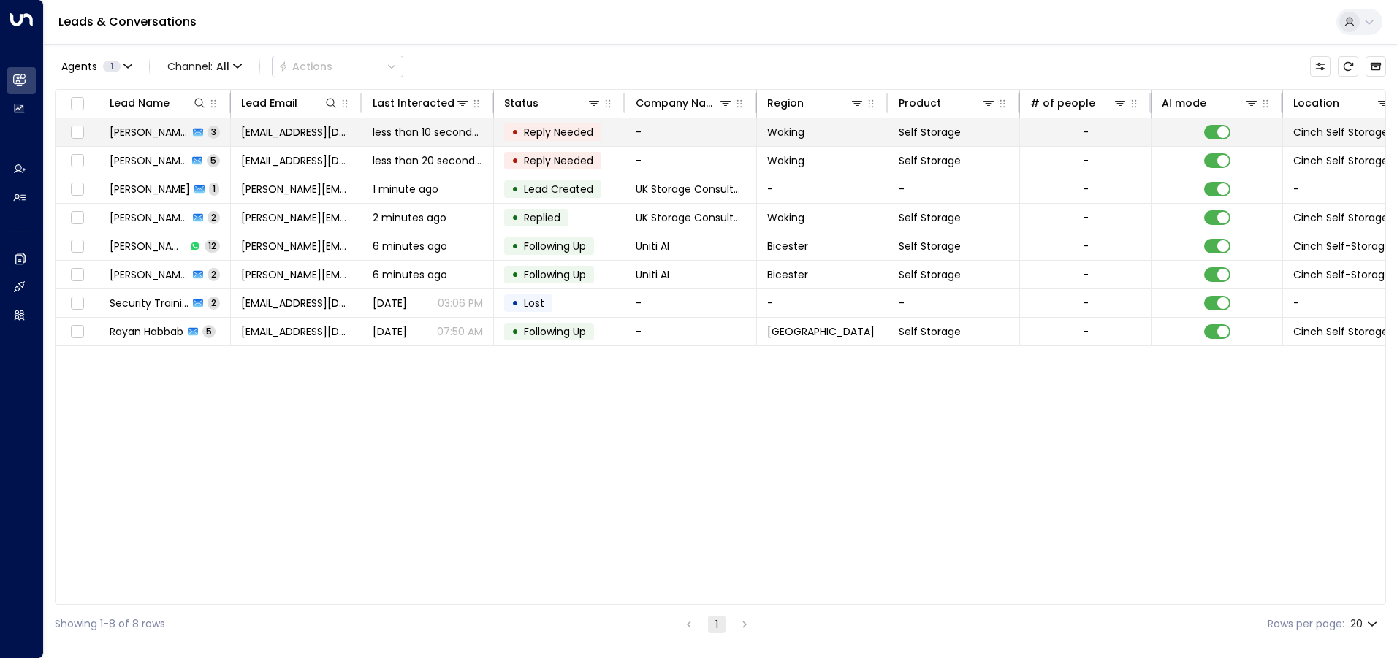
click at [659, 134] on td "-" at bounding box center [692, 132] width 132 height 28
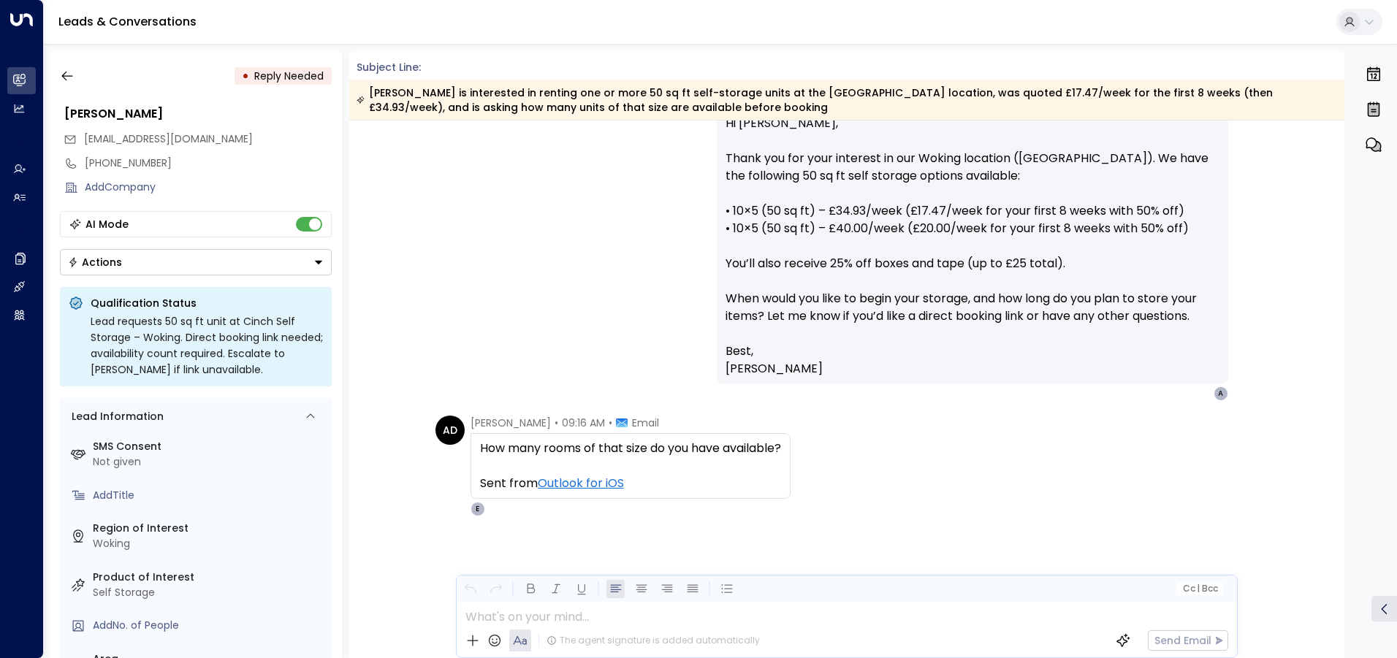
scroll to position [249, 0]
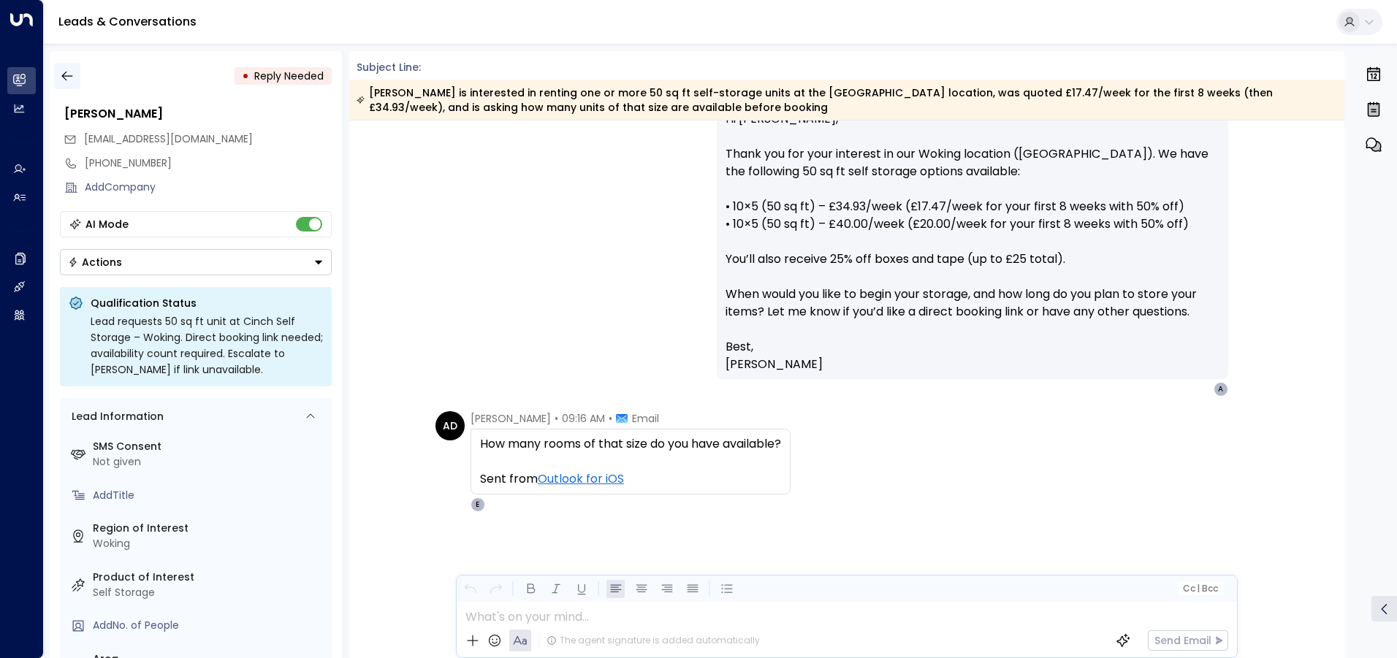
click at [64, 75] on icon "button" at bounding box center [67, 76] width 15 height 15
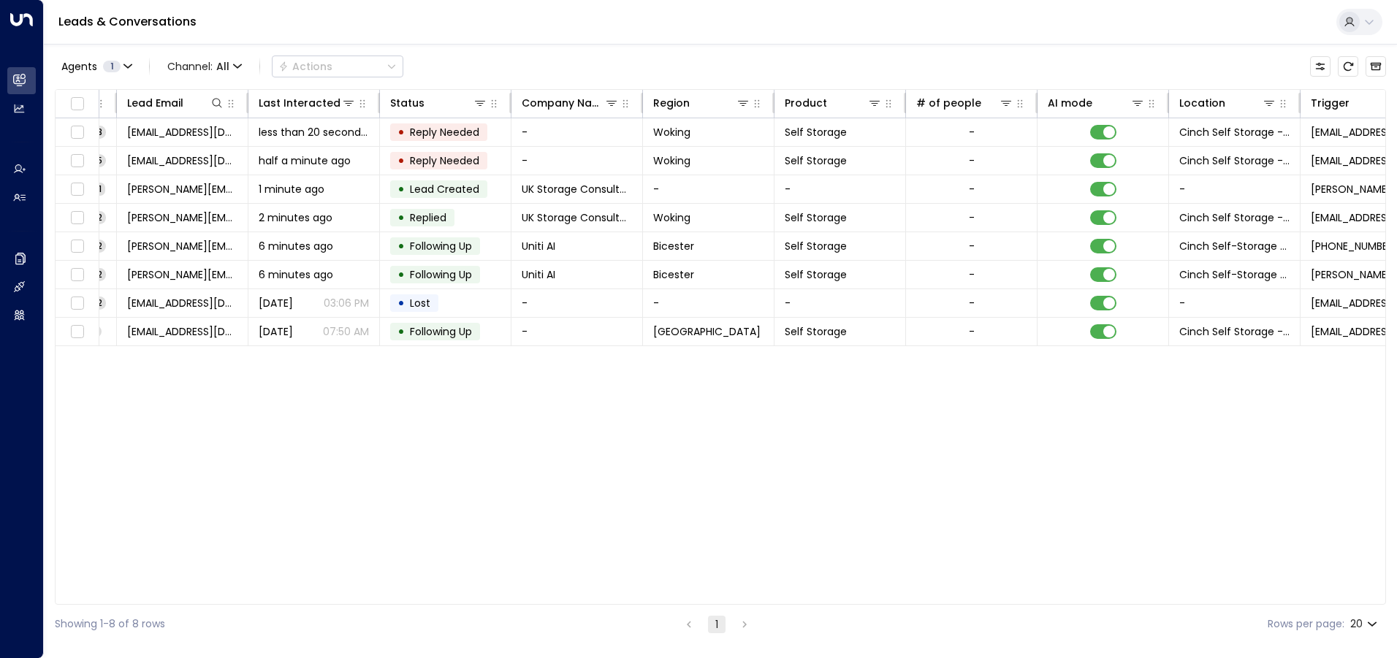
scroll to position [0, 118]
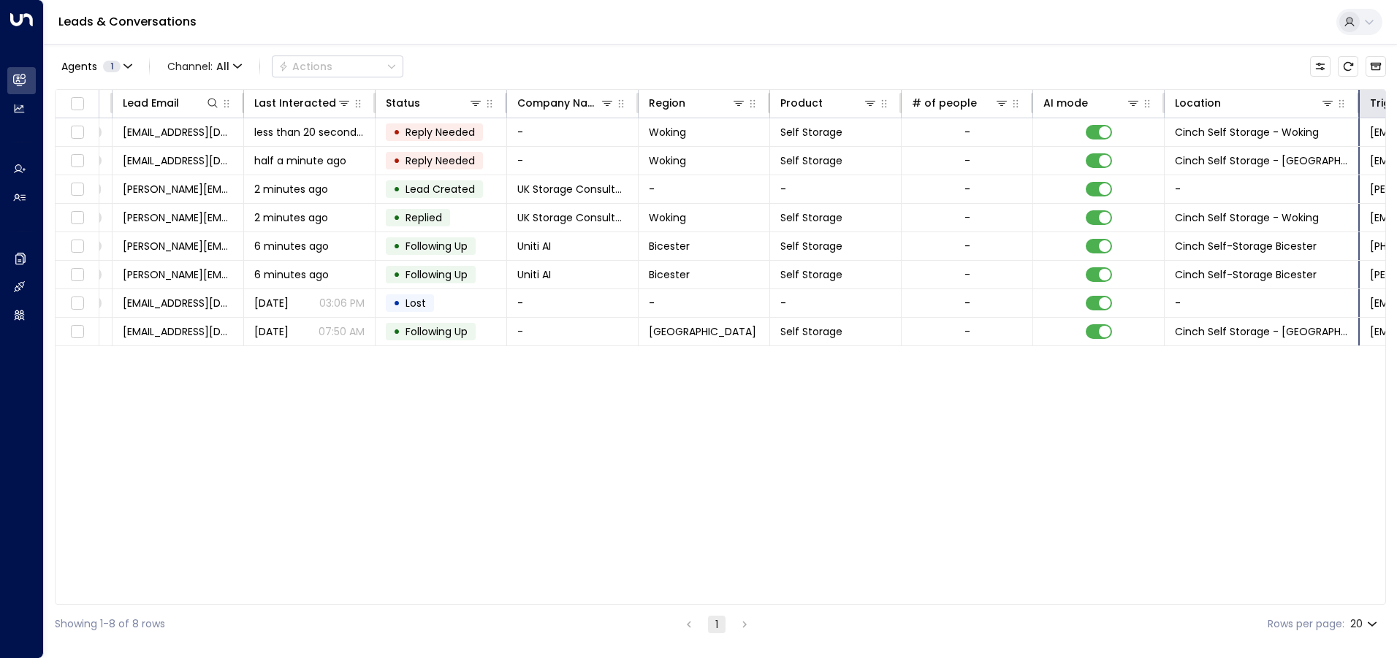
drag, startPoint x: 1294, startPoint y: 104, endPoint x: 1358, endPoint y: 109, distance: 63.8
click at [1358, 109] on hr at bounding box center [1358, 103] width 3 height 20
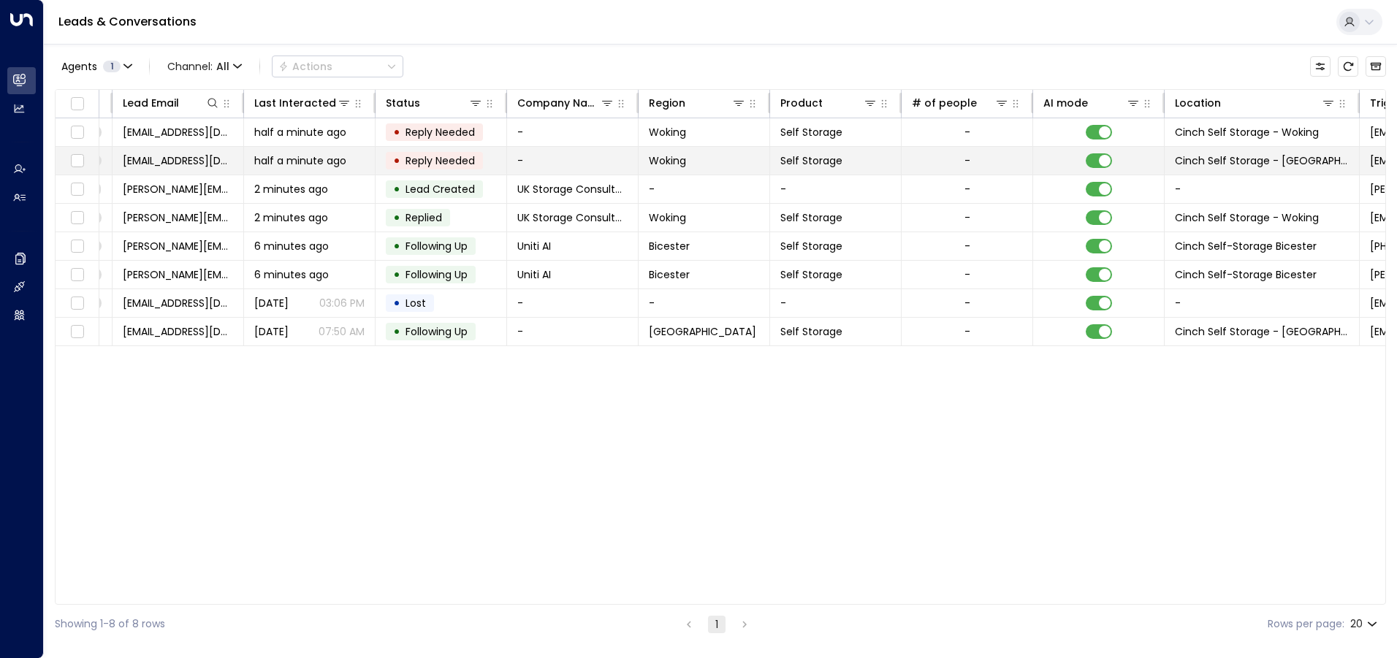
click at [587, 160] on td "-" at bounding box center [573, 161] width 132 height 28
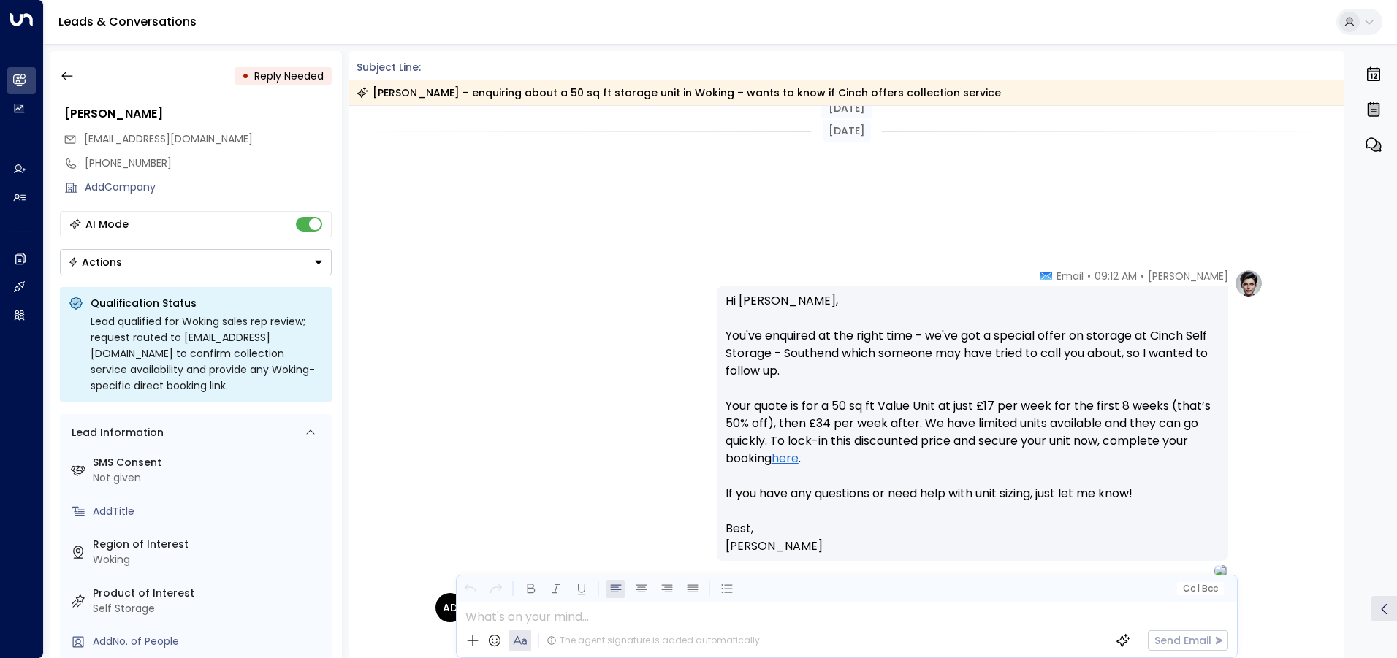
scroll to position [534, 0]
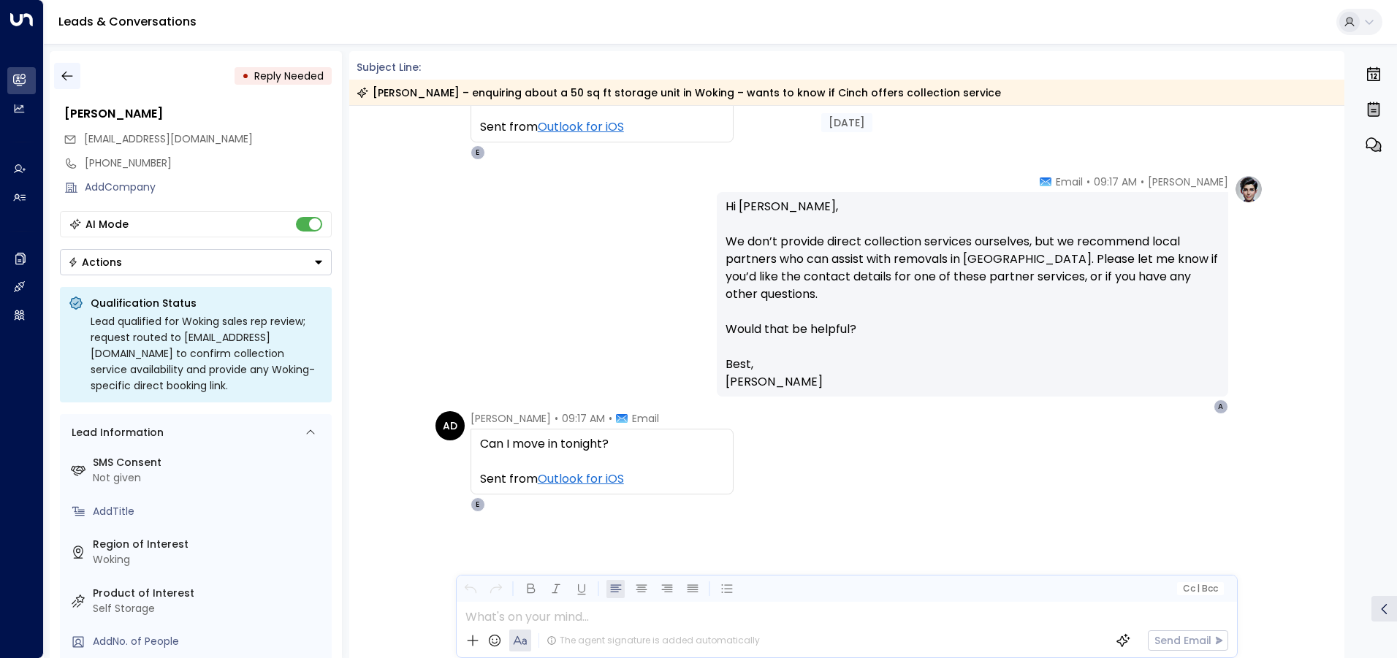
click at [75, 82] on button "button" at bounding box center [67, 76] width 26 height 26
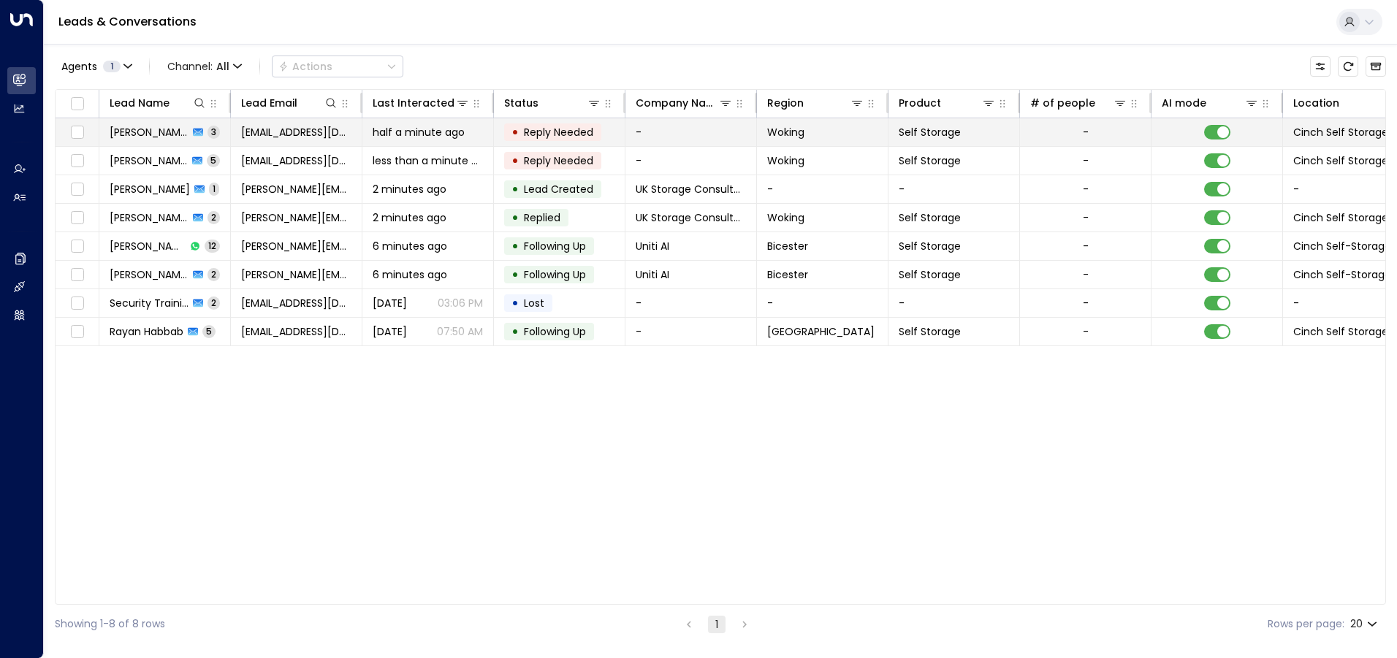
click at [857, 137] on td "Woking" at bounding box center [823, 132] width 132 height 28
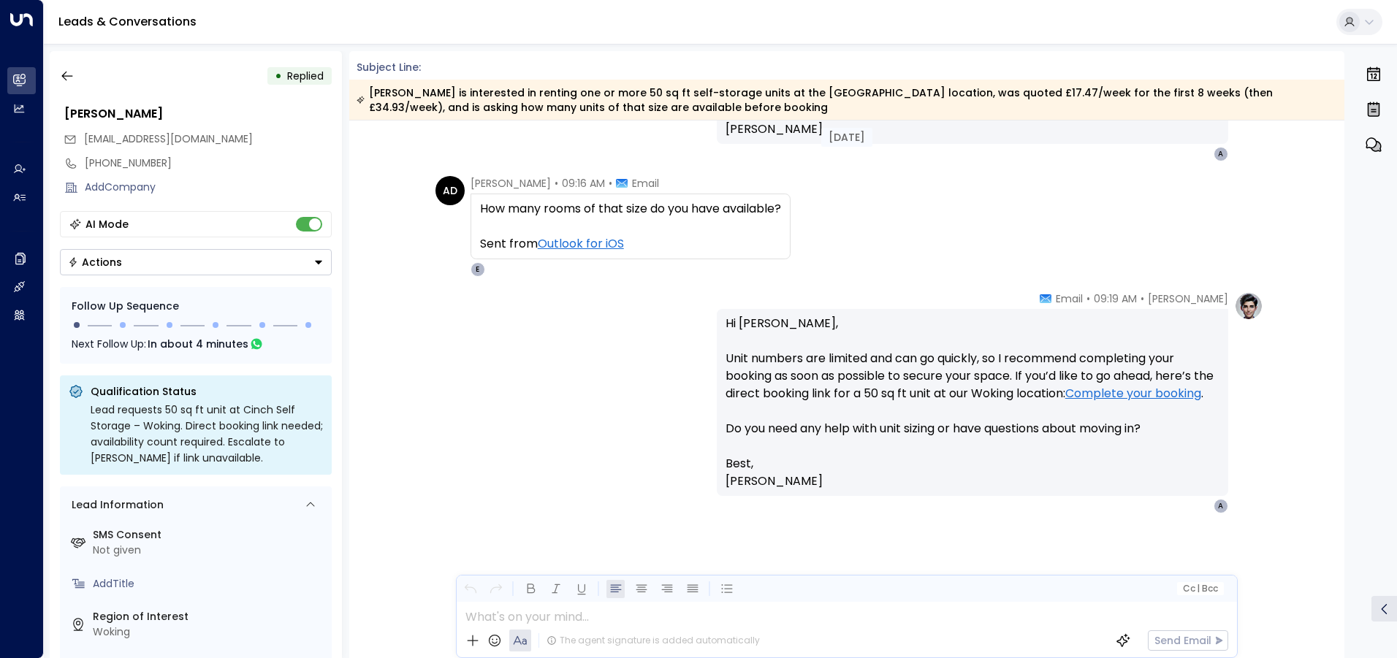
scroll to position [504, 0]
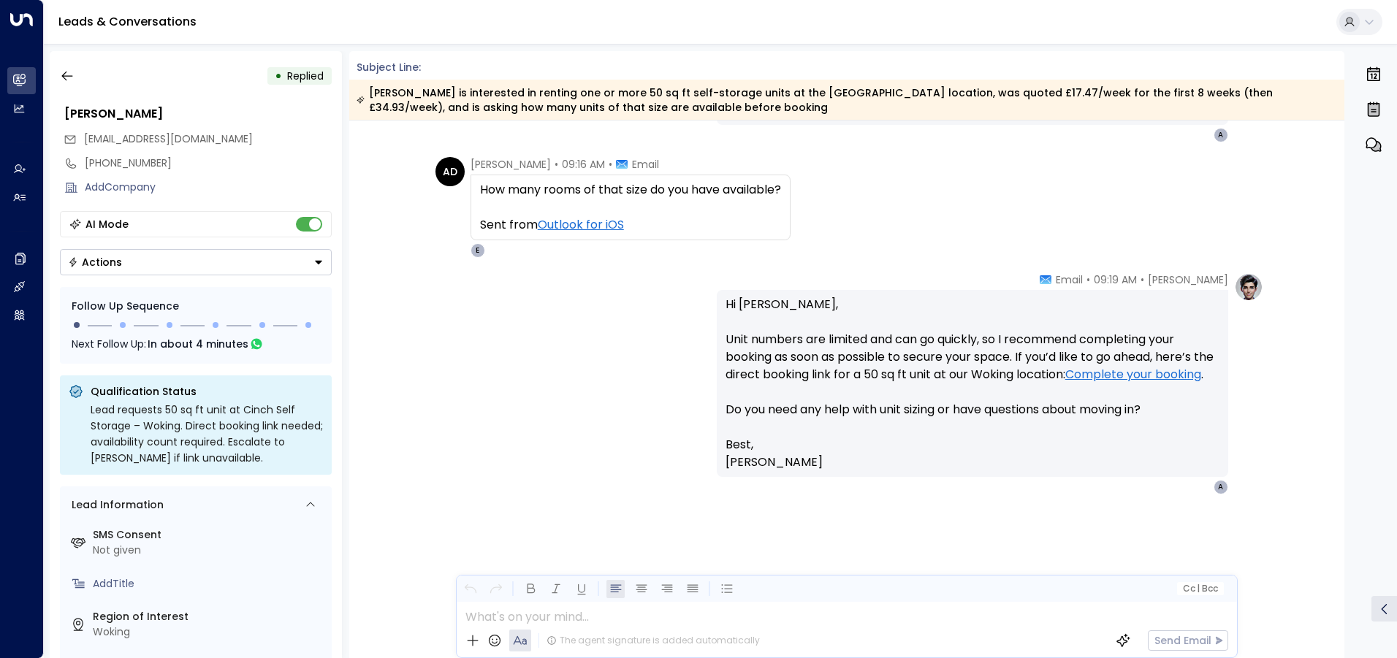
click at [1066, 384] on link "Complete your booking" at bounding box center [1134, 375] width 136 height 18
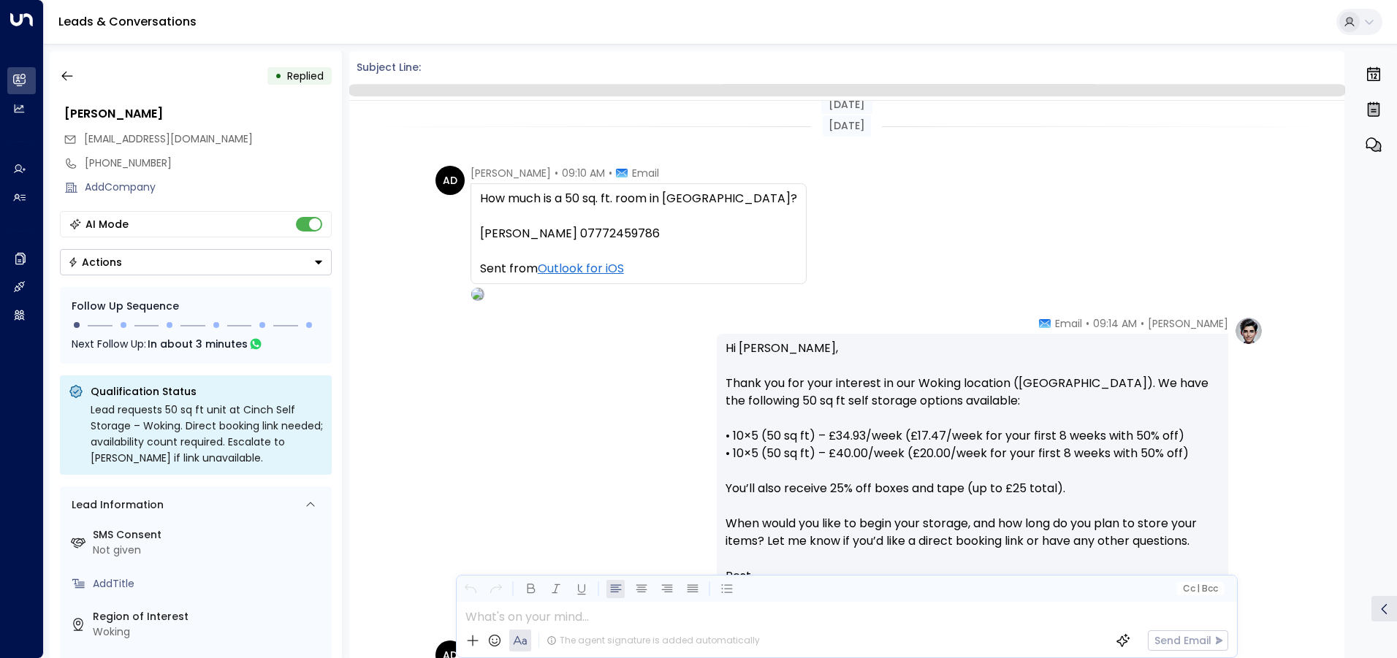
scroll to position [484, 0]
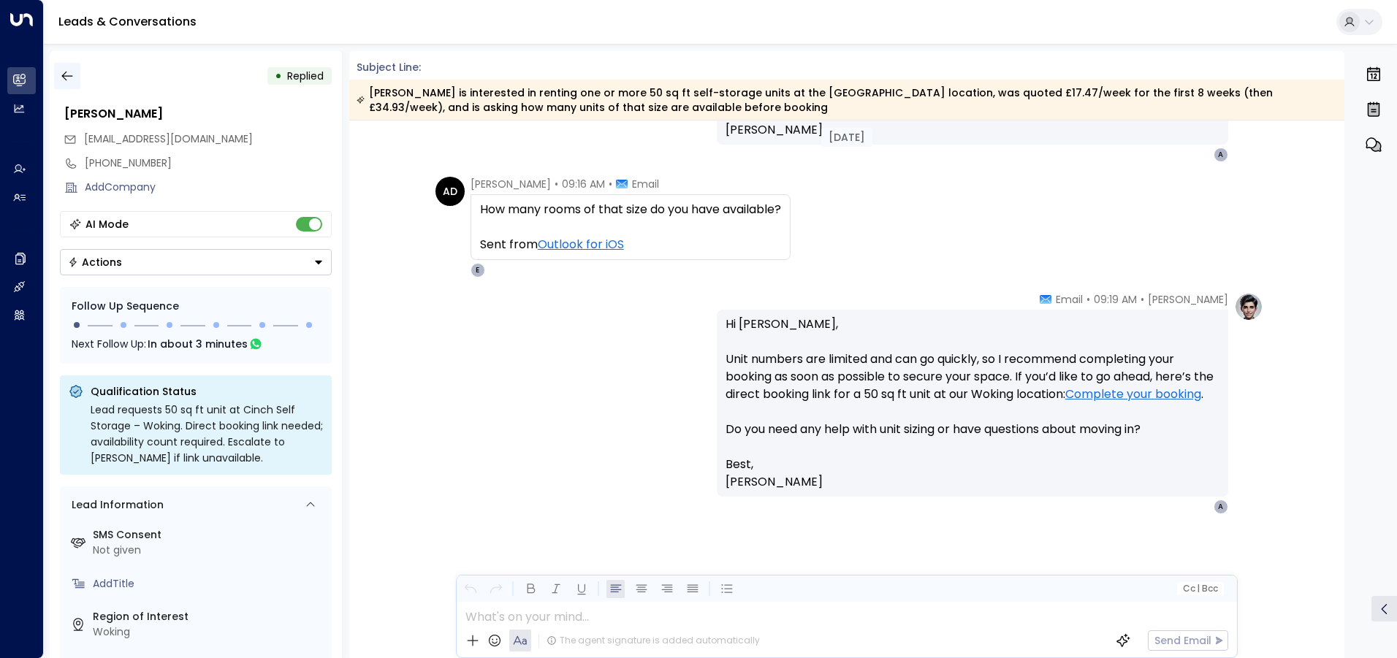
click at [72, 81] on icon "button" at bounding box center [67, 76] width 15 height 15
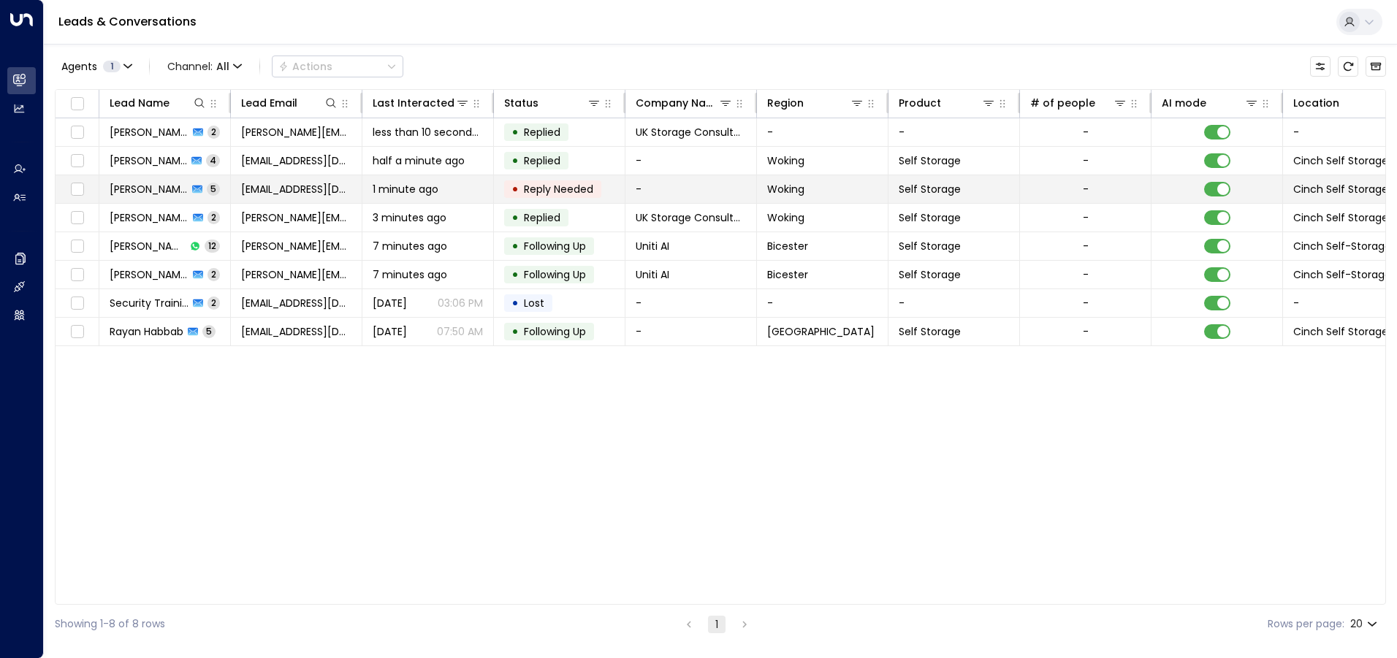
click at [685, 188] on td "-" at bounding box center [692, 189] width 132 height 28
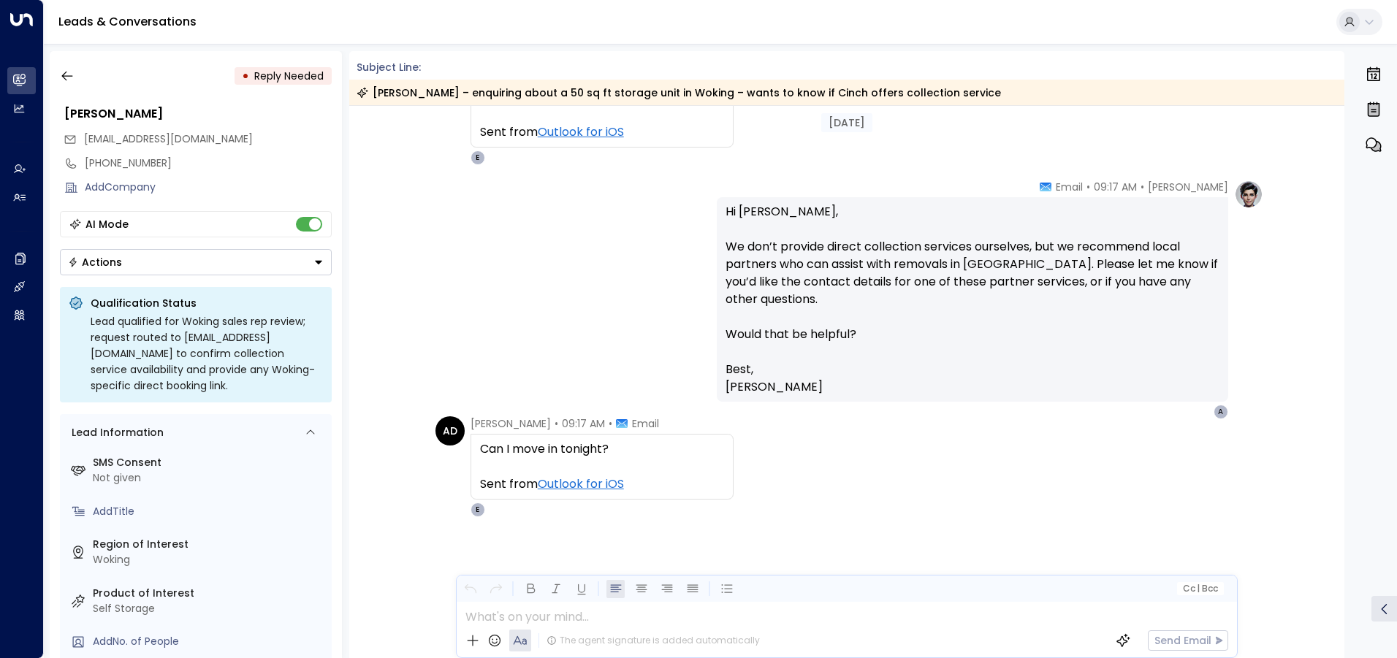
scroll to position [534, 0]
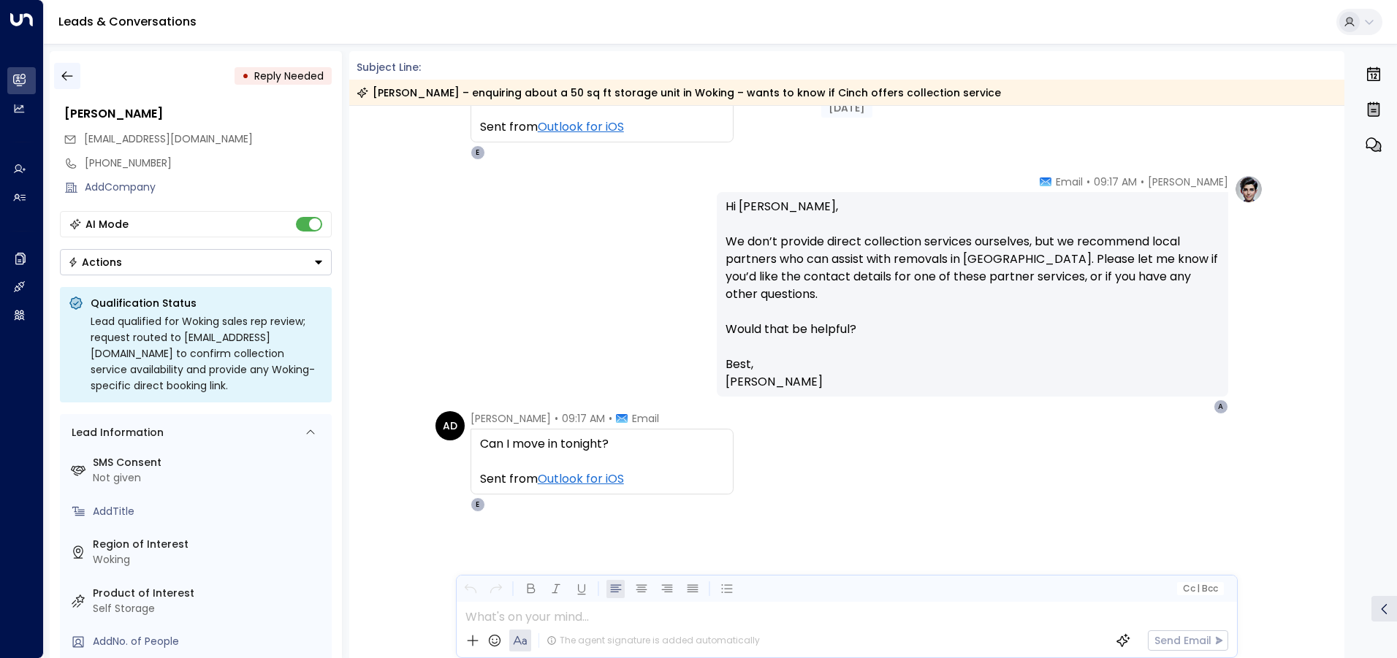
click at [75, 72] on button "button" at bounding box center [67, 76] width 26 height 26
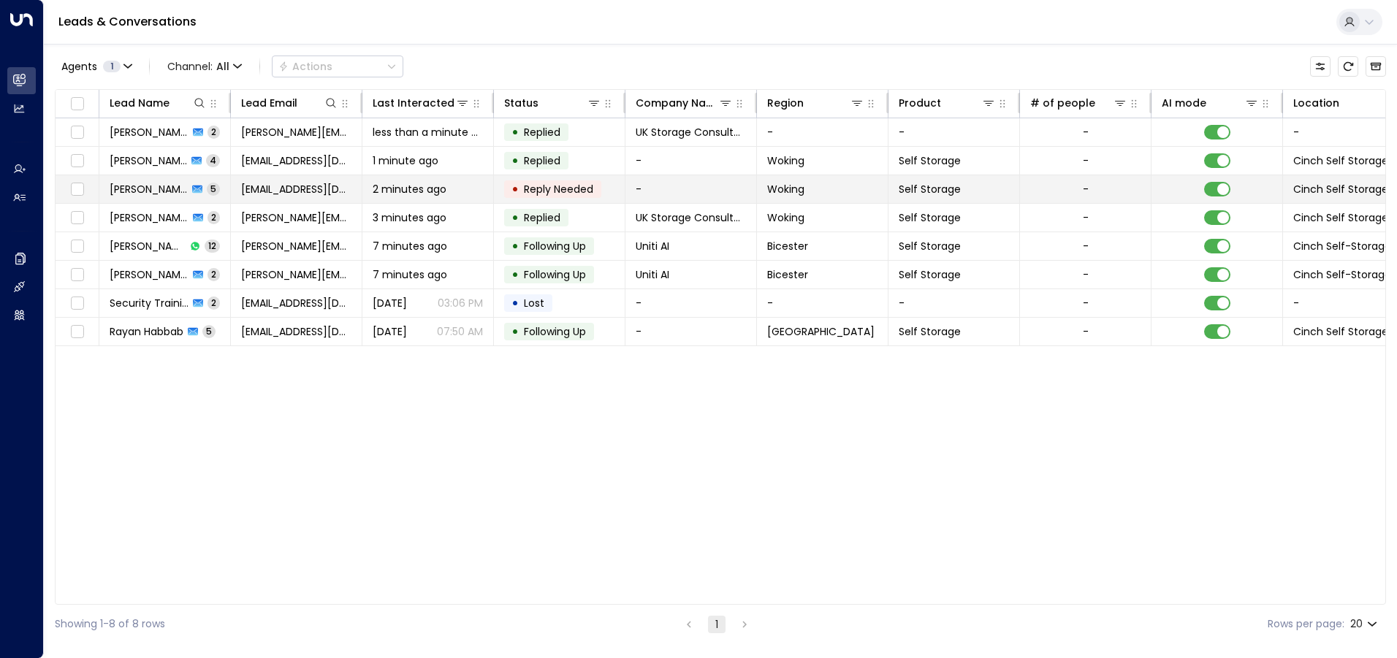
click at [691, 189] on td "-" at bounding box center [692, 189] width 132 height 28
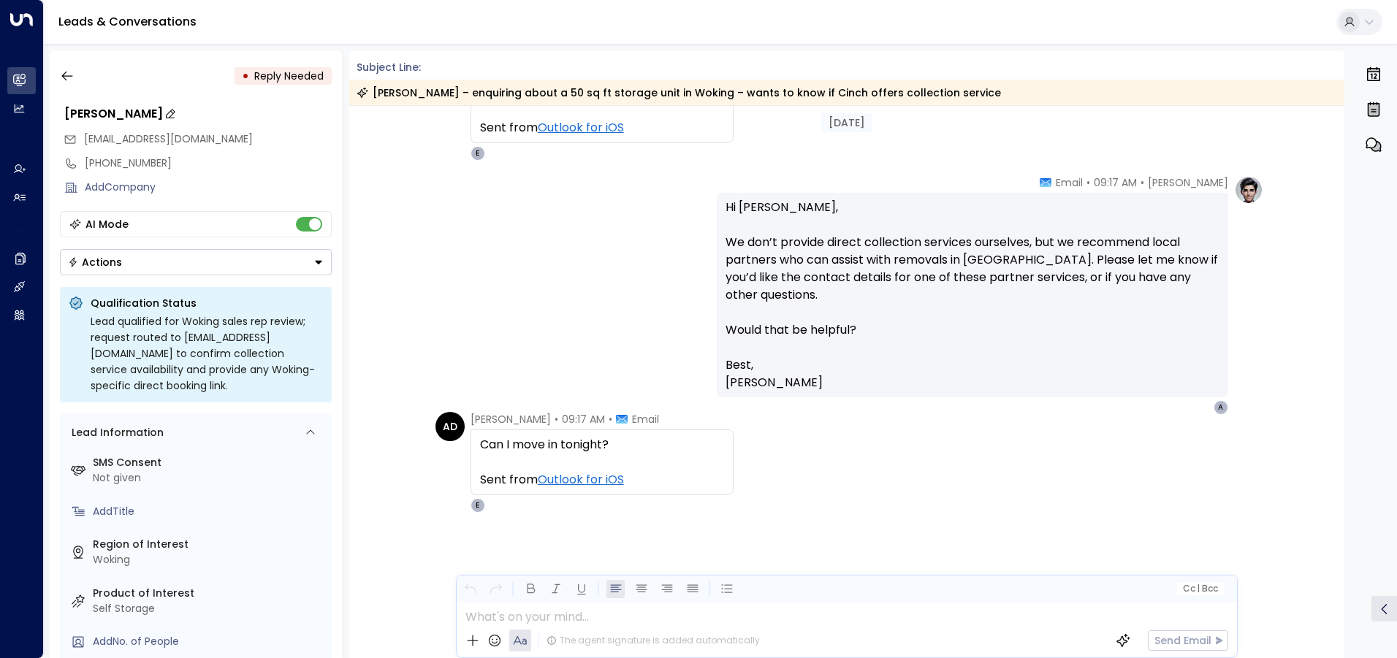
scroll to position [534, 0]
click at [67, 69] on icon "button" at bounding box center [67, 76] width 15 height 15
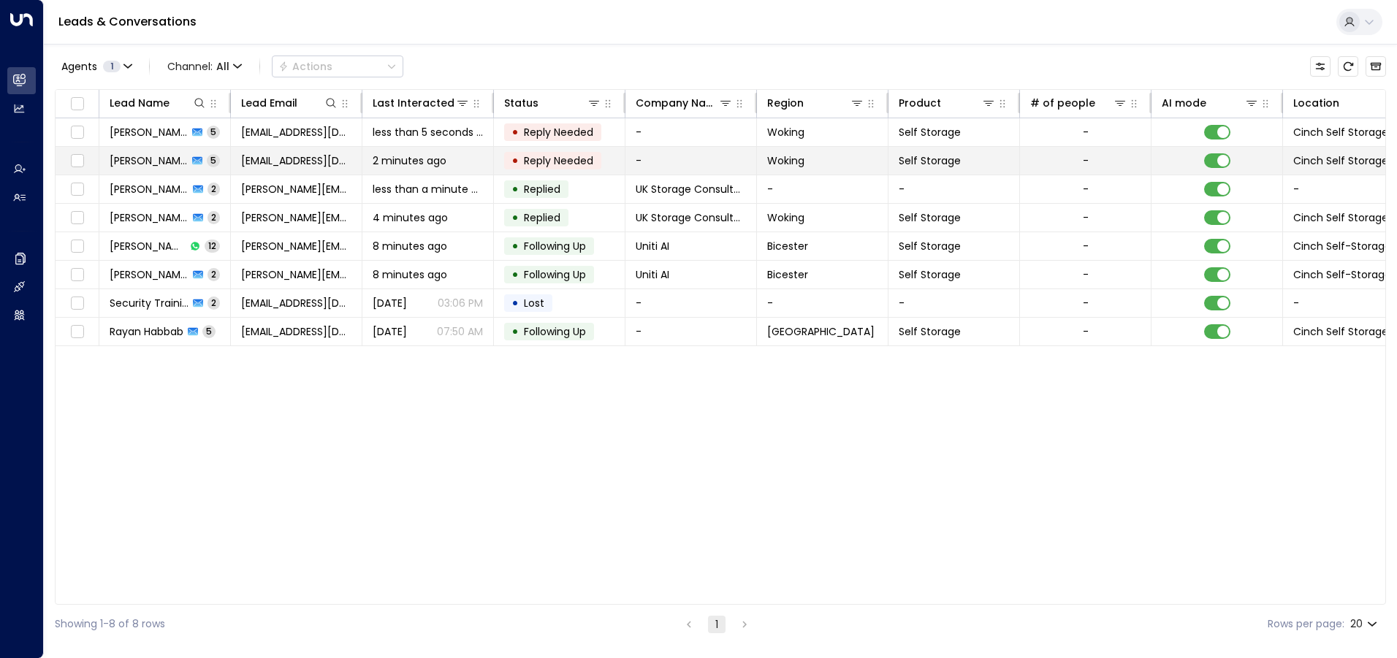
click at [682, 163] on td "-" at bounding box center [692, 161] width 132 height 28
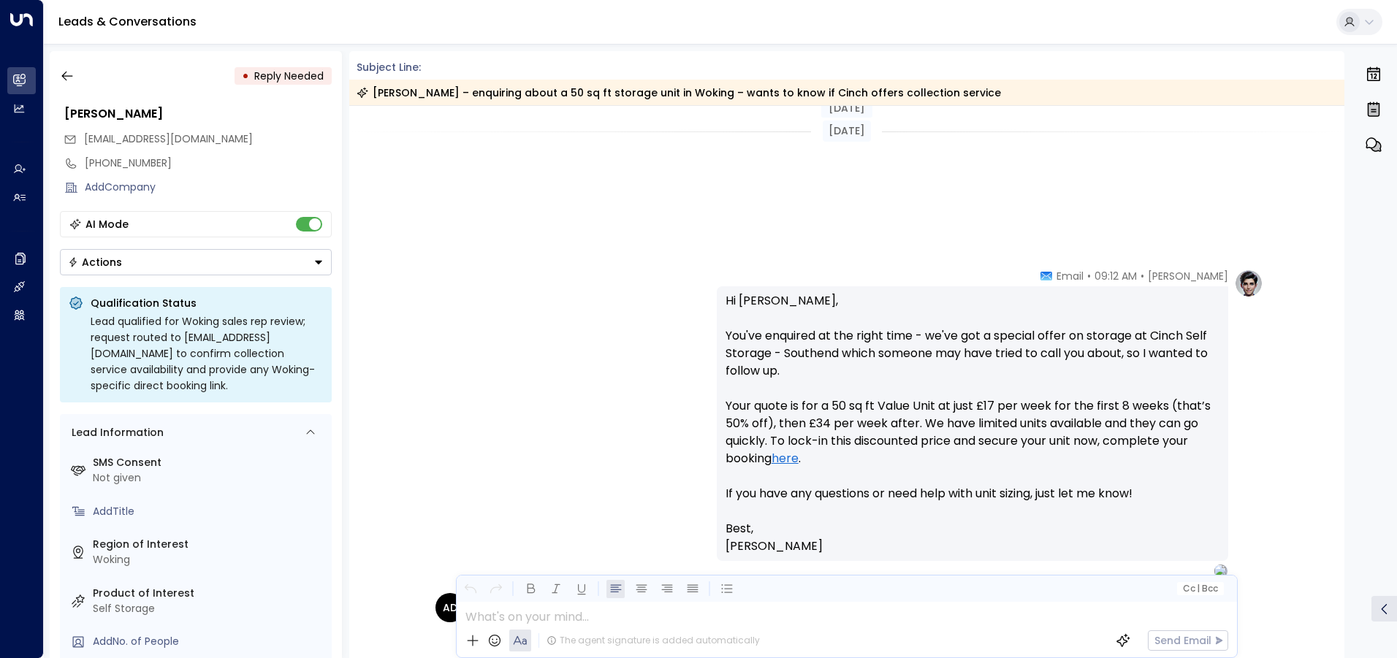
scroll to position [534, 0]
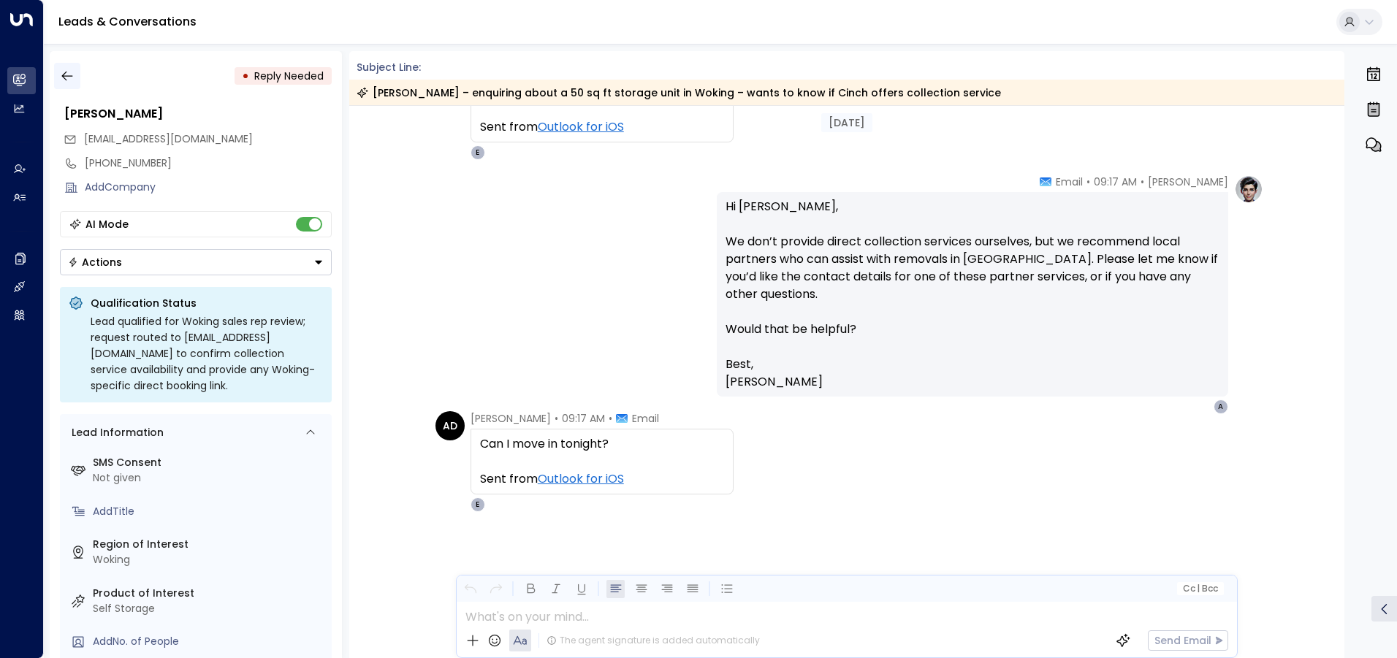
click at [61, 76] on icon "button" at bounding box center [66, 77] width 11 height 10
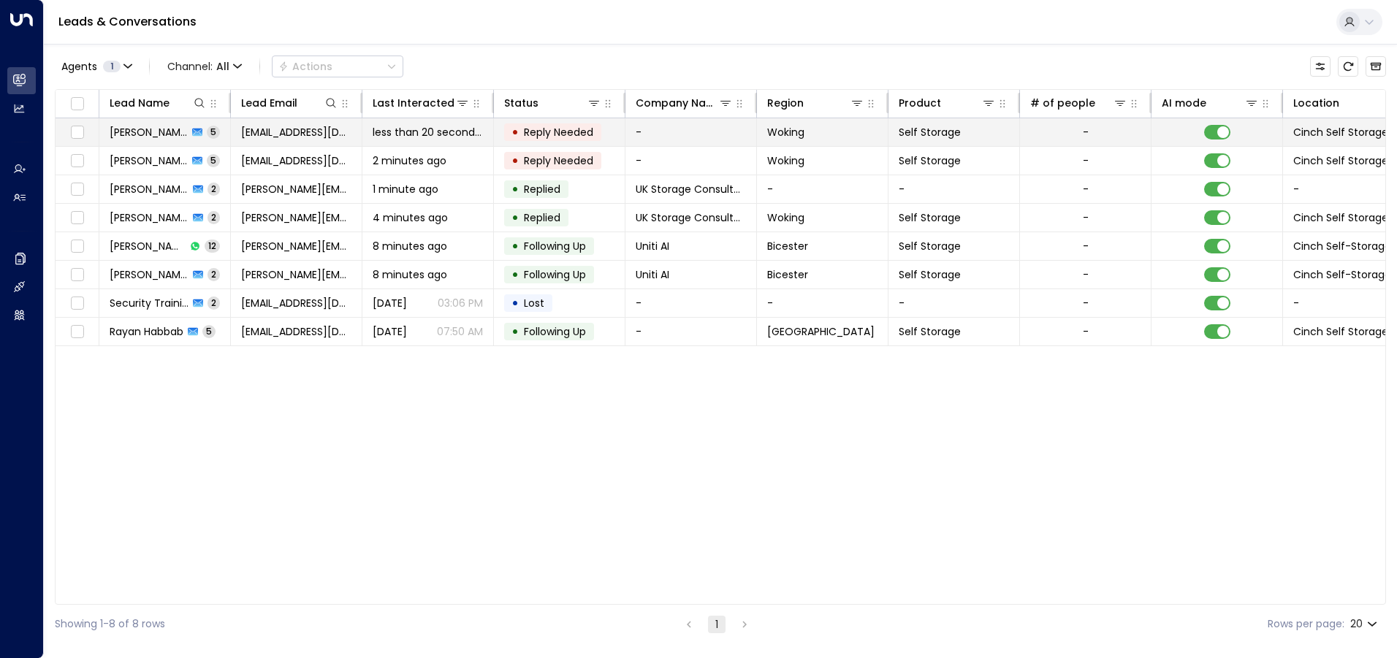
click at [705, 130] on td "-" at bounding box center [692, 132] width 132 height 28
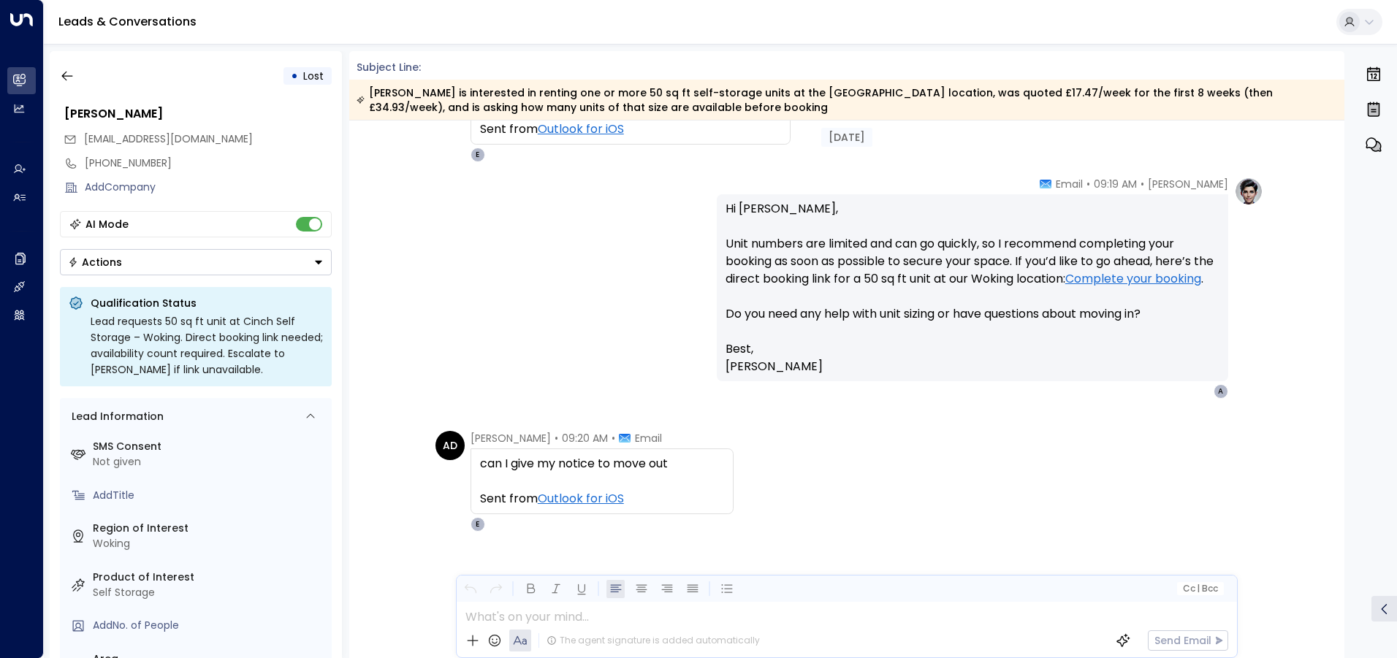
scroll to position [619, 0]
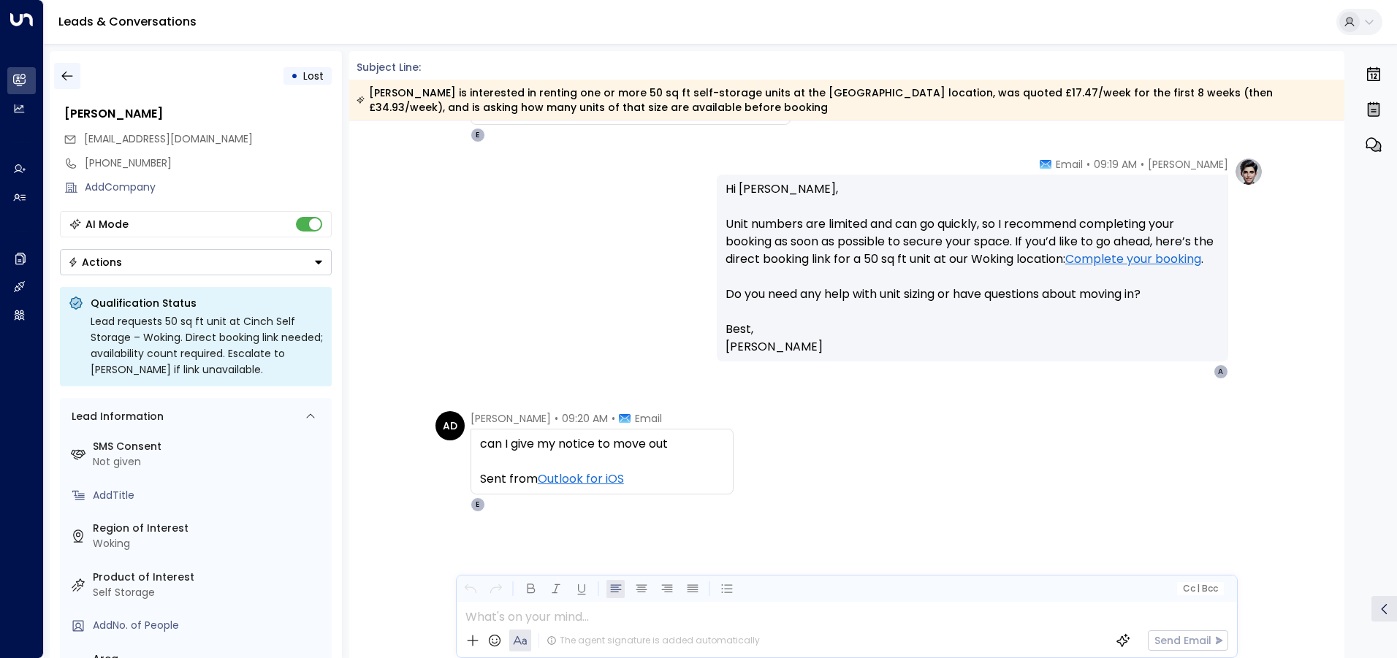
click at [69, 72] on icon "button" at bounding box center [67, 76] width 15 height 15
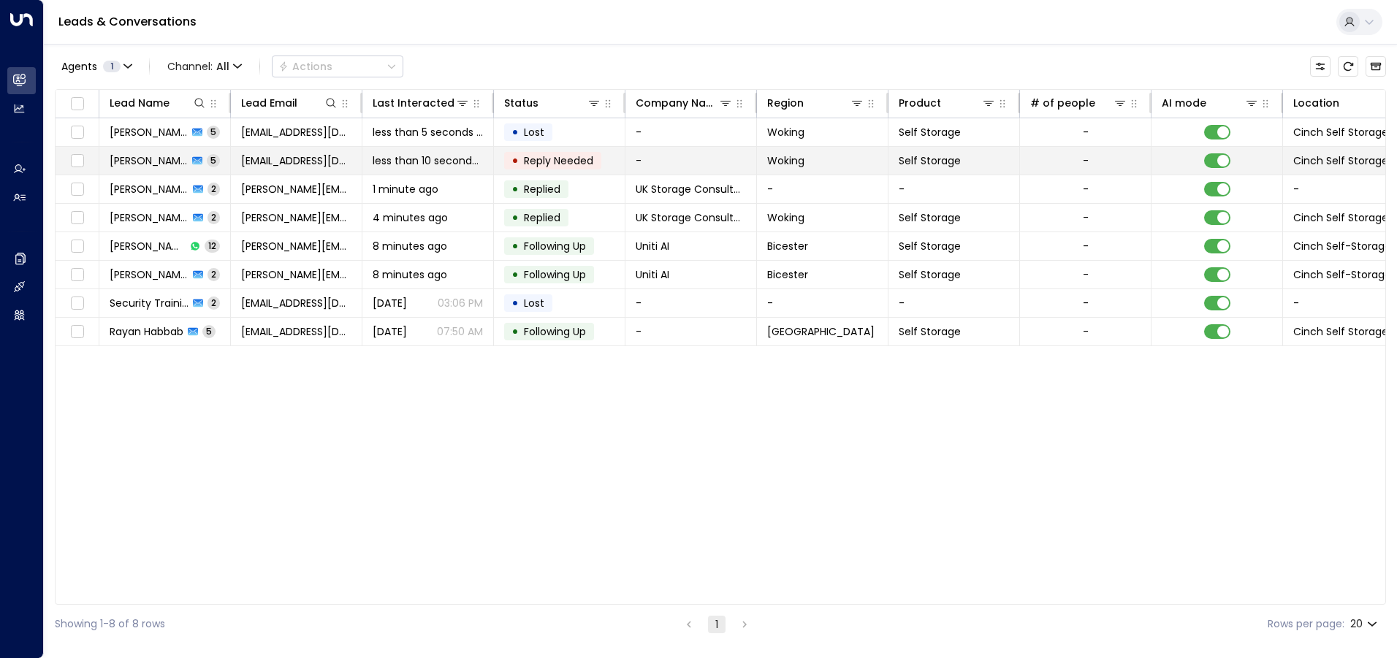
click at [710, 153] on td "-" at bounding box center [692, 161] width 132 height 28
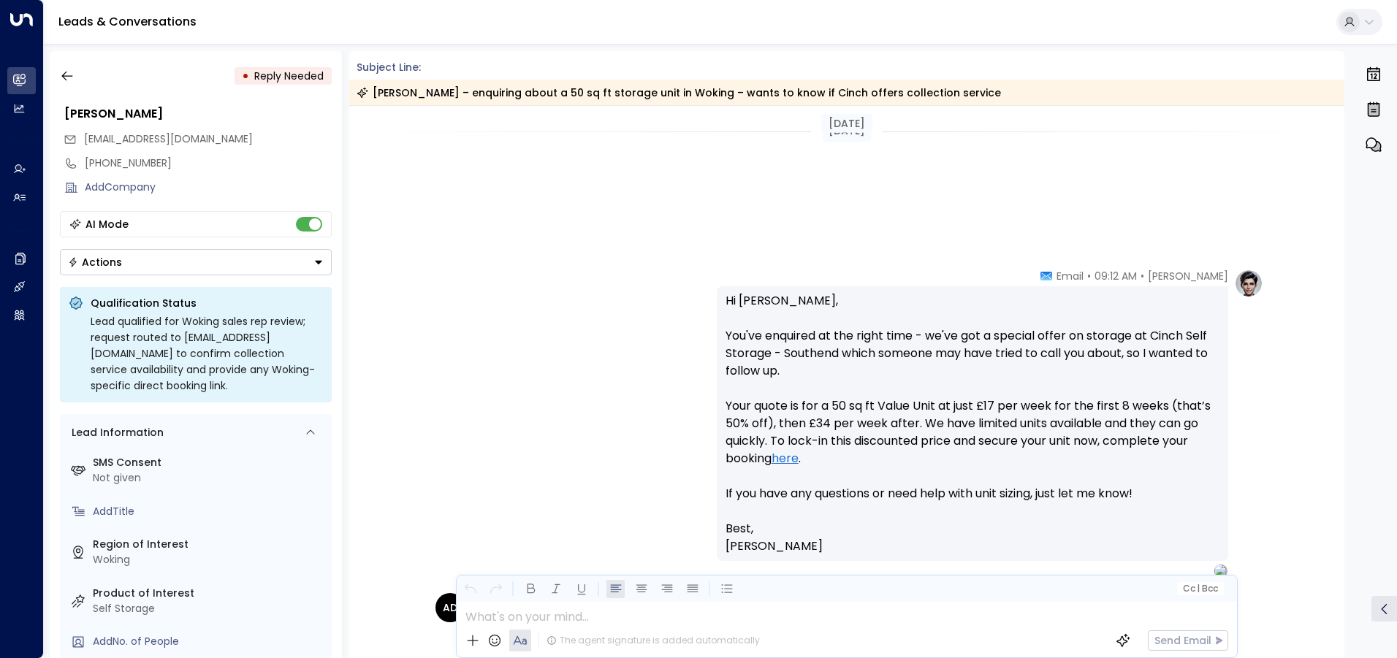
scroll to position [534, 0]
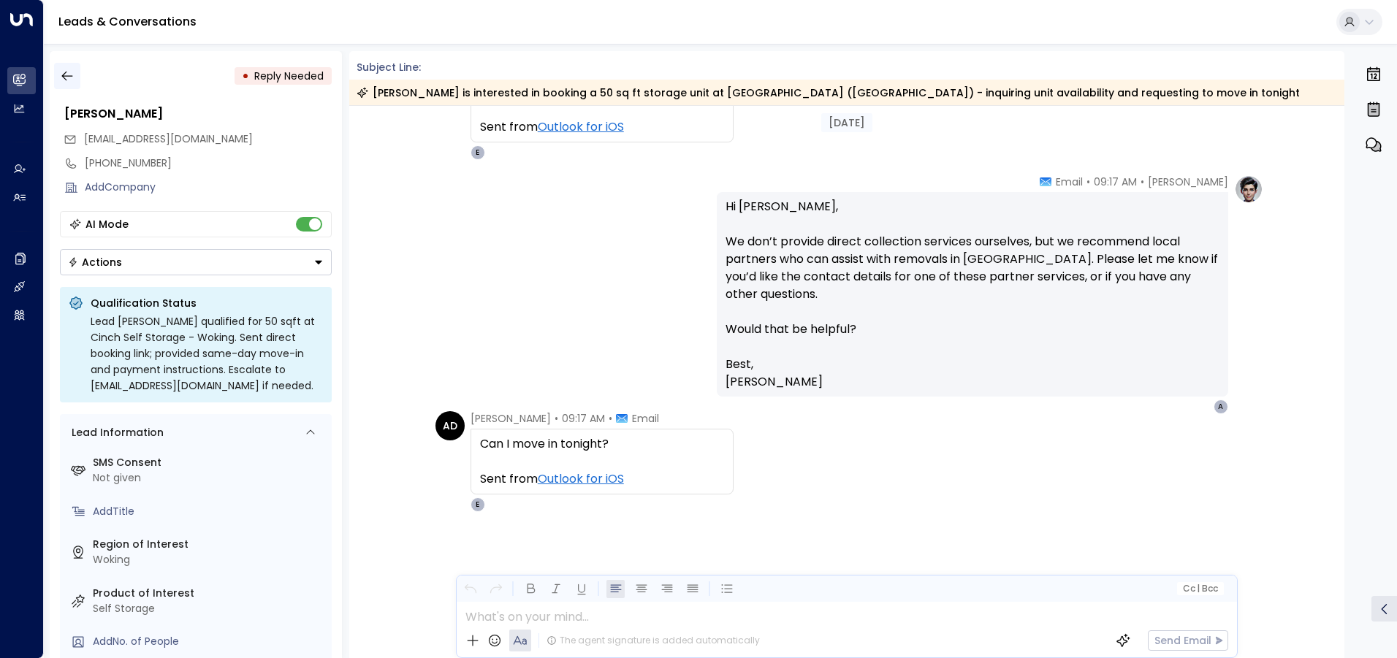
click at [67, 70] on icon "button" at bounding box center [67, 76] width 15 height 15
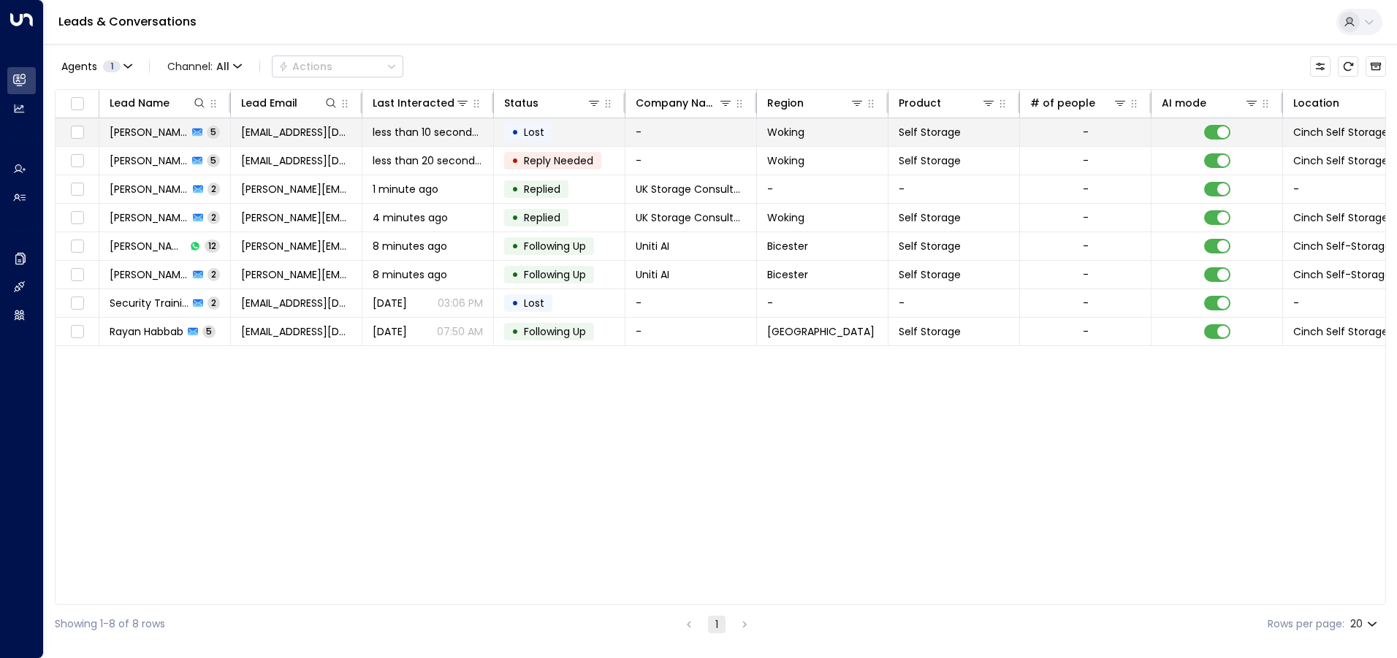
click at [688, 130] on td "-" at bounding box center [692, 132] width 132 height 28
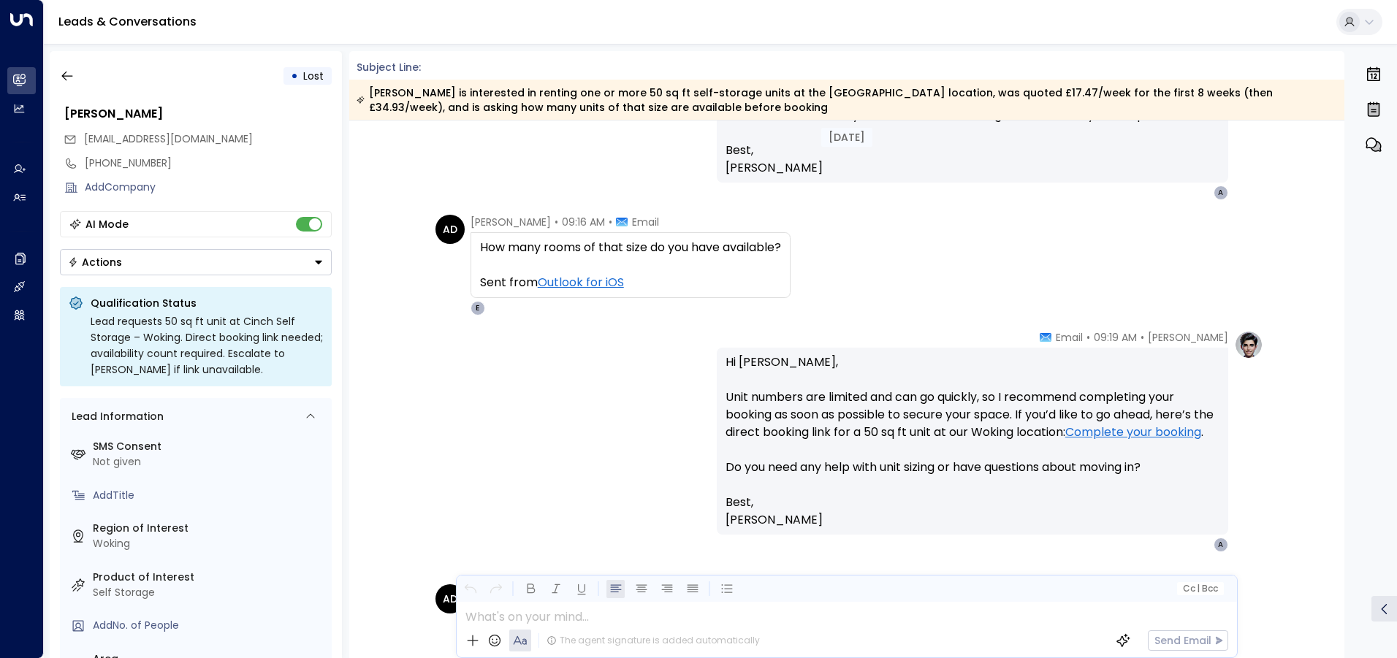
scroll to position [619, 0]
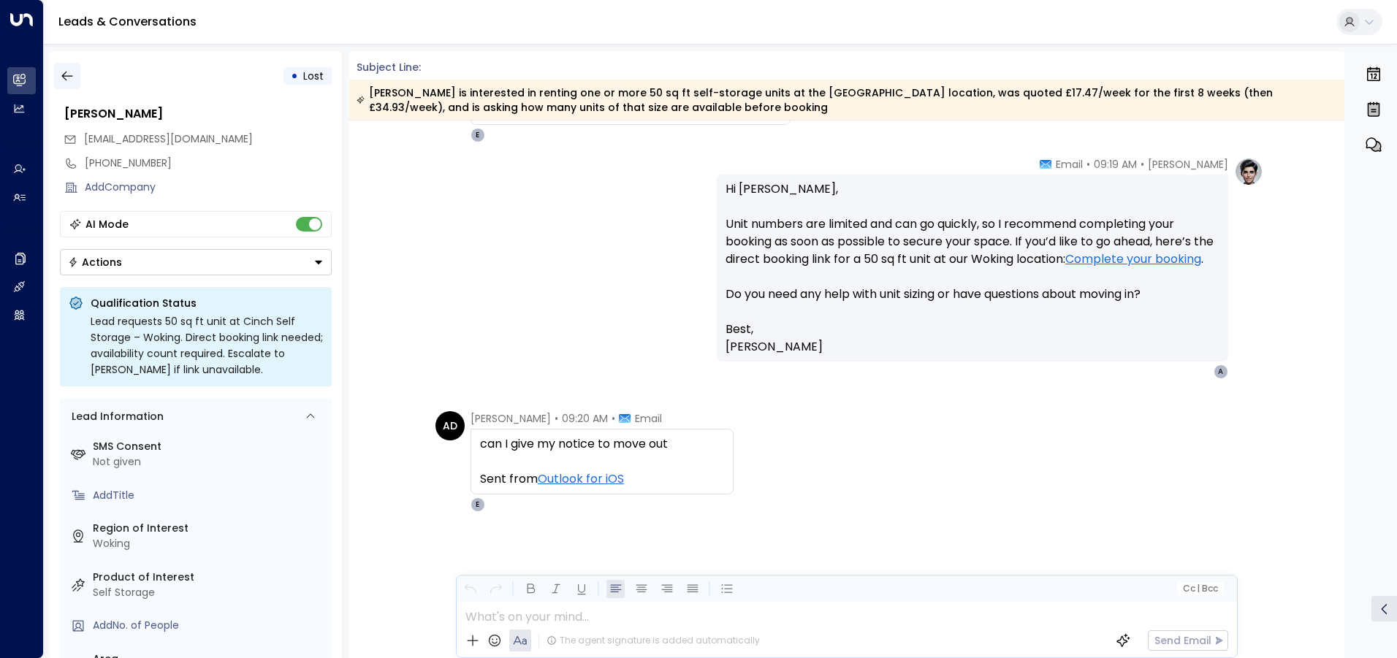
click at [69, 76] on icon "button" at bounding box center [66, 77] width 11 height 10
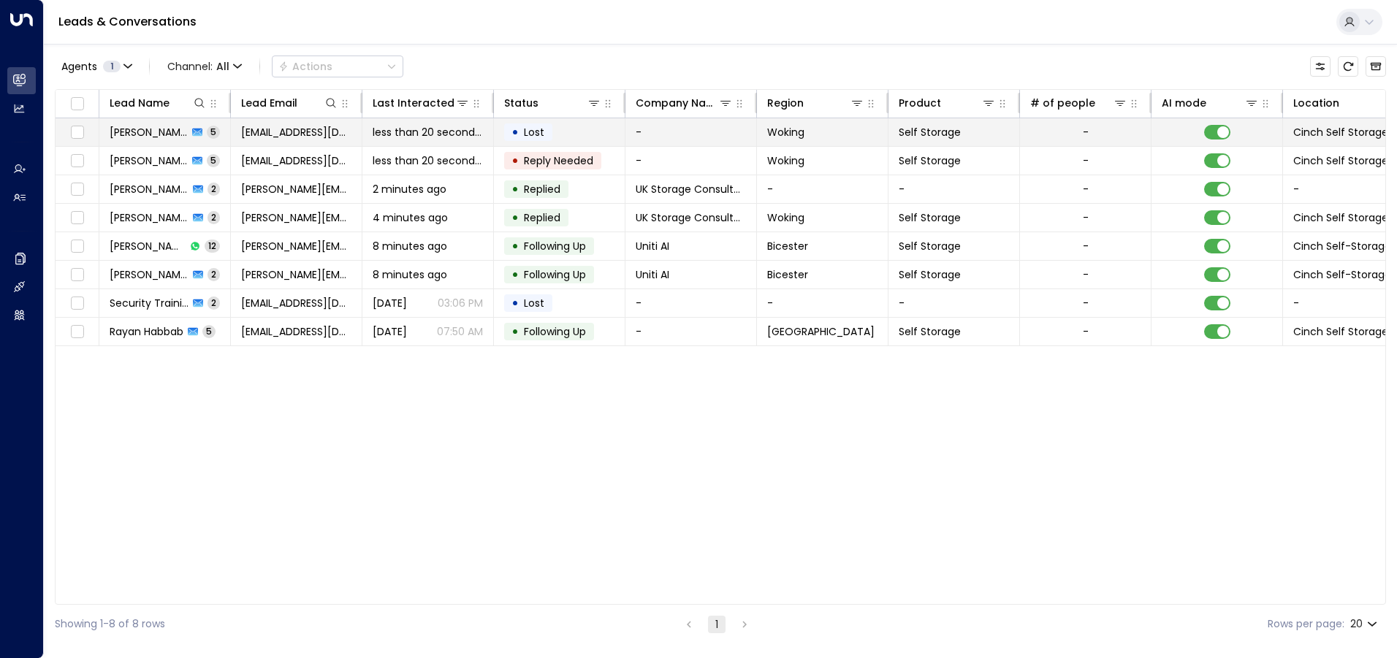
click at [672, 133] on td "-" at bounding box center [692, 132] width 132 height 28
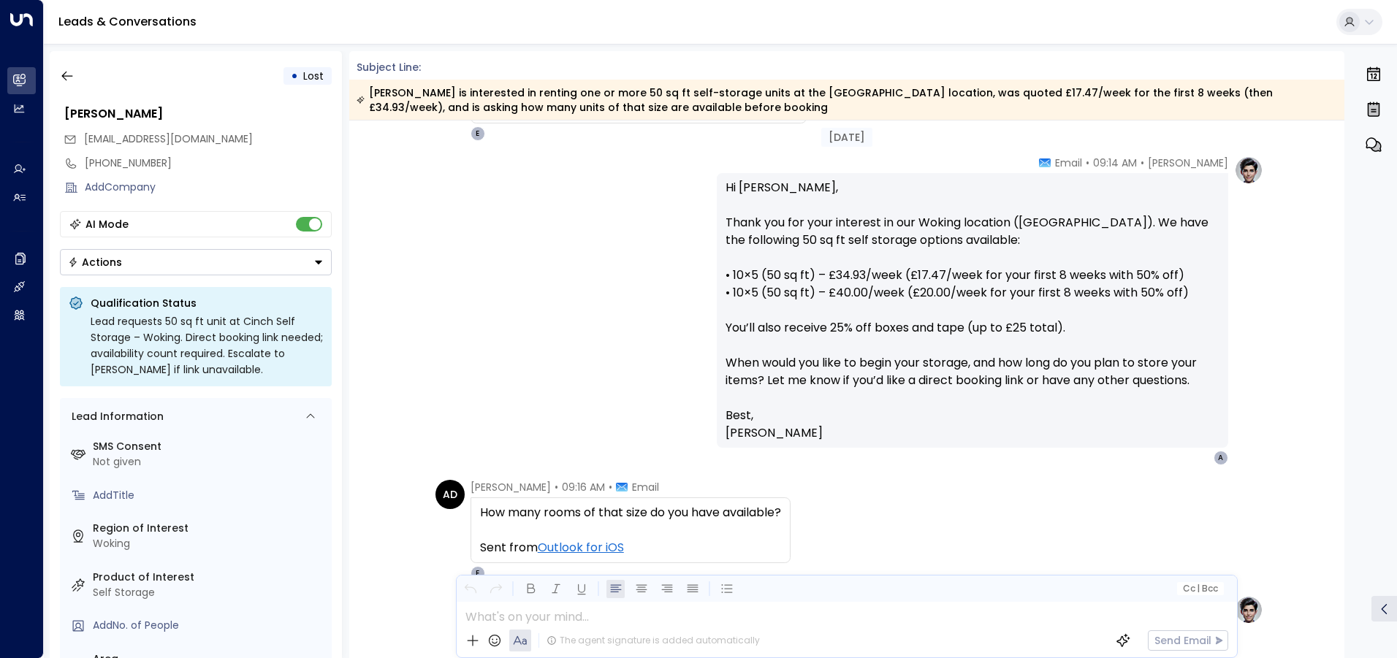
scroll to position [619, 0]
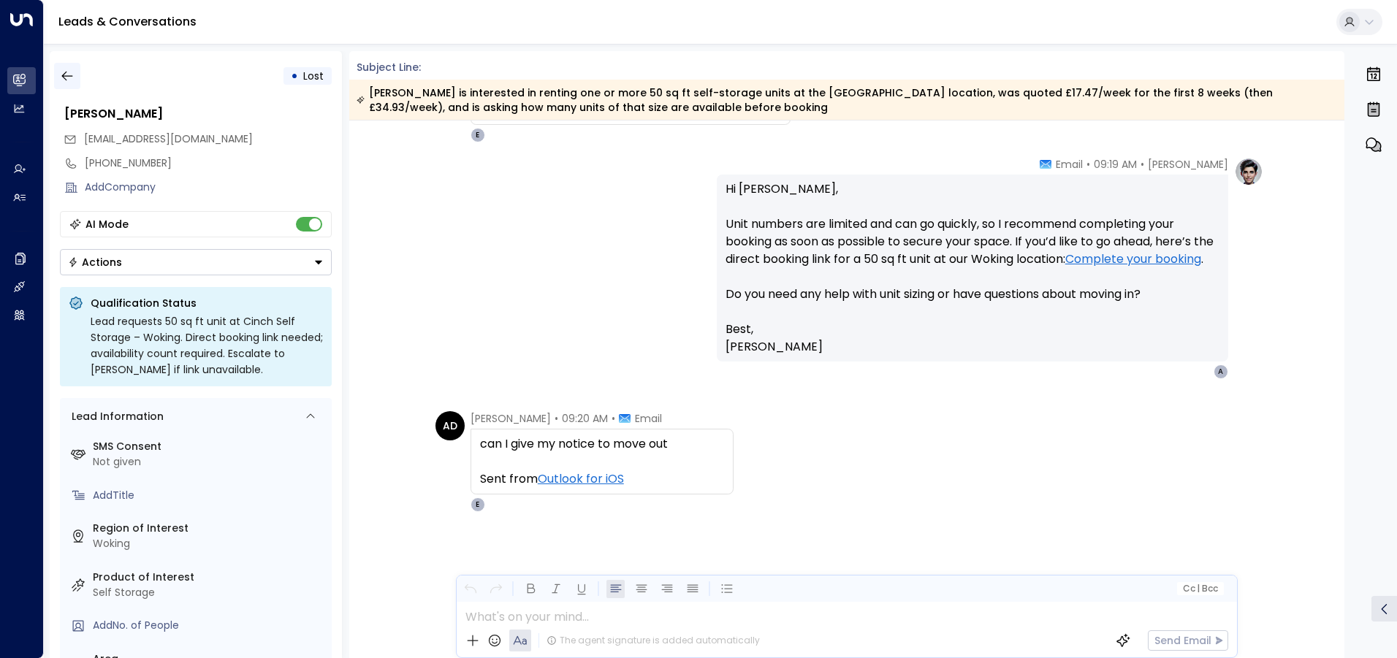
click at [67, 77] on icon "button" at bounding box center [67, 76] width 15 height 15
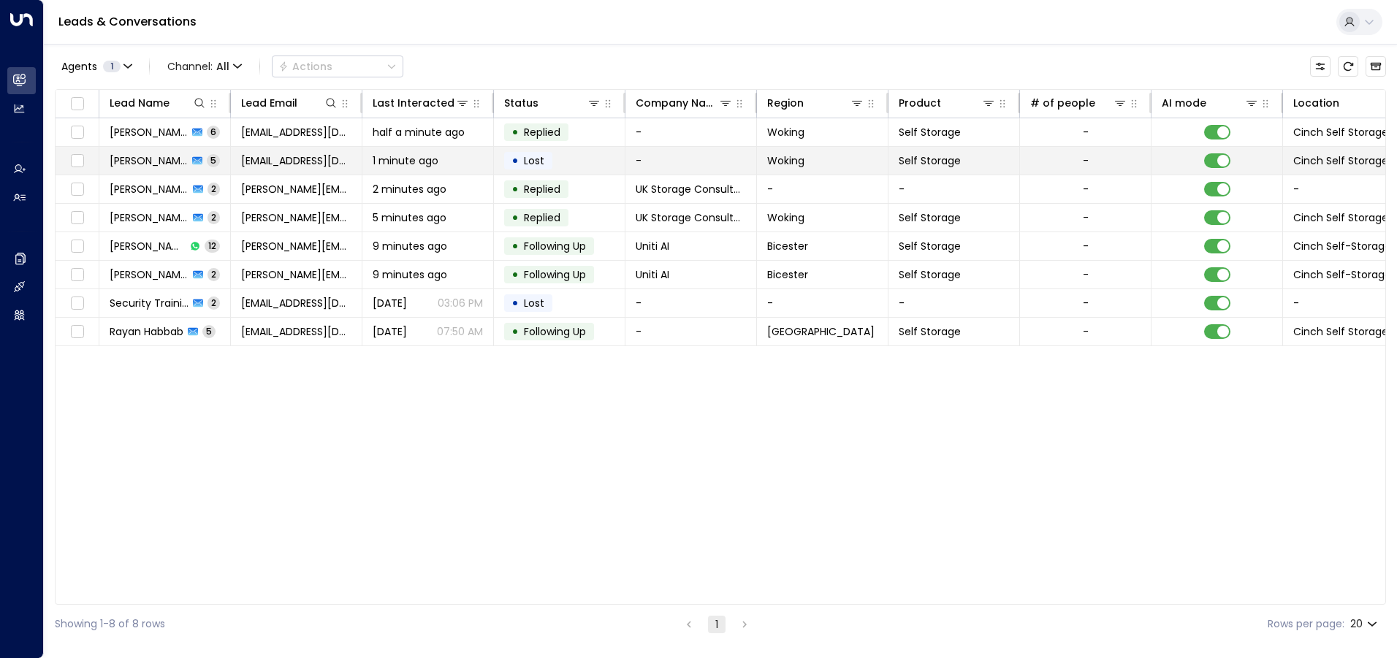
click at [608, 163] on td "• Lost" at bounding box center [560, 161] width 132 height 28
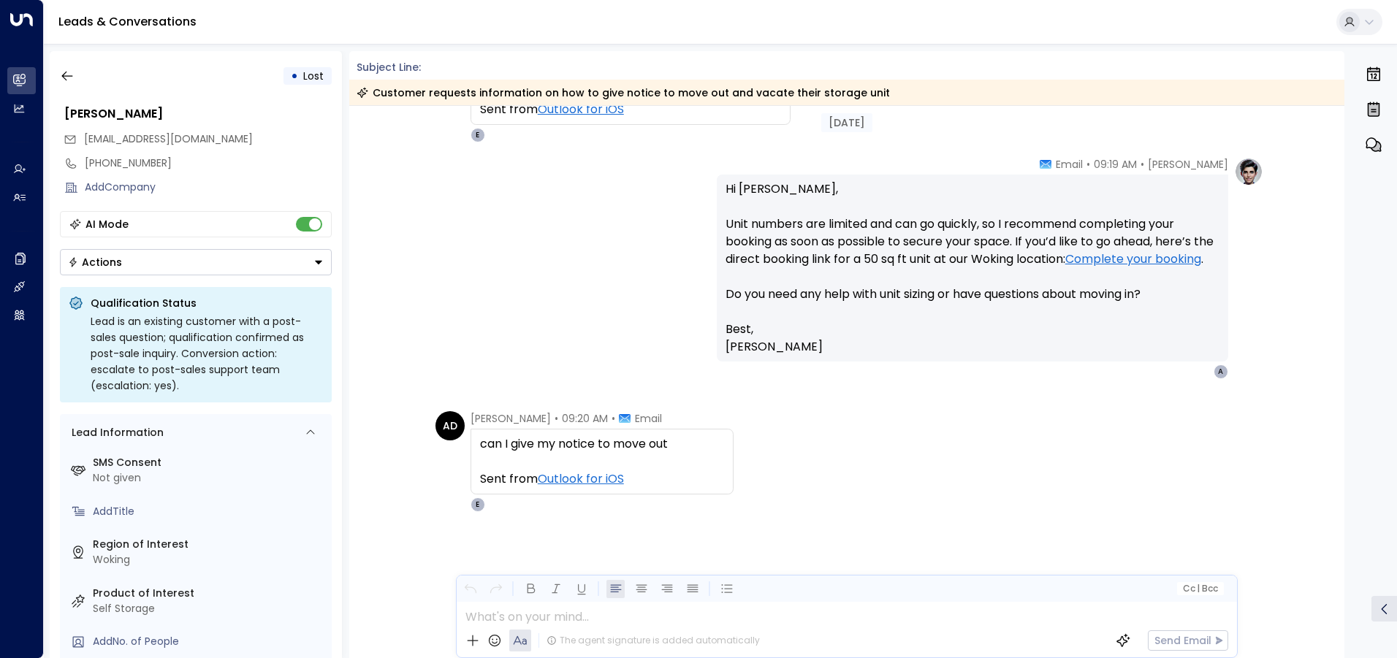
scroll to position [604, 0]
click at [71, 74] on icon "button" at bounding box center [67, 76] width 15 height 15
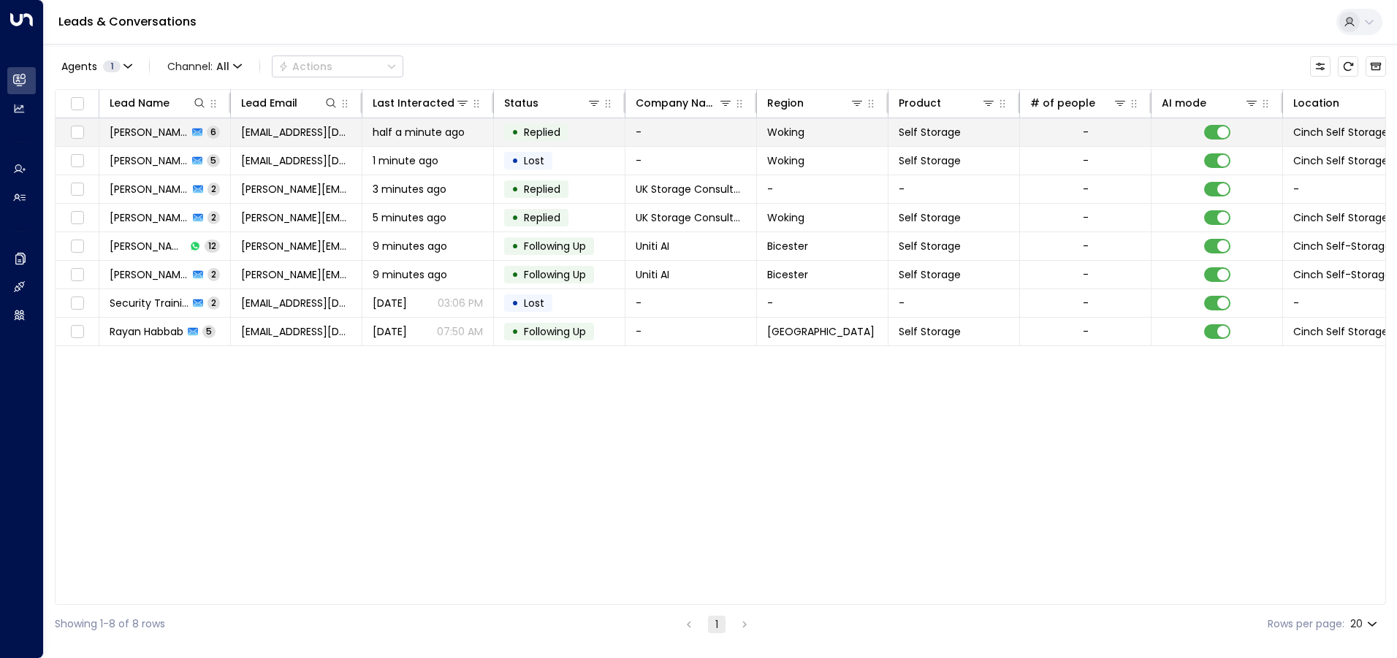
click at [607, 132] on td "• Replied" at bounding box center [560, 132] width 132 height 28
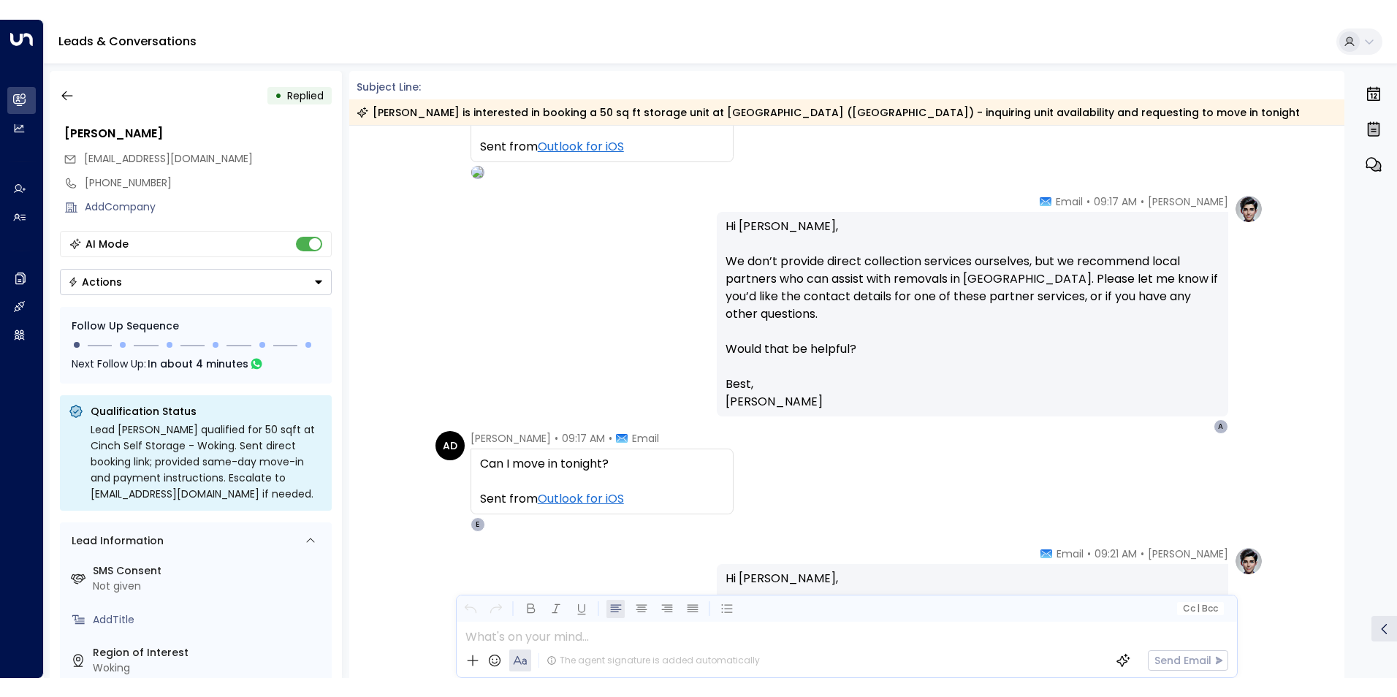
scroll to position [771, 0]
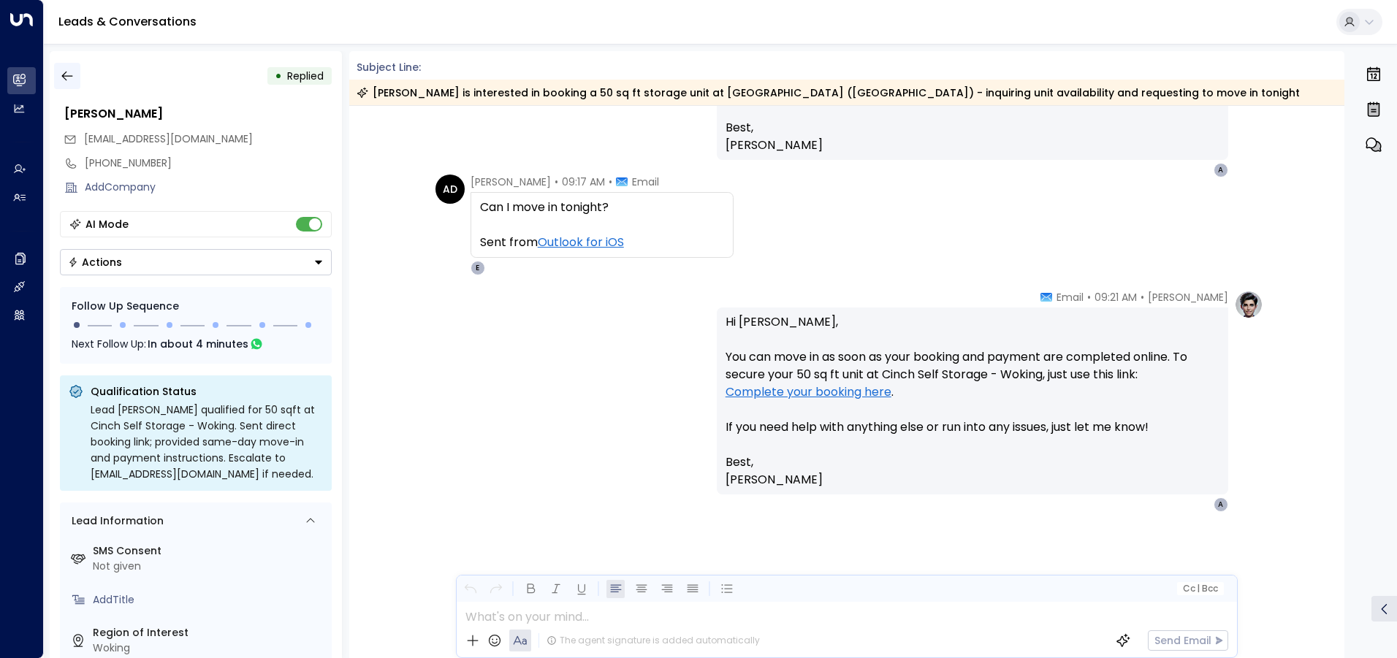
click at [71, 78] on icon "button" at bounding box center [67, 76] width 15 height 15
